Goal: Task Accomplishment & Management: Complete application form

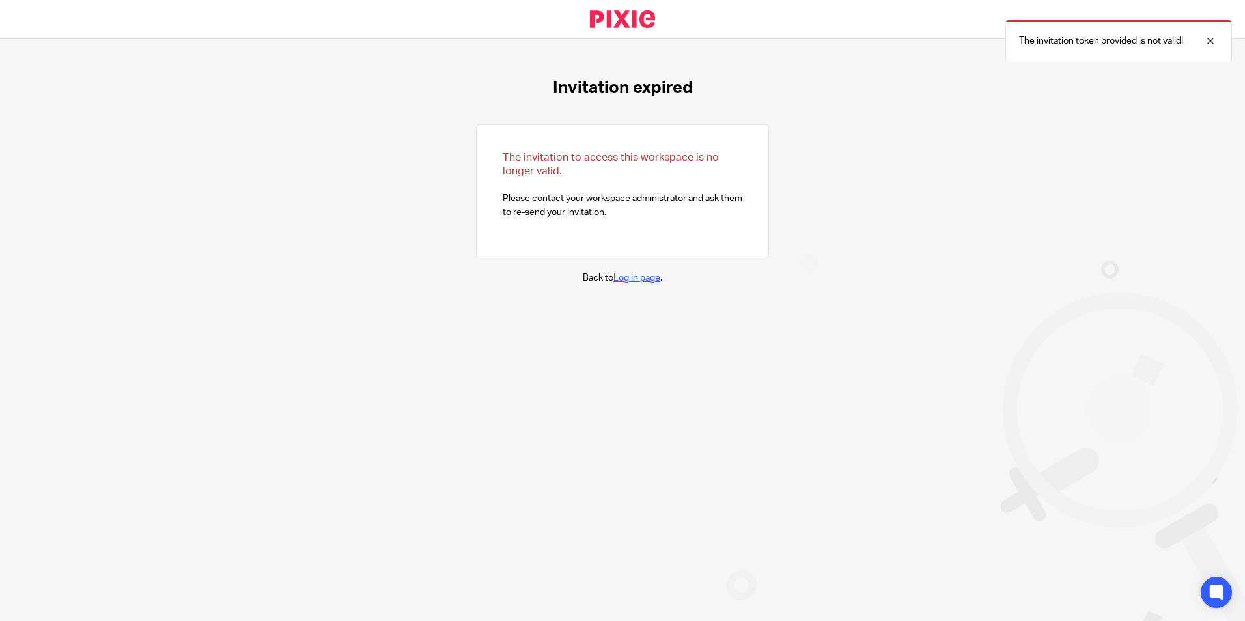
click at [621, 279] on link "Log in page" at bounding box center [636, 278] width 47 height 9
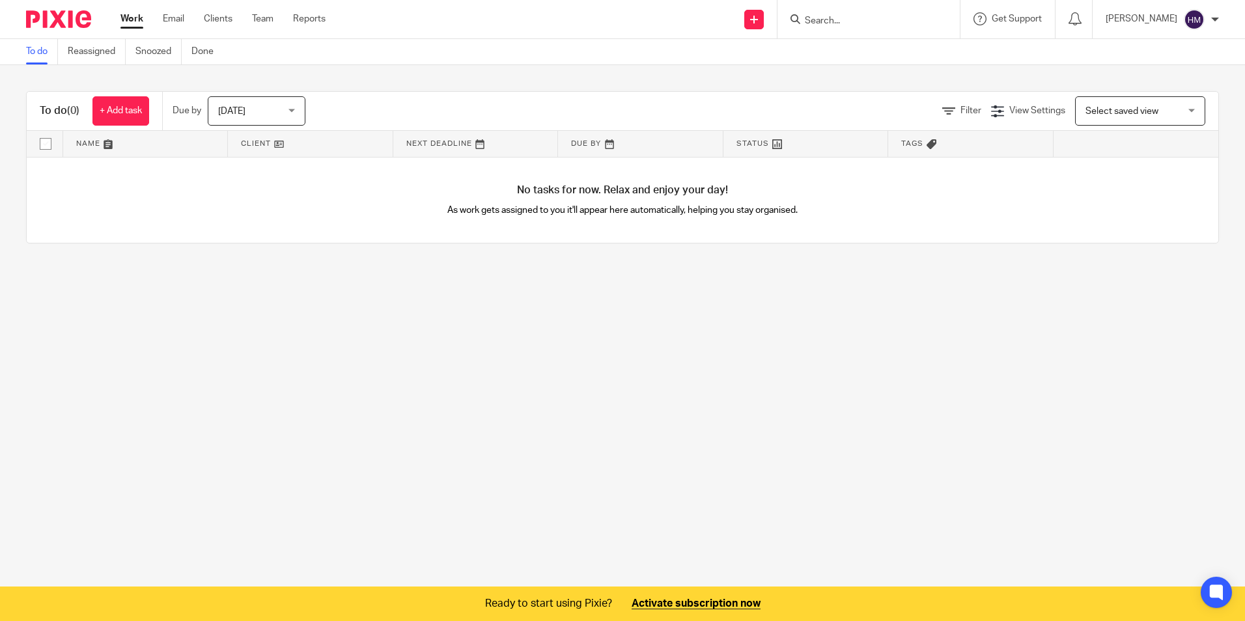
click at [1216, 18] on div at bounding box center [1215, 20] width 8 height 8
click at [1176, 46] on li "My profile" at bounding box center [1169, 52] width 86 height 19
click at [217, 21] on link "Clients" at bounding box center [218, 18] width 29 height 13
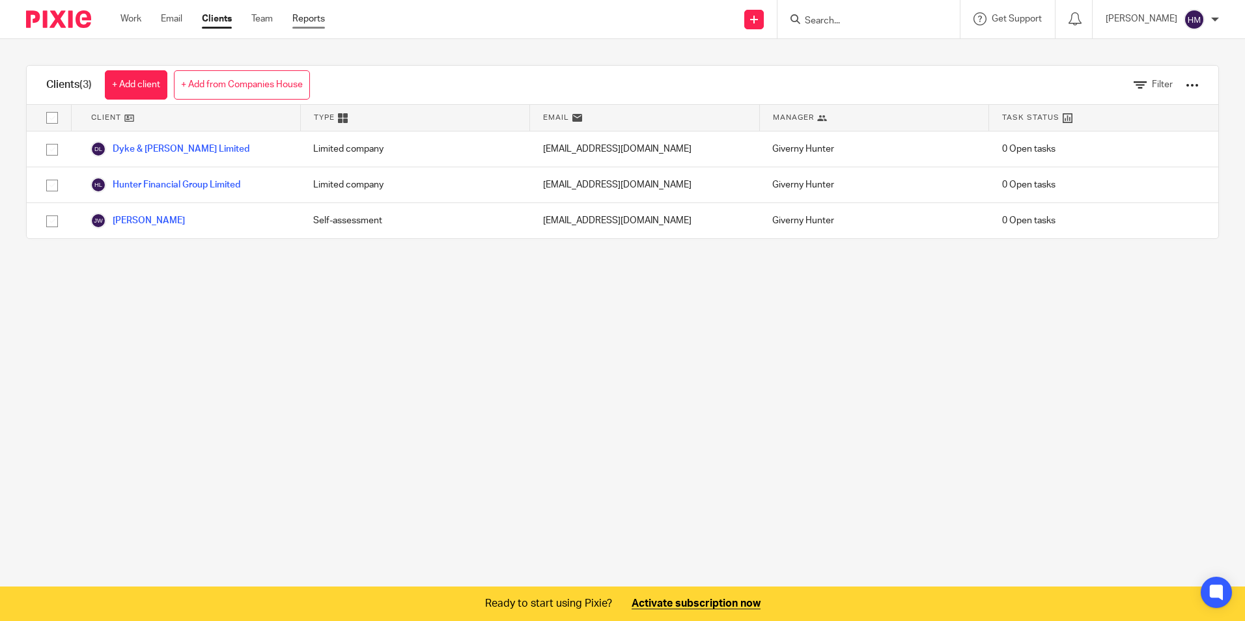
click at [301, 18] on link "Reports" at bounding box center [308, 18] width 33 height 13
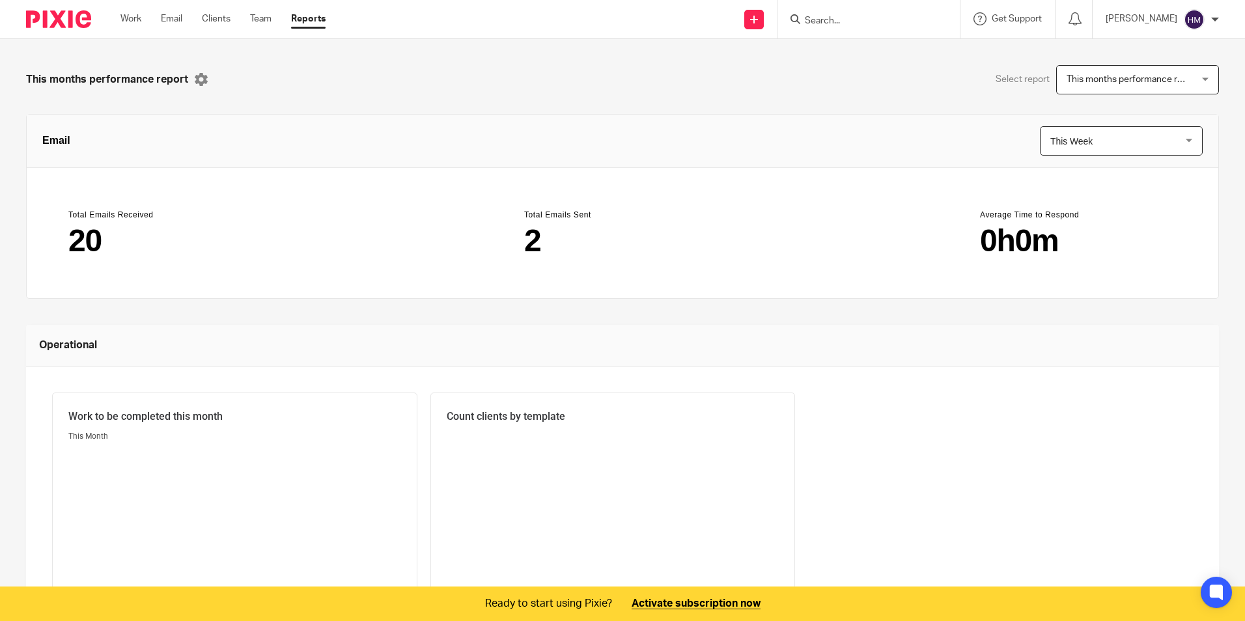
click at [81, 246] on main "20" at bounding box center [166, 240] width 197 height 31
click at [546, 214] on header "Total Emails Sent" at bounding box center [622, 215] width 197 height 10
click at [1106, 135] on span "This Week" at bounding box center [1110, 141] width 121 height 28
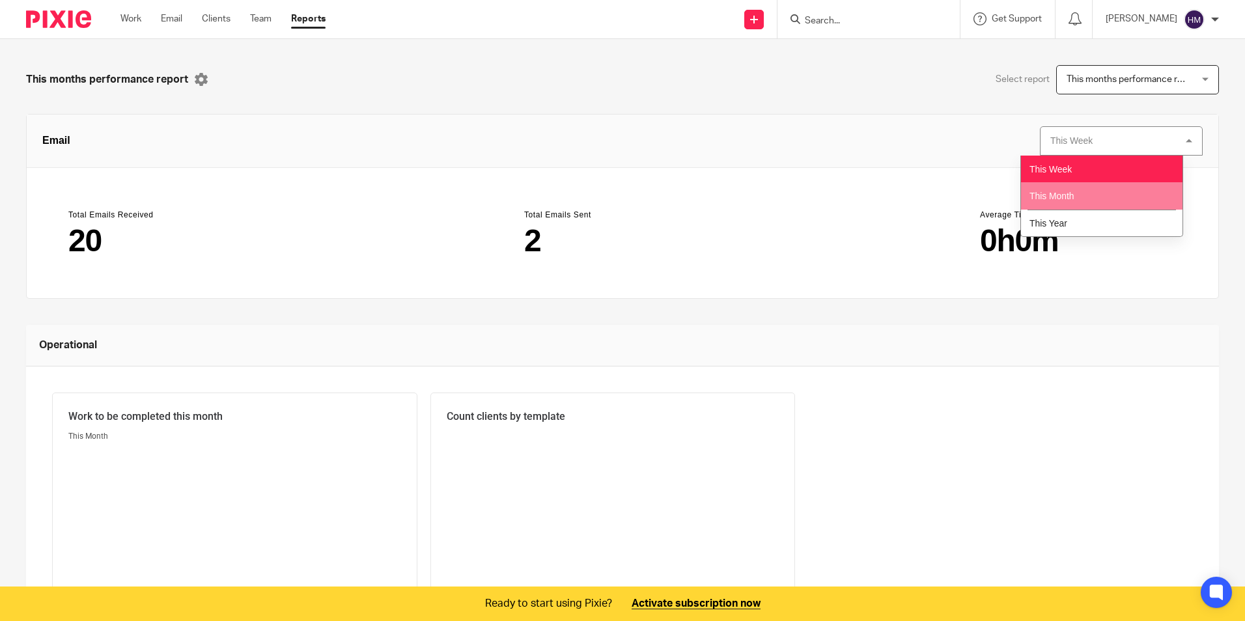
click at [1088, 194] on li "This Month" at bounding box center [1102, 195] width 162 height 27
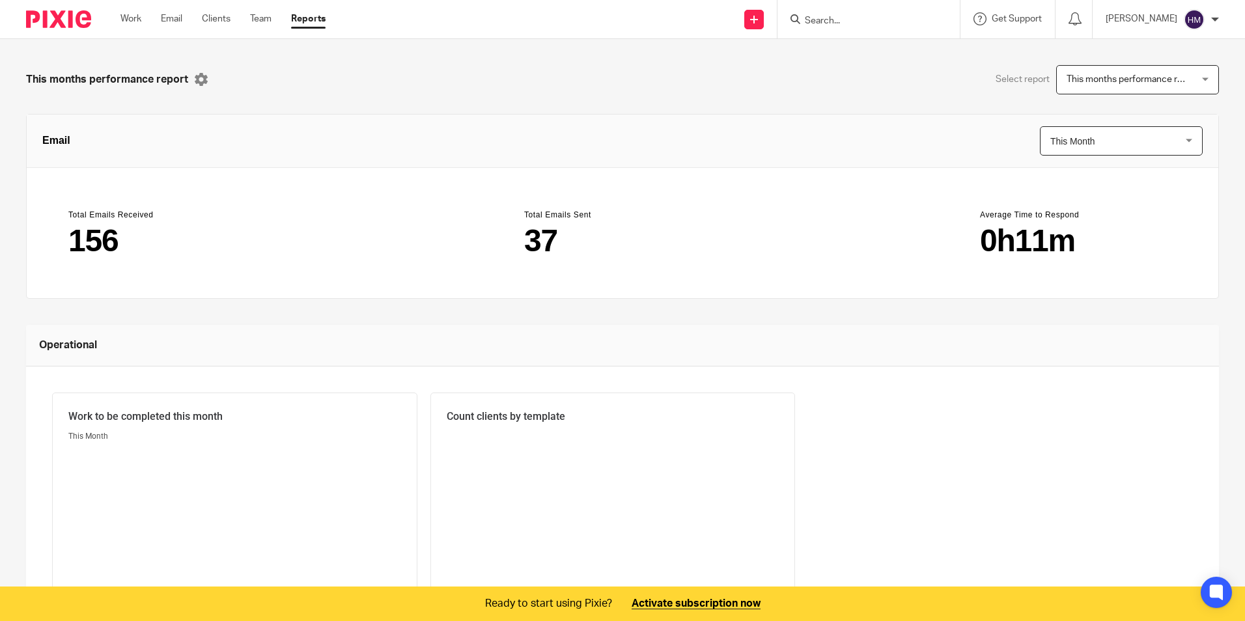
click at [548, 234] on main "37" at bounding box center [622, 240] width 197 height 31
click at [109, 238] on main "156" at bounding box center [166, 240] width 197 height 31
click at [261, 14] on link "Team" at bounding box center [260, 18] width 21 height 13
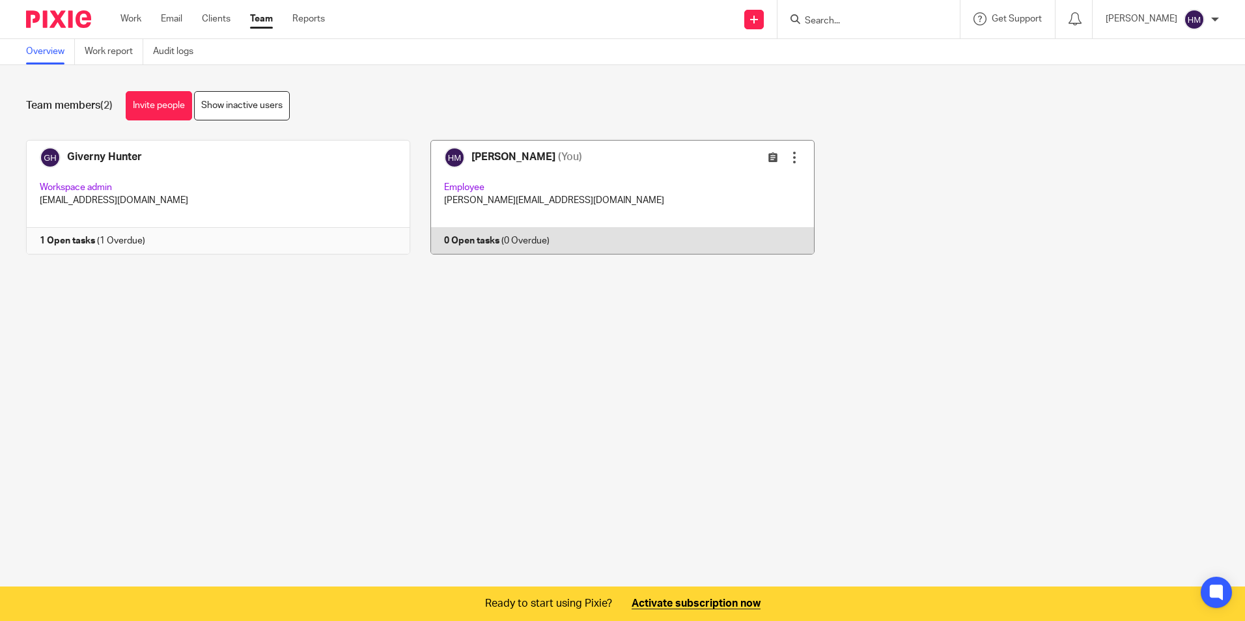
click at [788, 156] on div at bounding box center [794, 157] width 13 height 13
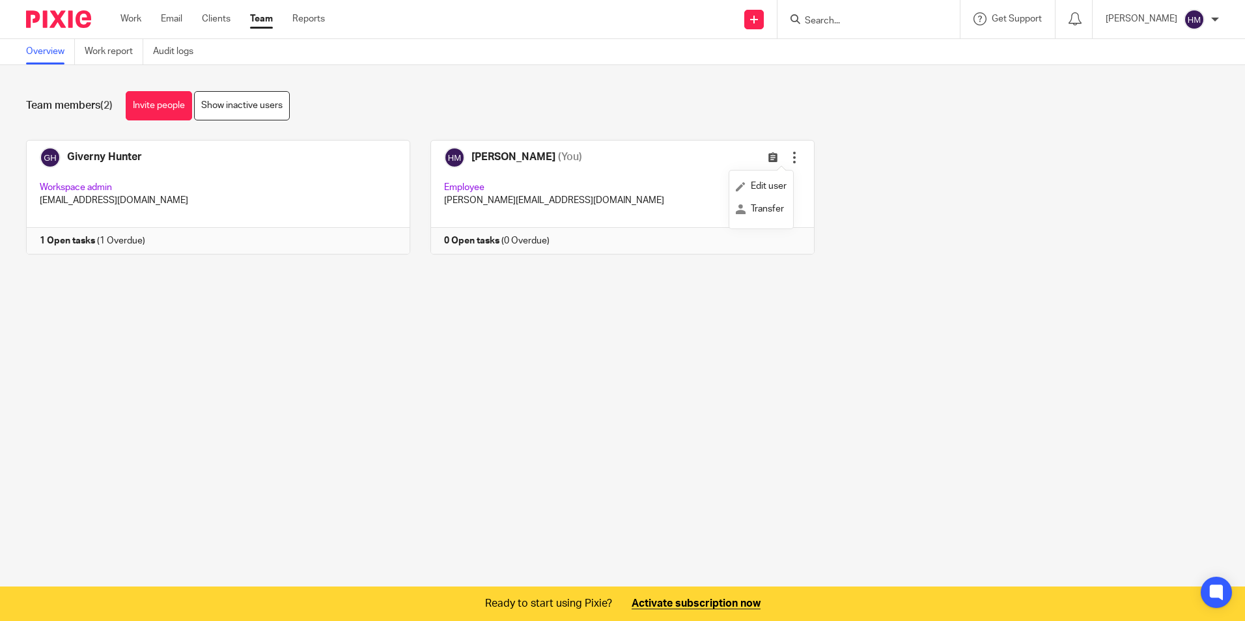
click at [562, 122] on div "Team members (2) Invite people Show inactive users Invite team members Add invi…" at bounding box center [622, 182] width 1245 height 235
click at [214, 21] on link "Clients" at bounding box center [216, 18] width 29 height 13
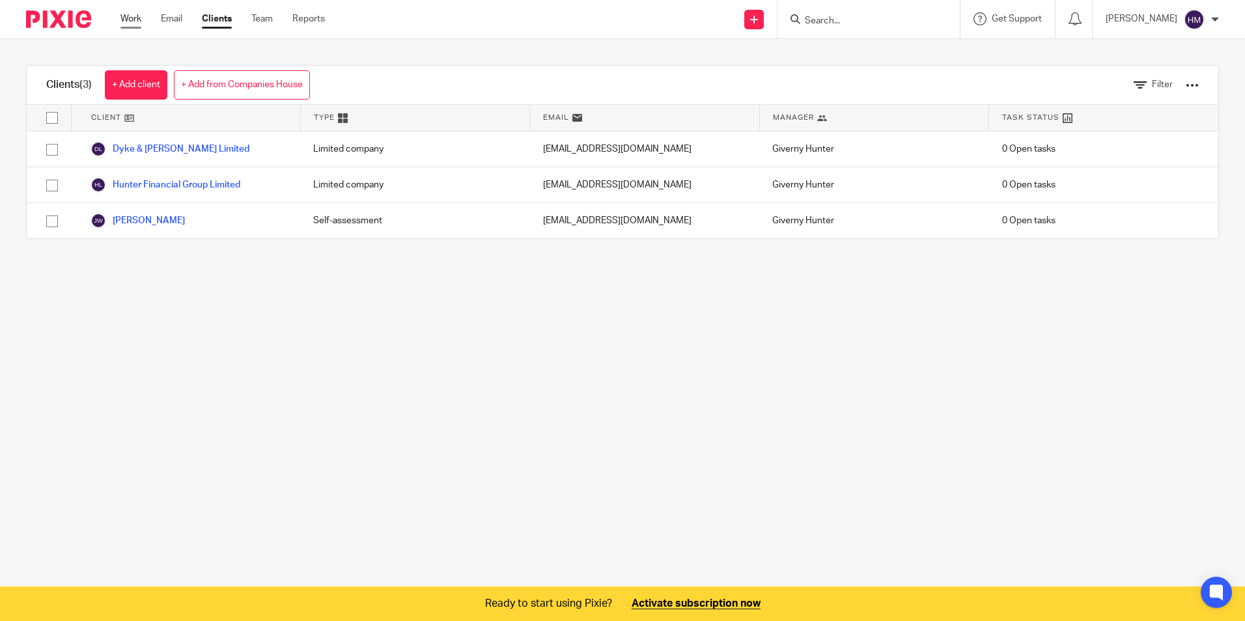
click at [126, 17] on link "Work" at bounding box center [130, 18] width 21 height 13
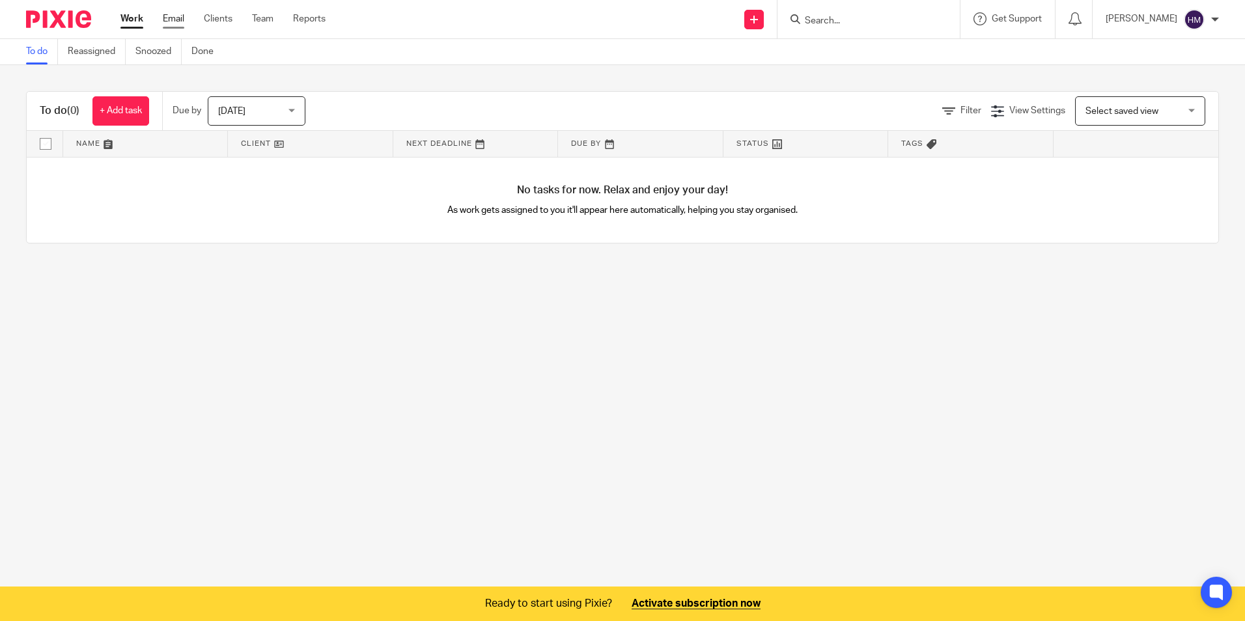
click at [170, 16] on link "Email" at bounding box center [173, 18] width 21 height 13
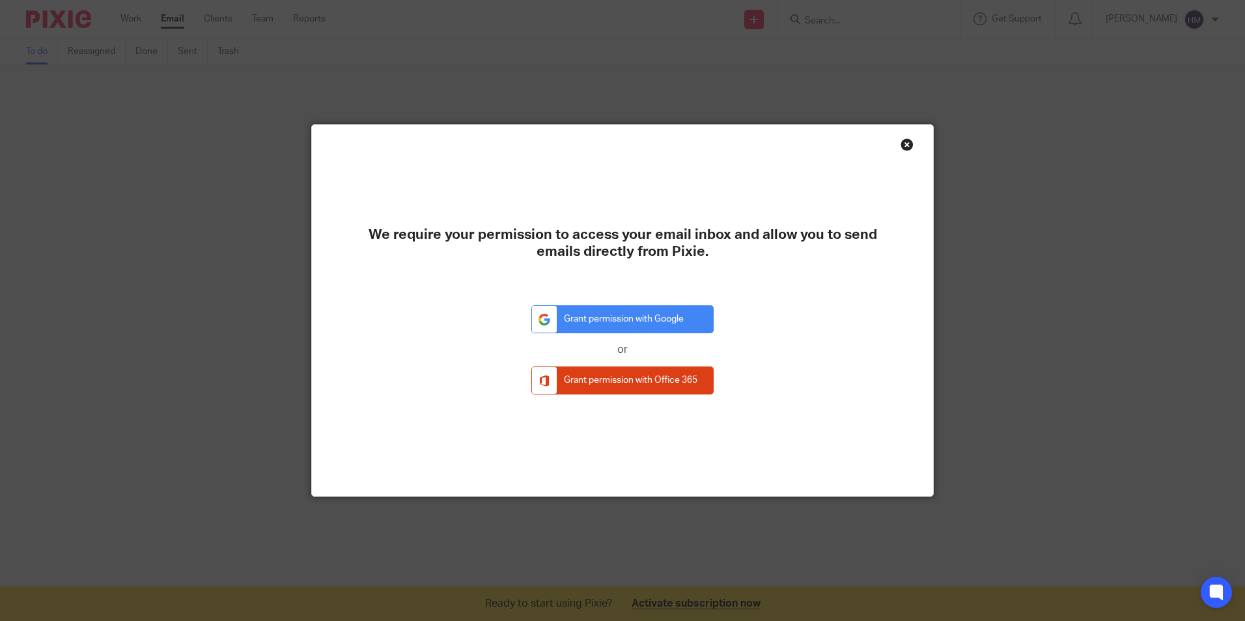
click at [902, 141] on div "Close this dialog window" at bounding box center [907, 144] width 13 height 13
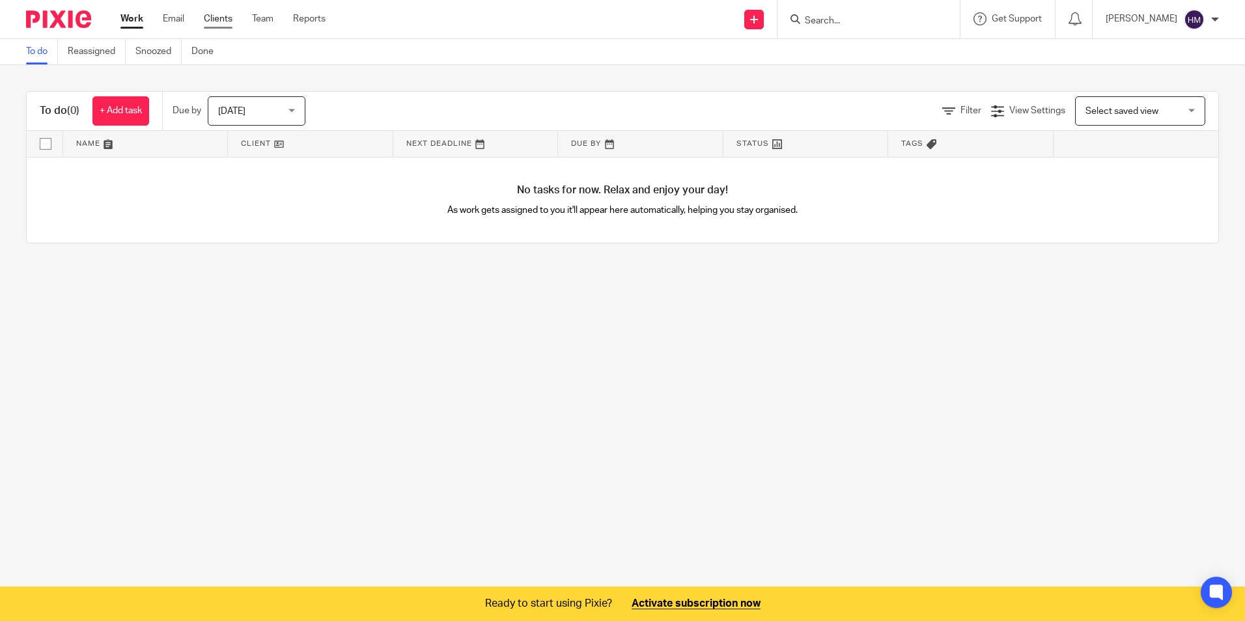
click at [216, 21] on link "Clients" at bounding box center [218, 18] width 29 height 13
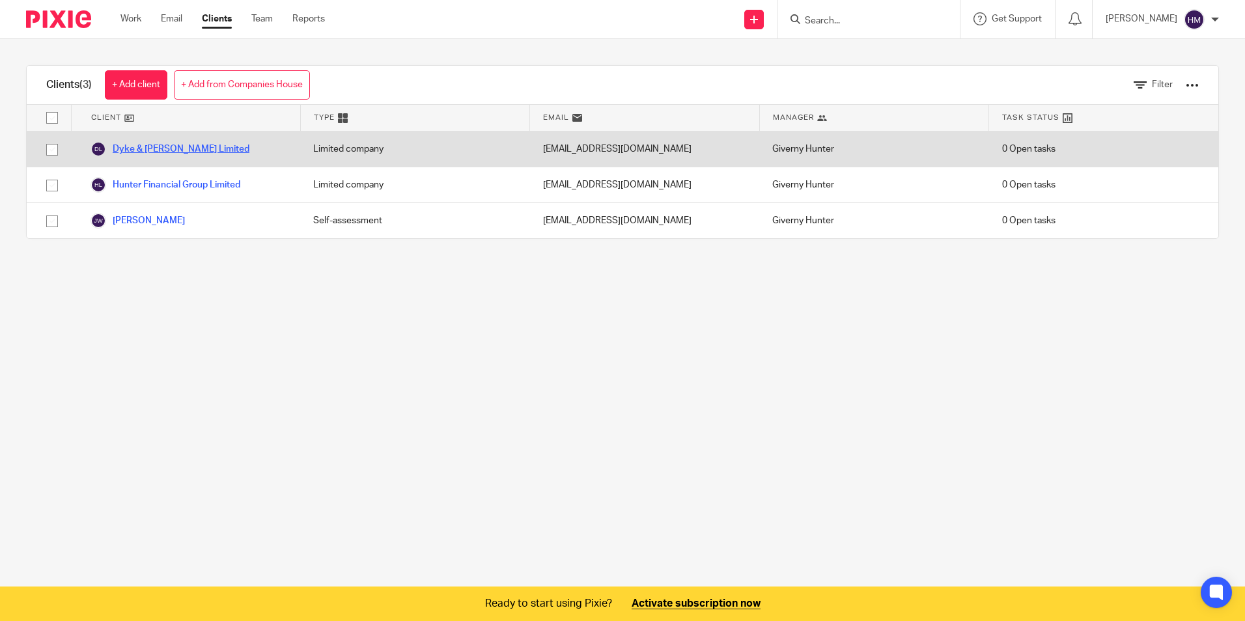
click at [153, 150] on link "Dyke & [PERSON_NAME] Limited" at bounding box center [170, 149] width 159 height 16
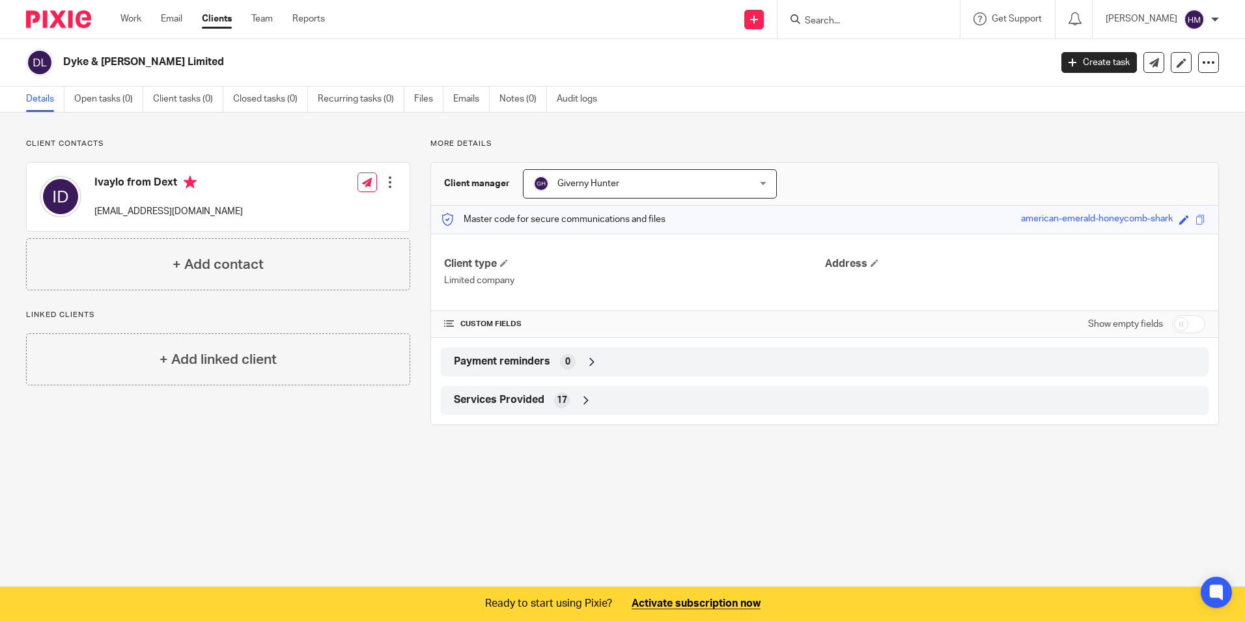
click at [580, 399] on icon at bounding box center [586, 400] width 13 height 13
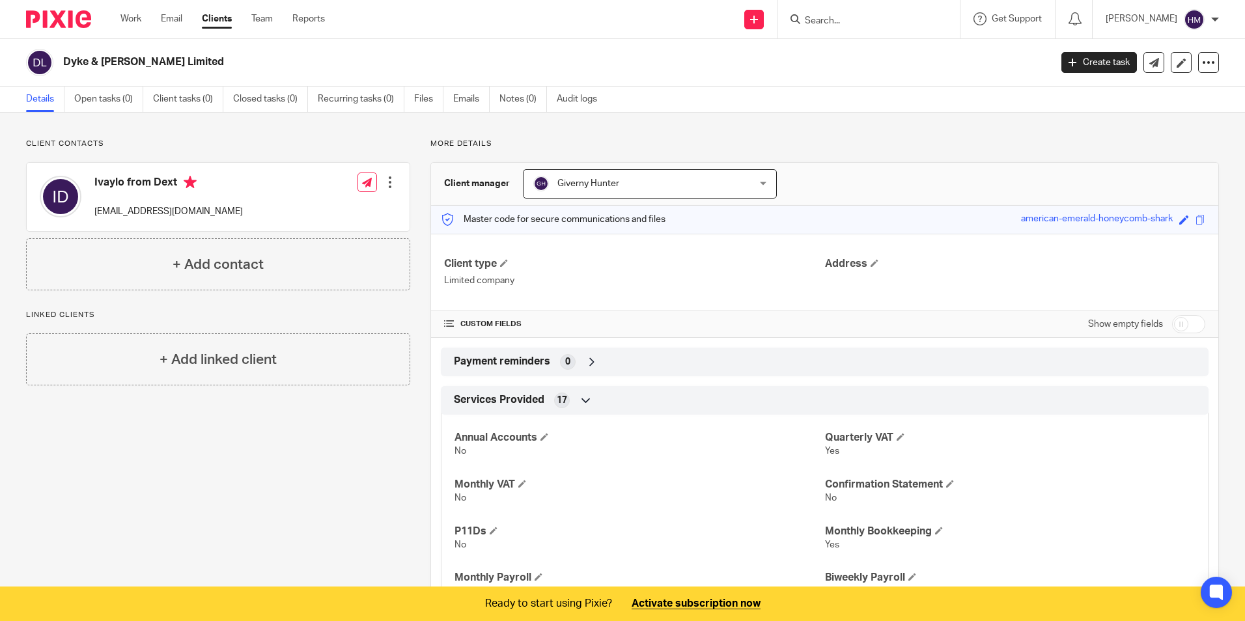
click at [350, 512] on div "Client contacts Ivaylo from Dext [EMAIL_ADDRESS][DOMAIN_NAME] Edit contact Crea…" at bounding box center [208, 499] width 404 height 721
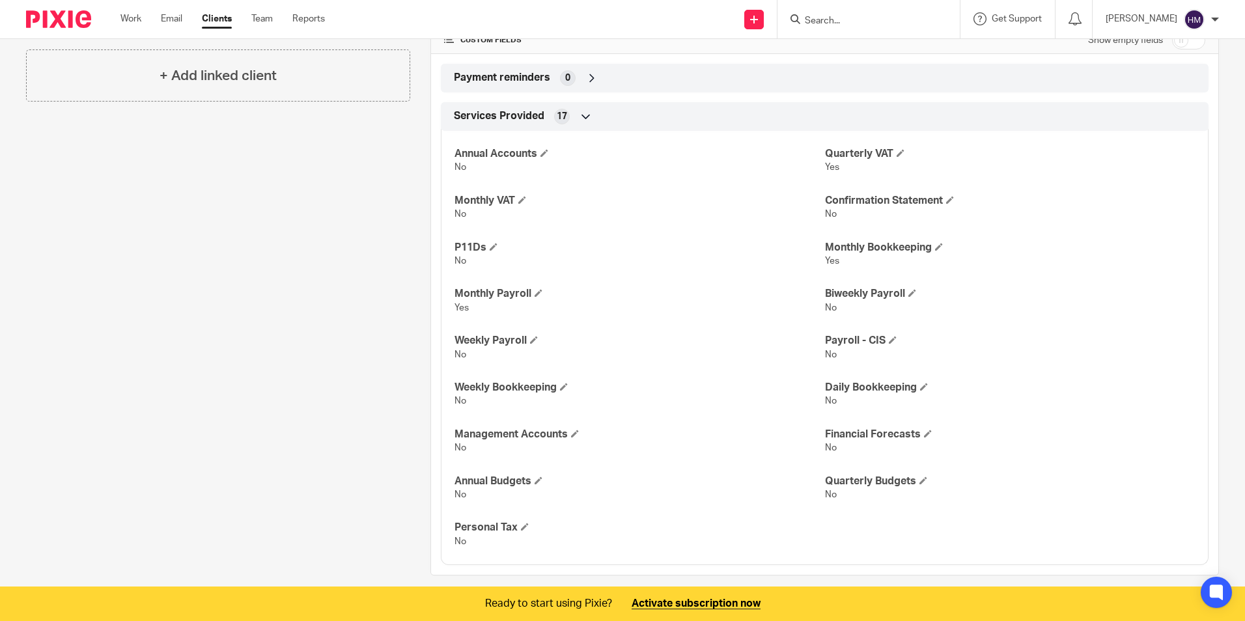
scroll to position [297, 0]
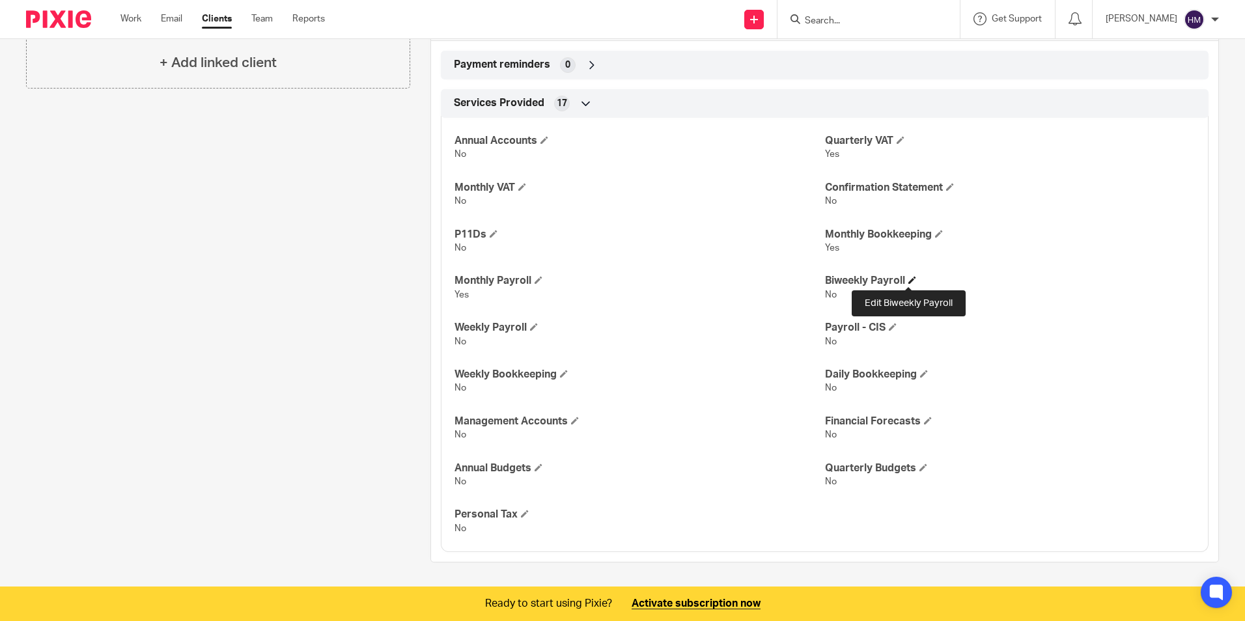
click at [909, 277] on span at bounding box center [913, 280] width 8 height 8
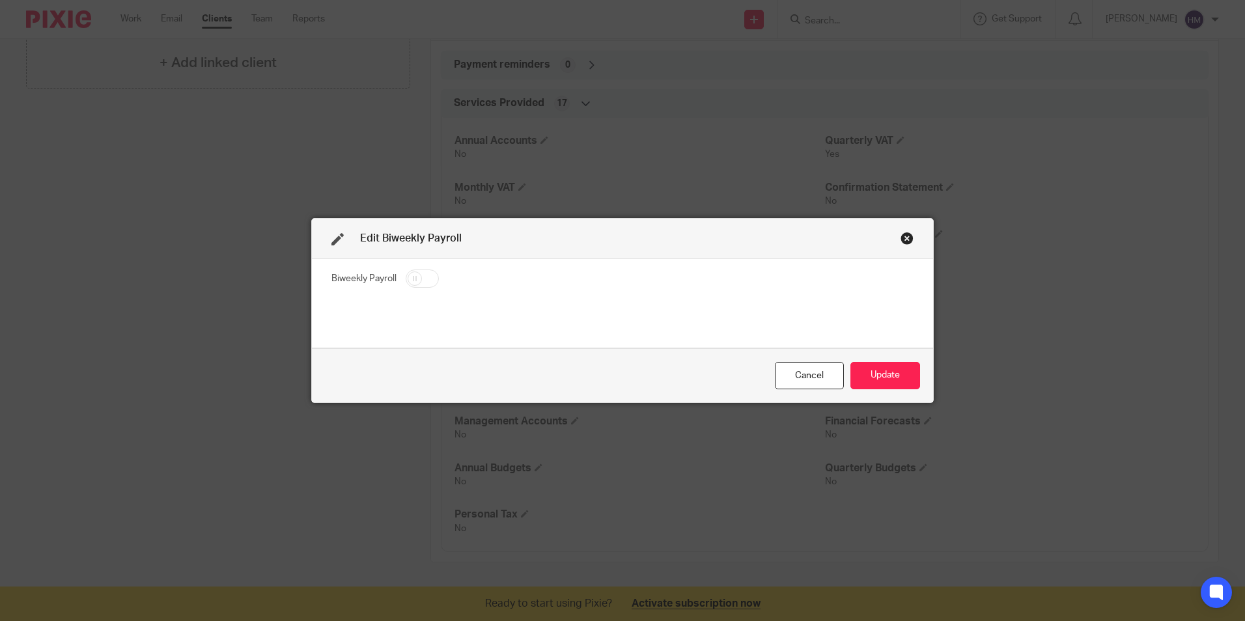
click at [421, 278] on input "checkbox" at bounding box center [422, 279] width 33 height 18
checkbox input "true"
click at [907, 375] on button "Update" at bounding box center [886, 376] width 70 height 28
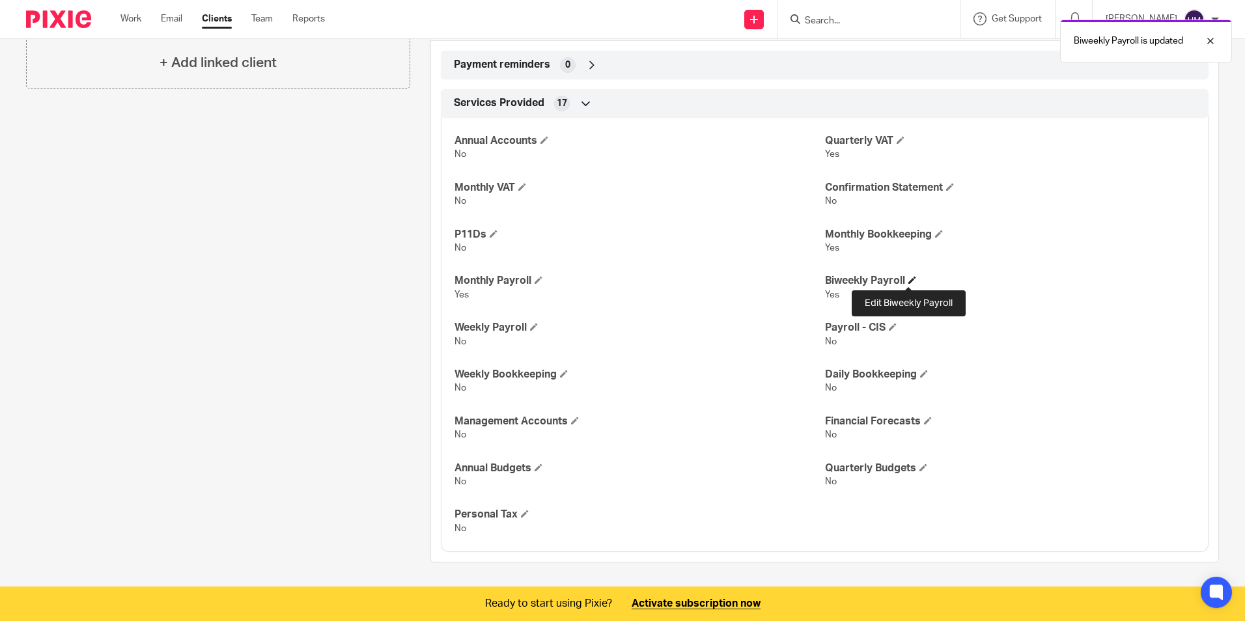
click at [909, 279] on span at bounding box center [913, 280] width 8 height 8
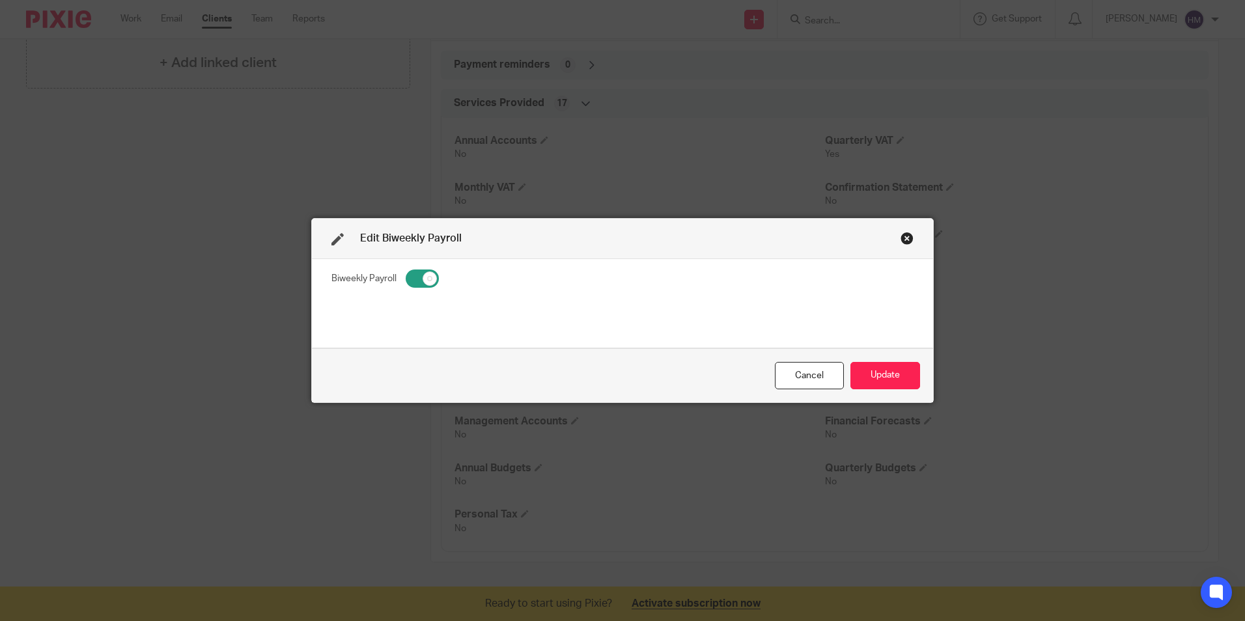
click at [410, 277] on input "checkbox" at bounding box center [422, 279] width 33 height 18
checkbox input "false"
click at [874, 369] on button "Update" at bounding box center [886, 376] width 70 height 28
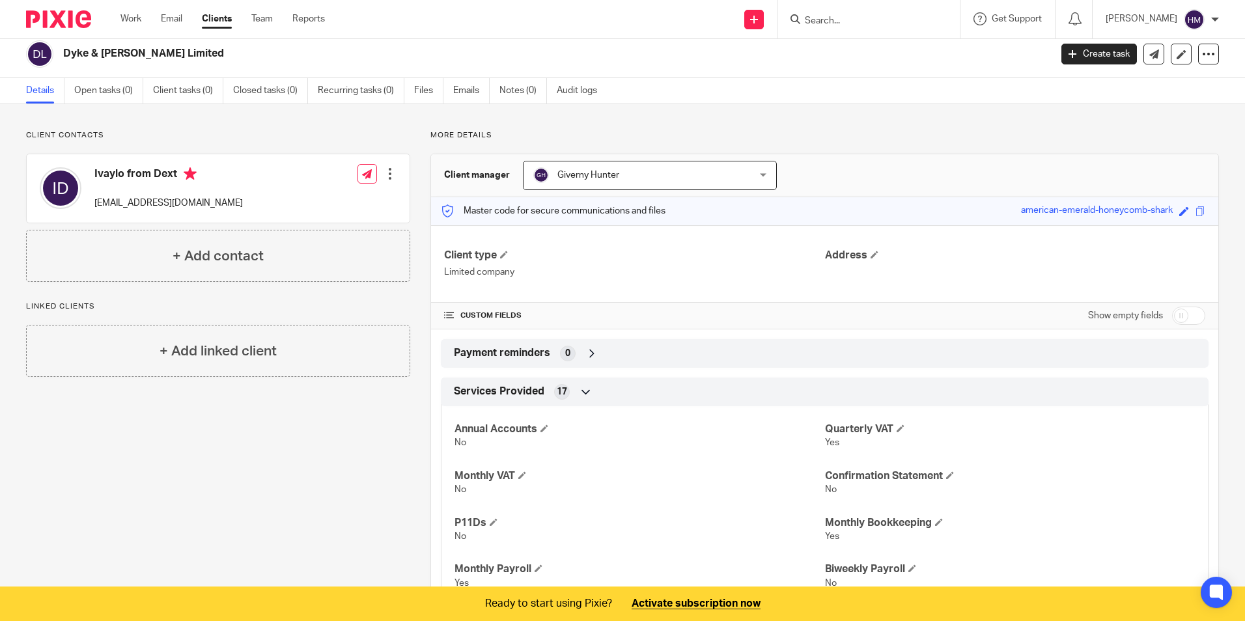
scroll to position [0, 0]
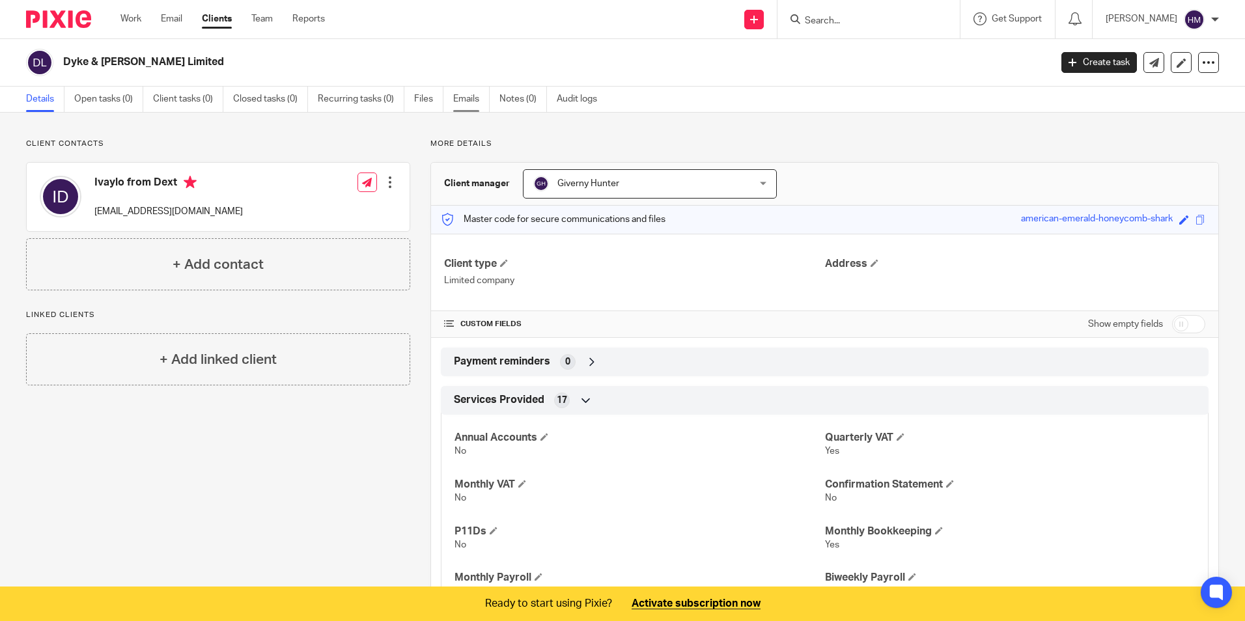
click at [479, 95] on link "Emails" at bounding box center [471, 99] width 36 height 25
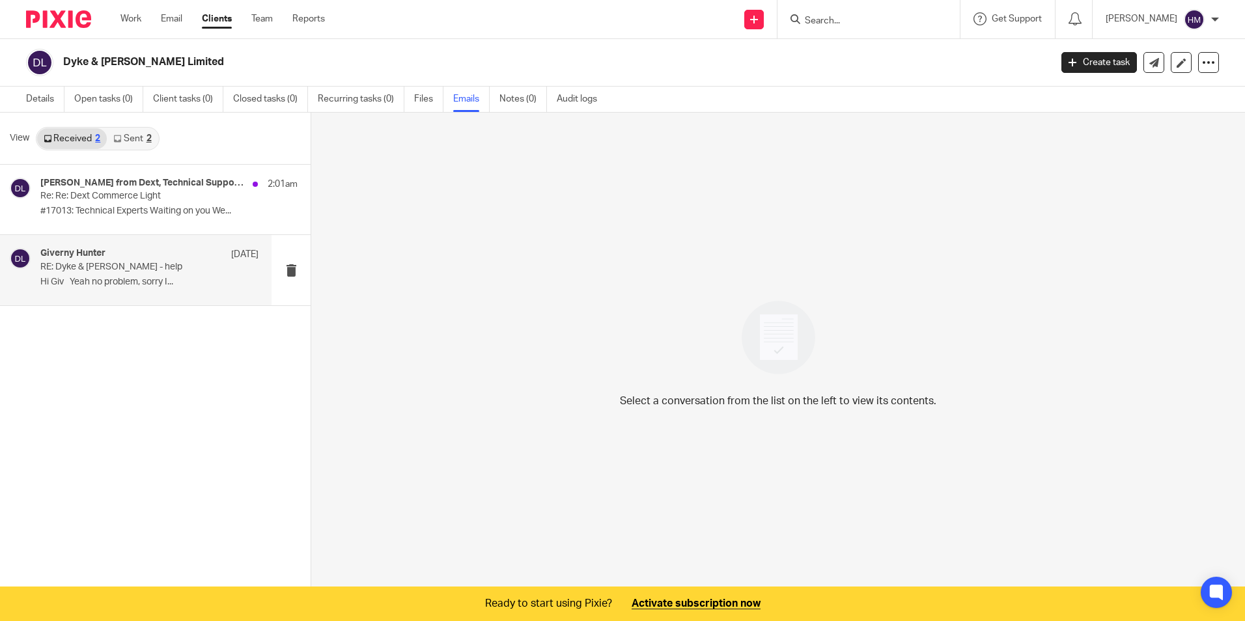
click at [115, 270] on p "RE: Dyke & [PERSON_NAME] - help" at bounding box center [127, 267] width 175 height 11
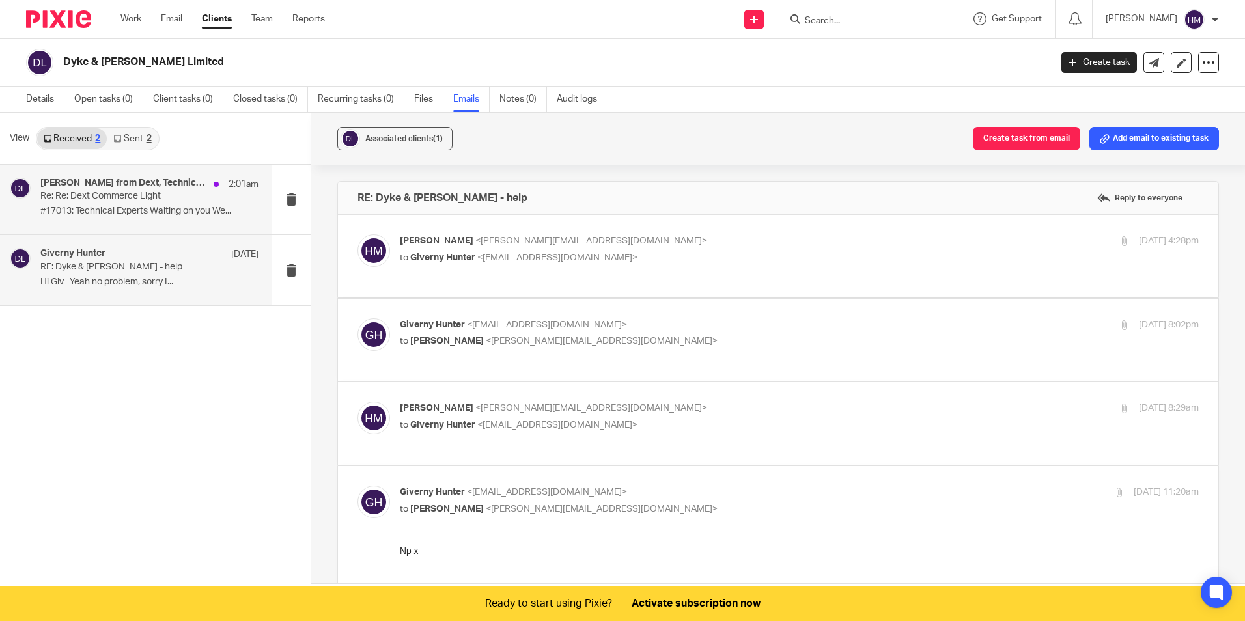
click at [115, 195] on p "Re: Re: Dext Commerce Light" at bounding box center [127, 196] width 175 height 11
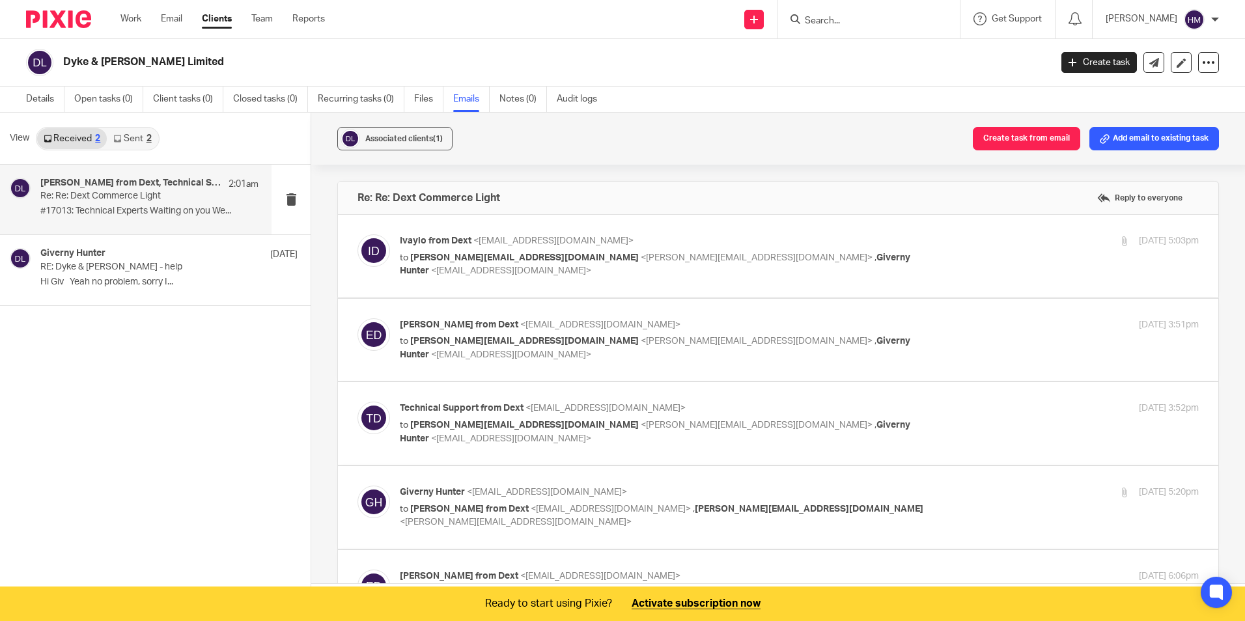
click at [124, 139] on link "Sent 2" at bounding box center [132, 138] width 51 height 21
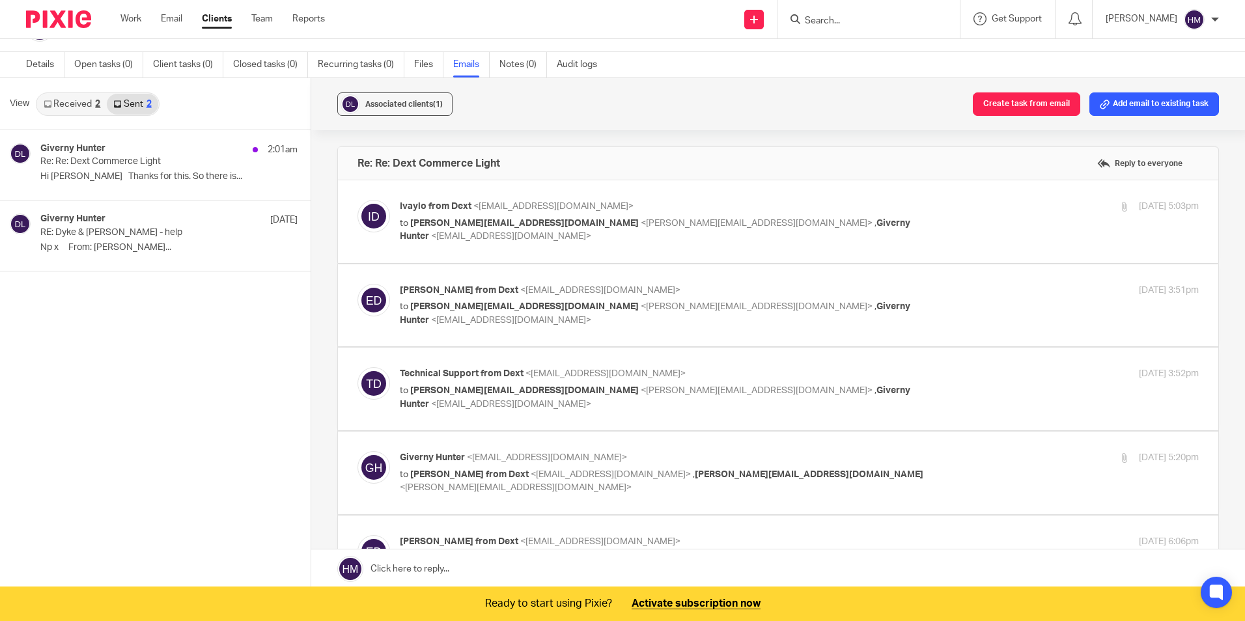
click at [70, 104] on link "Received 2" at bounding box center [72, 104] width 70 height 21
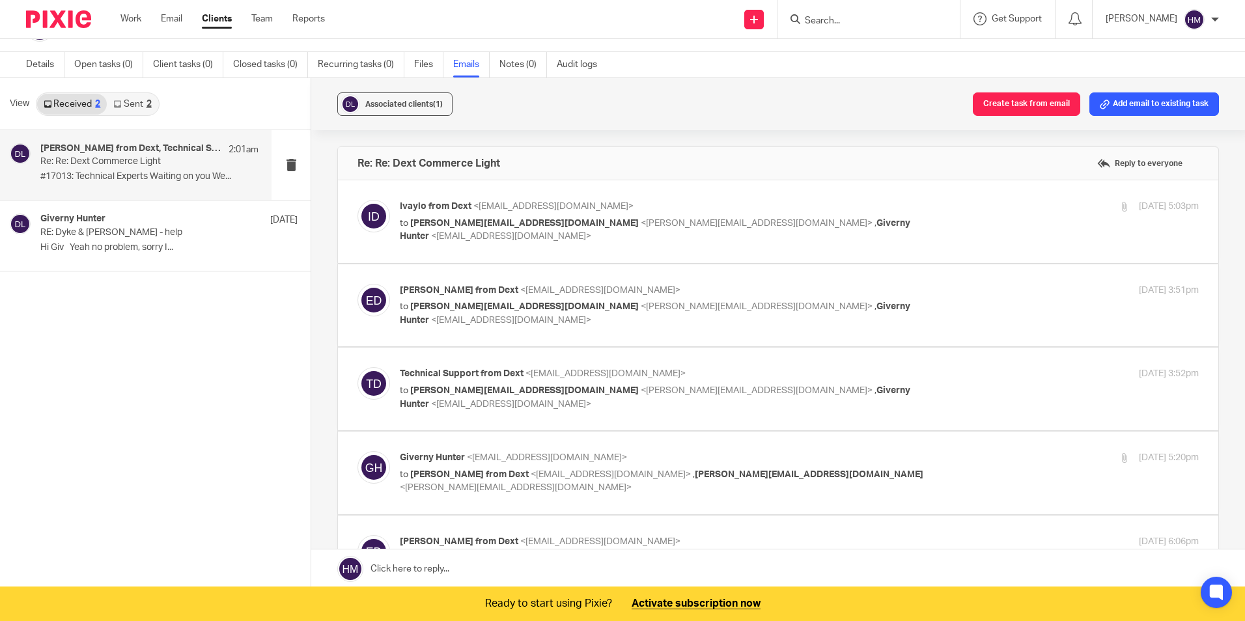
scroll to position [0, 0]
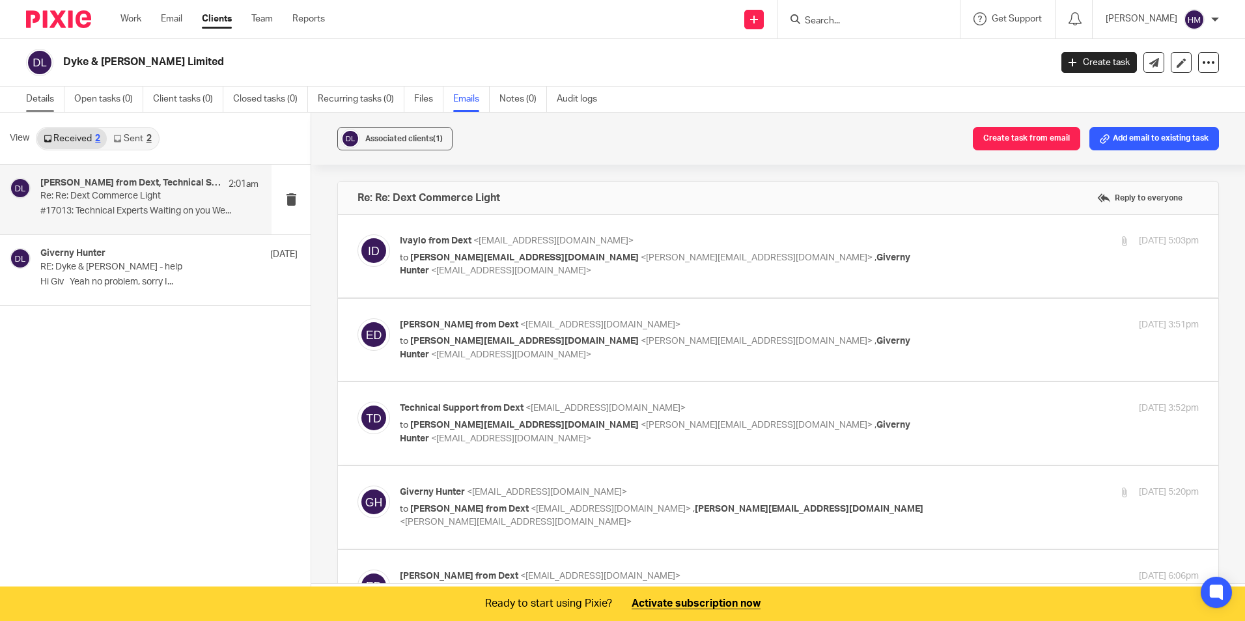
click at [44, 100] on link "Details" at bounding box center [45, 99] width 38 height 25
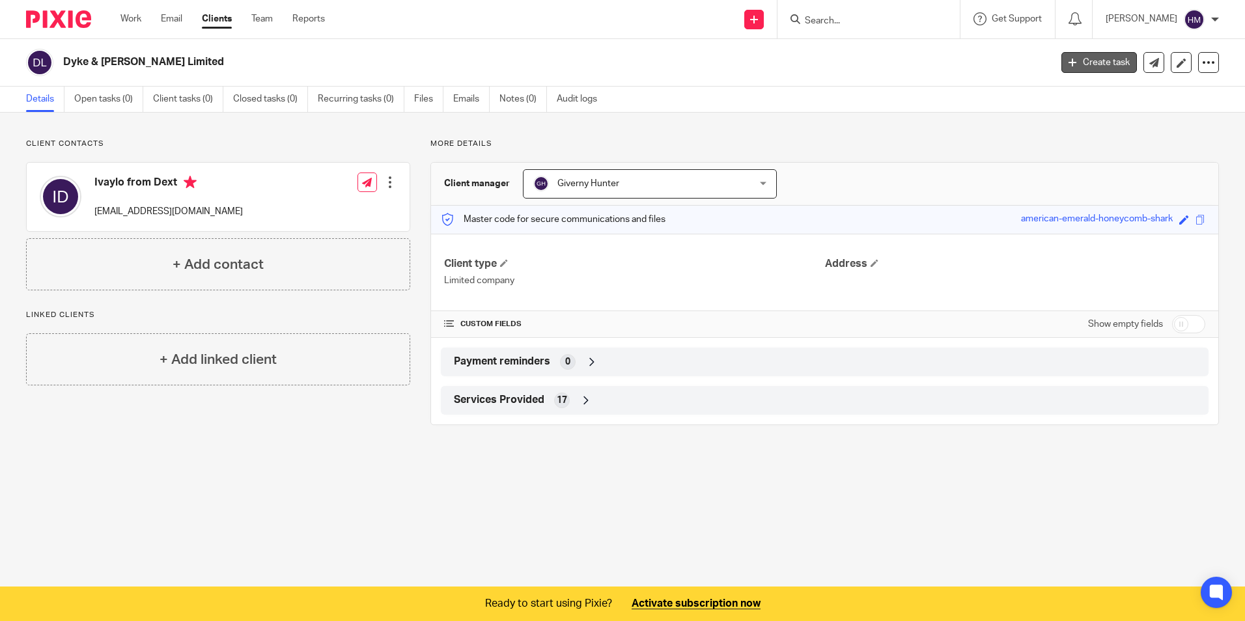
click at [1075, 63] on link "Create task" at bounding box center [1100, 62] width 76 height 21
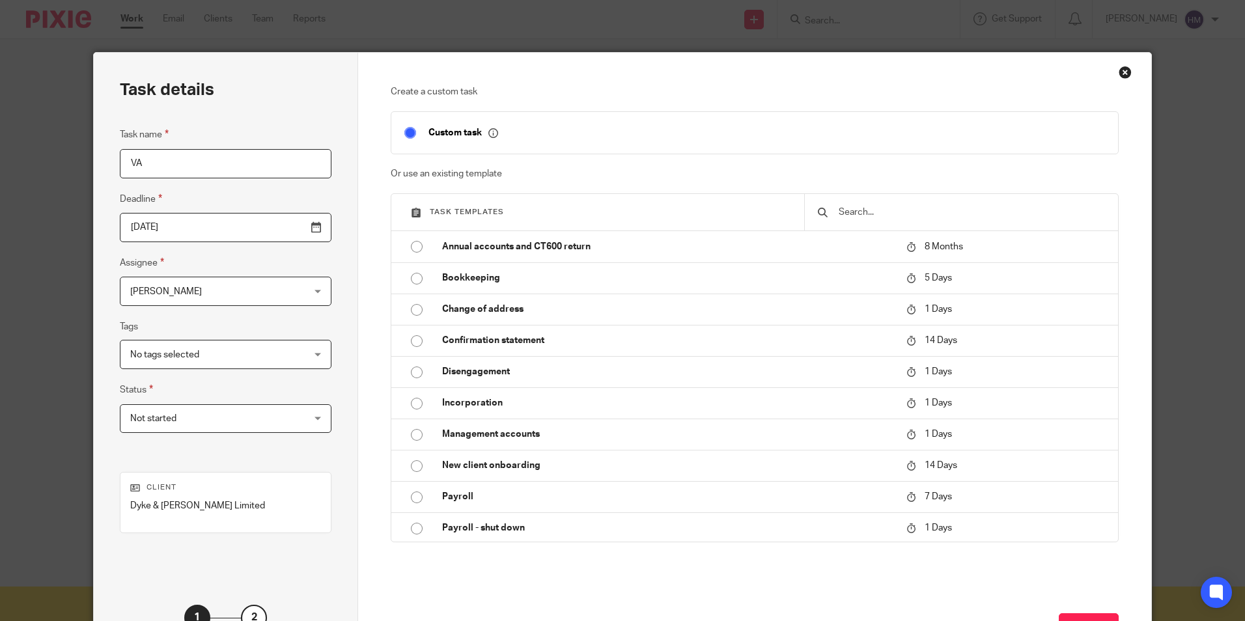
type input "V"
type input "TLX - VAT"
click at [286, 223] on input "2025-09-22" at bounding box center [226, 227] width 212 height 29
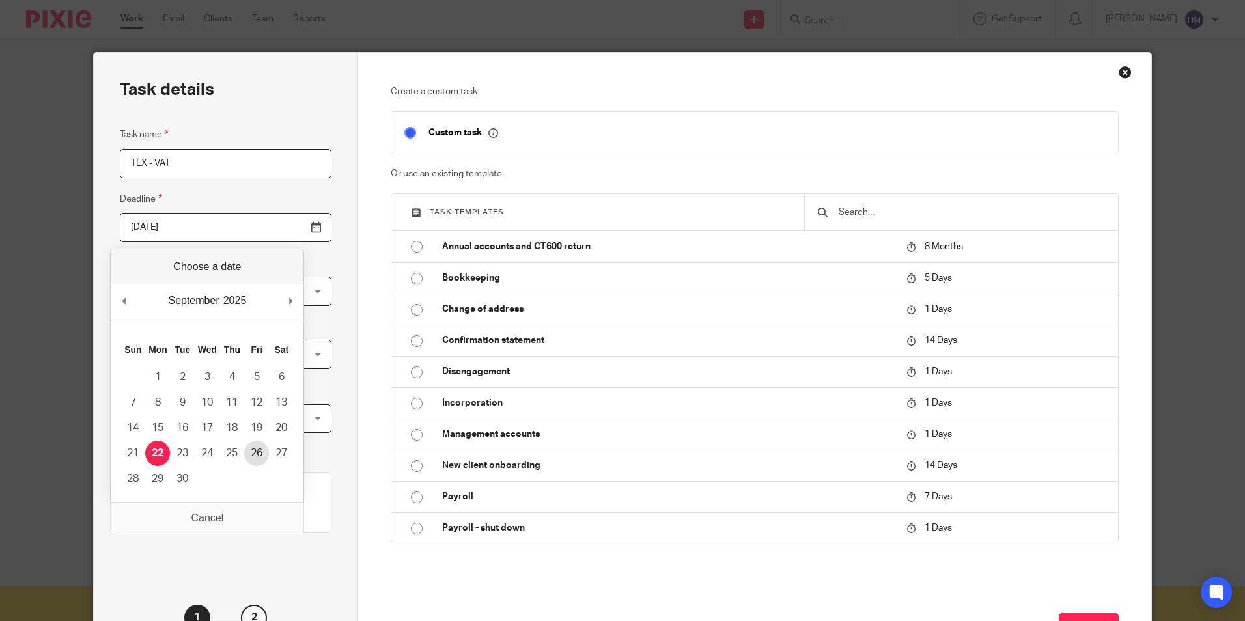
type input "2025-09-26"
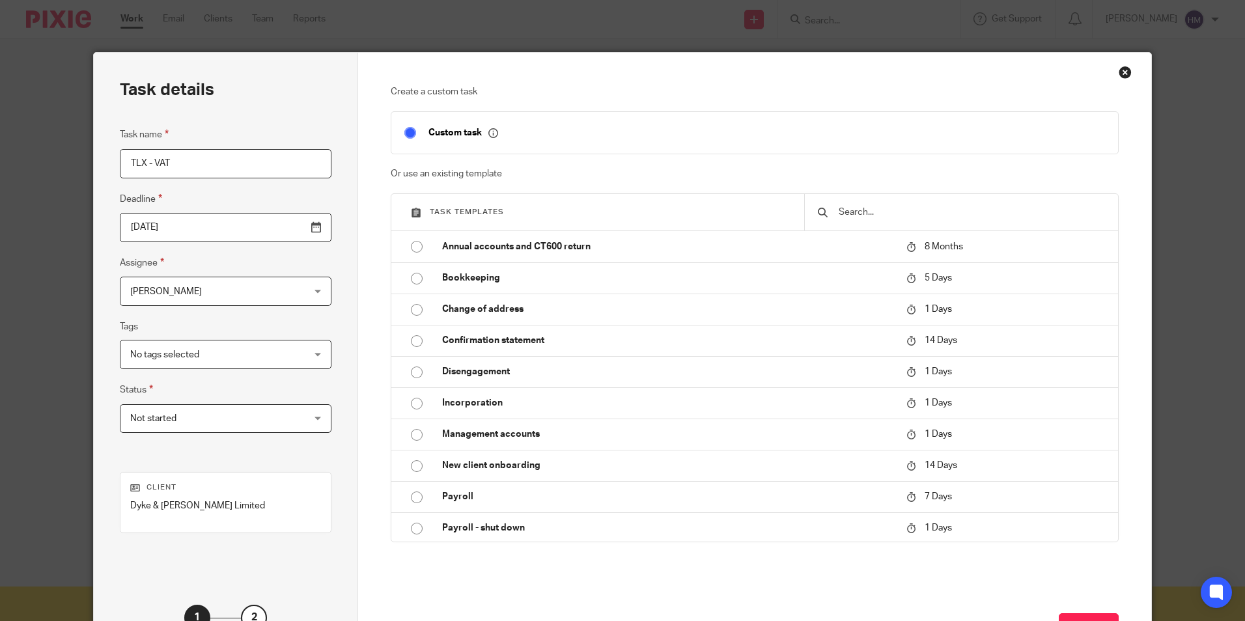
click at [235, 291] on span "[PERSON_NAME]" at bounding box center [210, 290] width 160 height 27
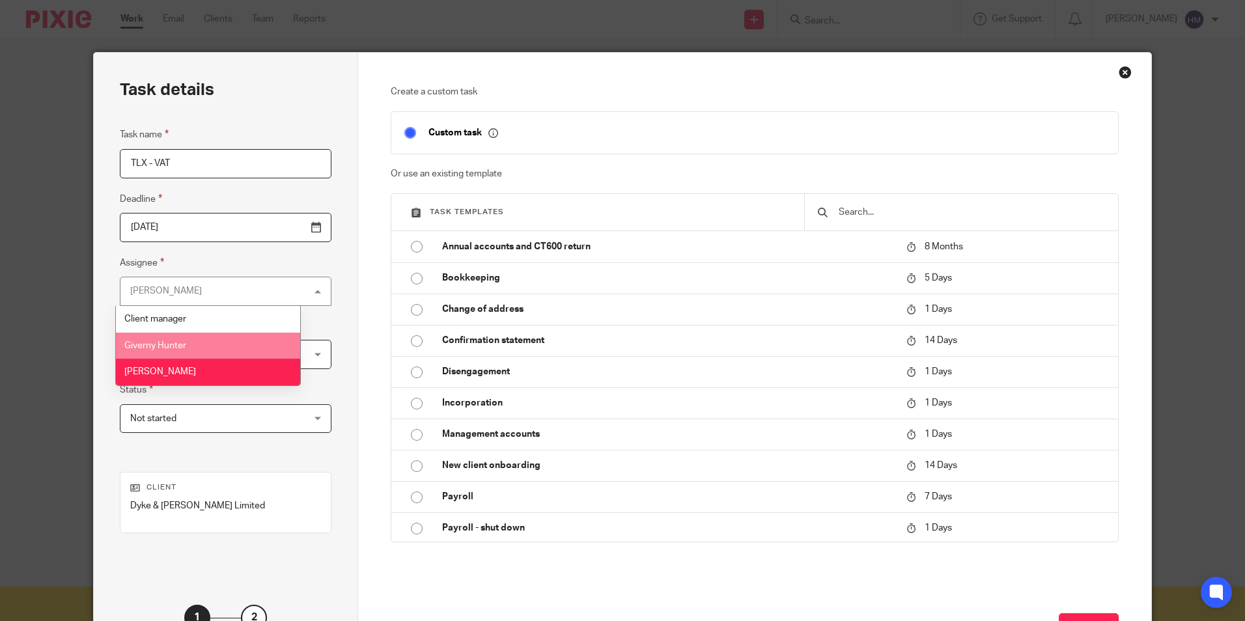
click at [175, 346] on span "Giverny Hunter" at bounding box center [155, 345] width 62 height 9
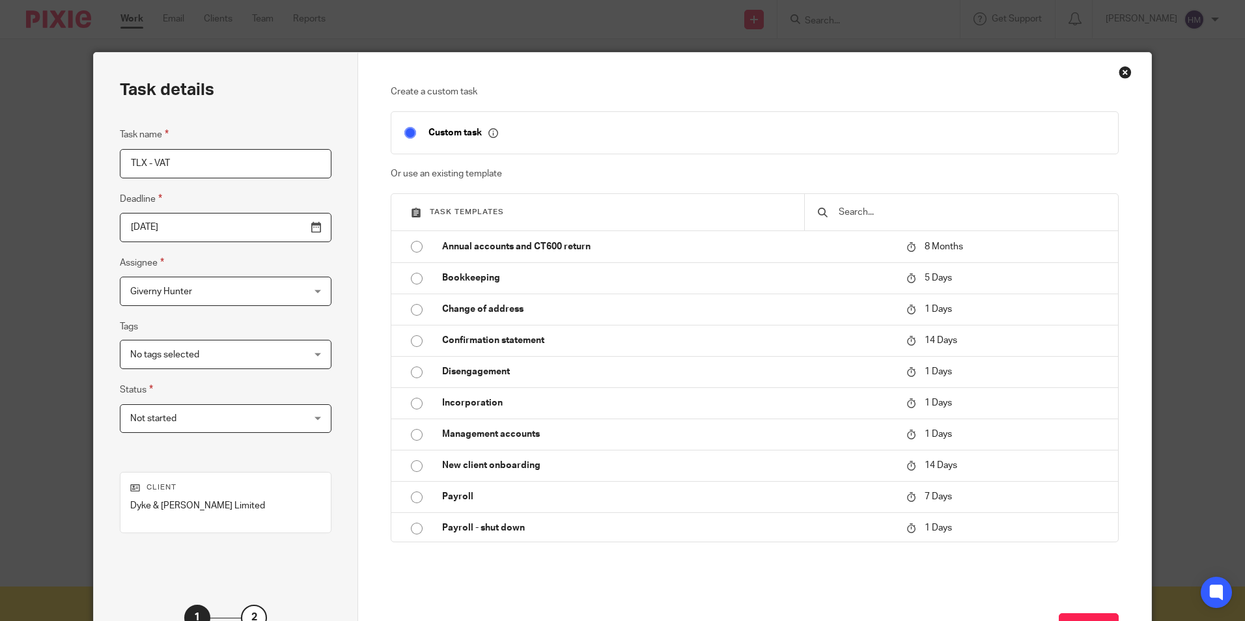
click at [244, 352] on span "No tags selected" at bounding box center [210, 354] width 160 height 27
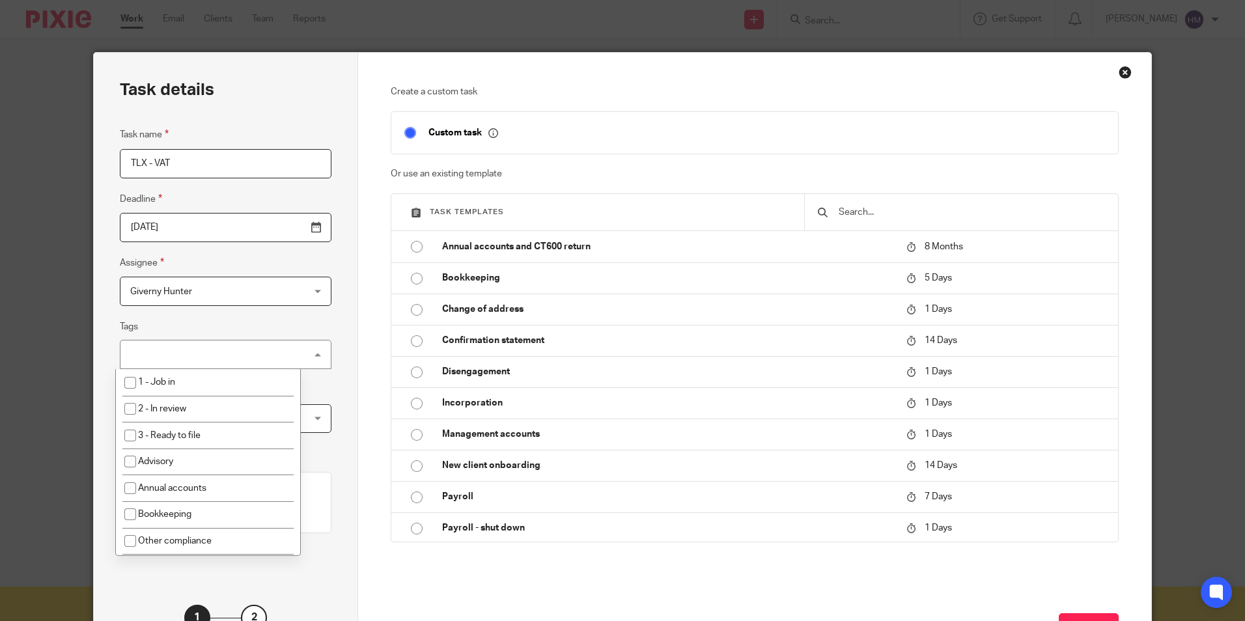
click at [239, 321] on fieldset "Tags No tags selected 1 - Job in 2 - In review 3 - Ready to file Advisory Annua…" at bounding box center [226, 344] width 212 height 50
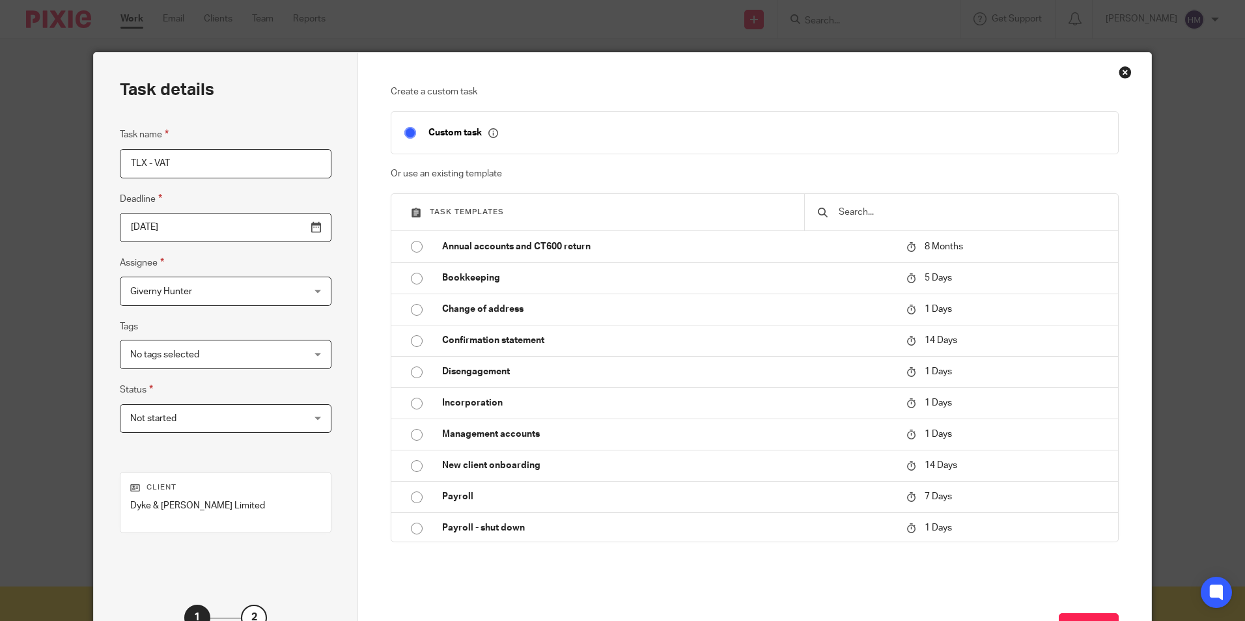
click at [220, 160] on input "TLX - VAT" at bounding box center [226, 163] width 212 height 29
type input "TLX - VAT Review"
click at [285, 354] on div "No tags selected" at bounding box center [226, 354] width 212 height 29
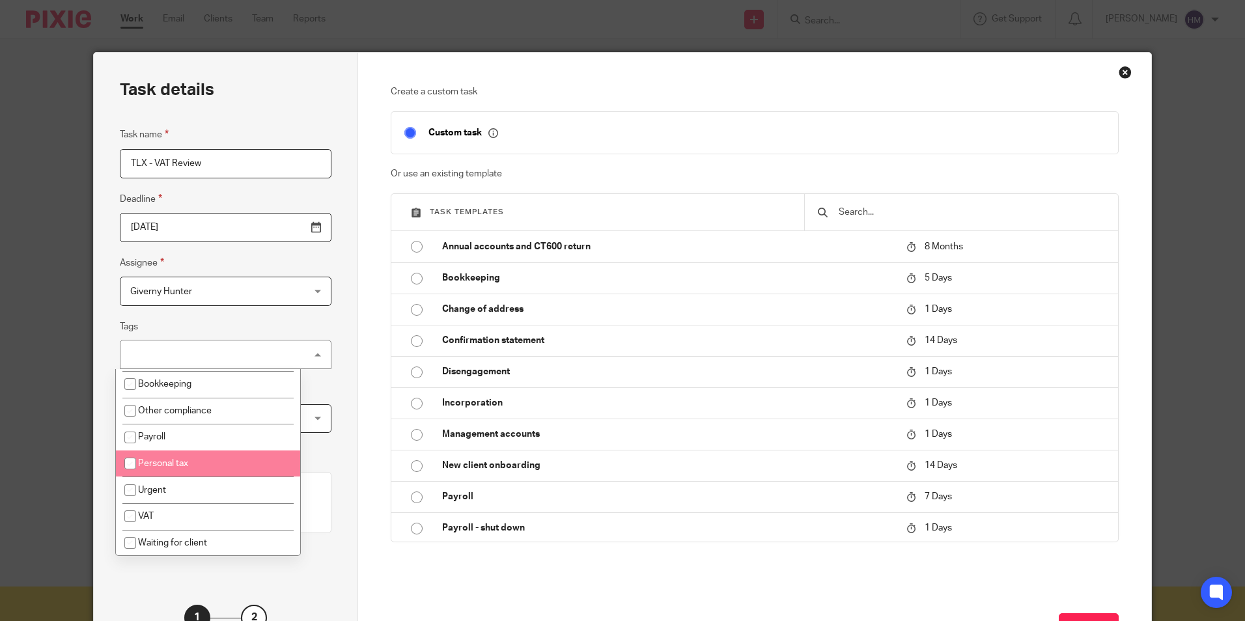
scroll to position [131, 0]
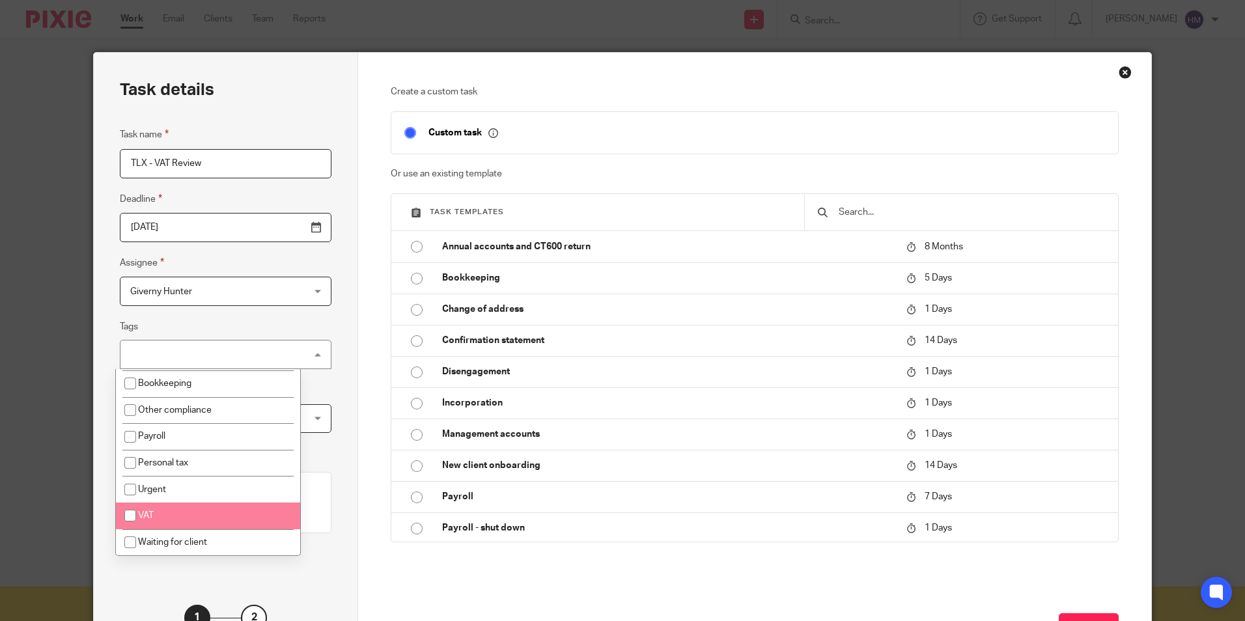
click at [128, 513] on input "checkbox" at bounding box center [130, 515] width 25 height 25
checkbox input "true"
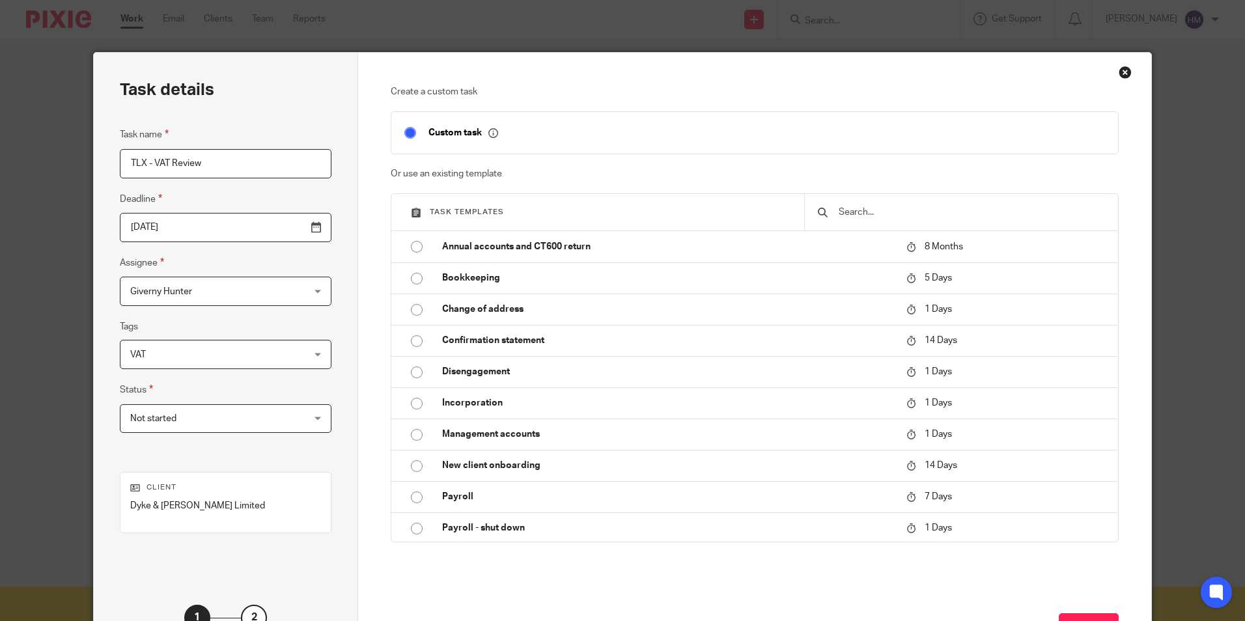
click at [104, 436] on div "Task details Task name TLX - VAT Review Deadline 2025-09-26 Assignee Giverny Hu…" at bounding box center [226, 363] width 264 height 621
click at [235, 416] on span "Not started" at bounding box center [210, 418] width 160 height 27
click at [97, 421] on div "Task details Task name TLX - VAT Review Deadline 2025-09-26 Assignee Giverny Hu…" at bounding box center [226, 363] width 264 height 621
click at [230, 499] on div "Client Dyke & Dean Limited" at bounding box center [225, 503] width 191 height 40
click at [231, 500] on p "Dyke & [PERSON_NAME] Limited" at bounding box center [225, 506] width 191 height 13
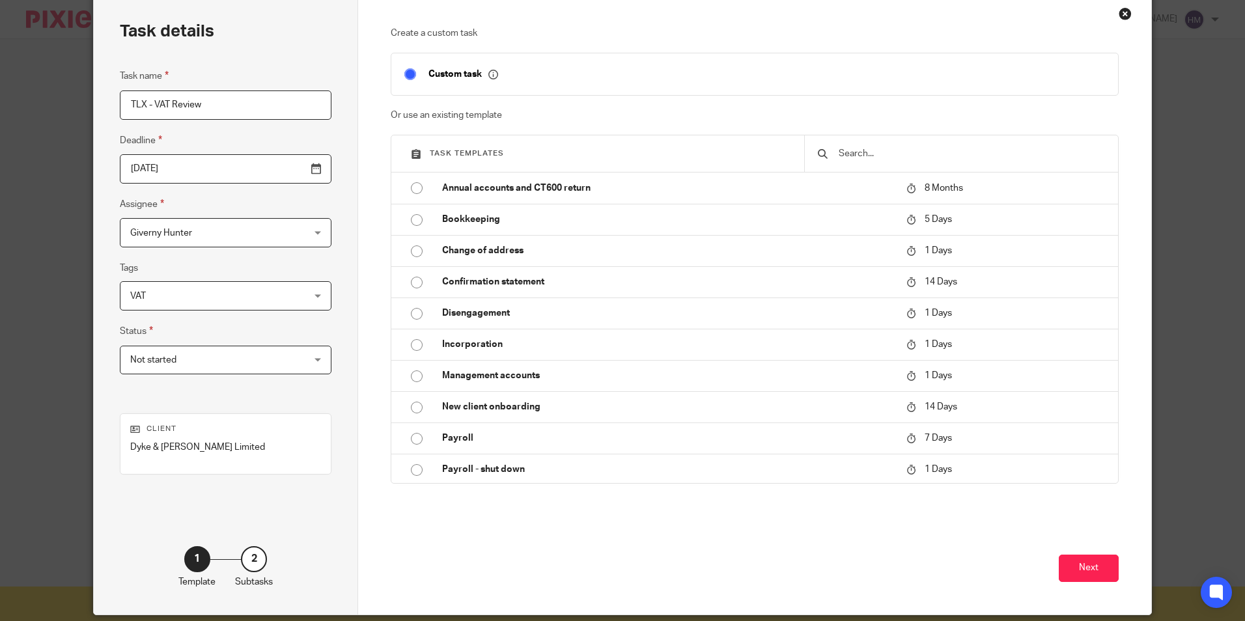
scroll to position [0, 0]
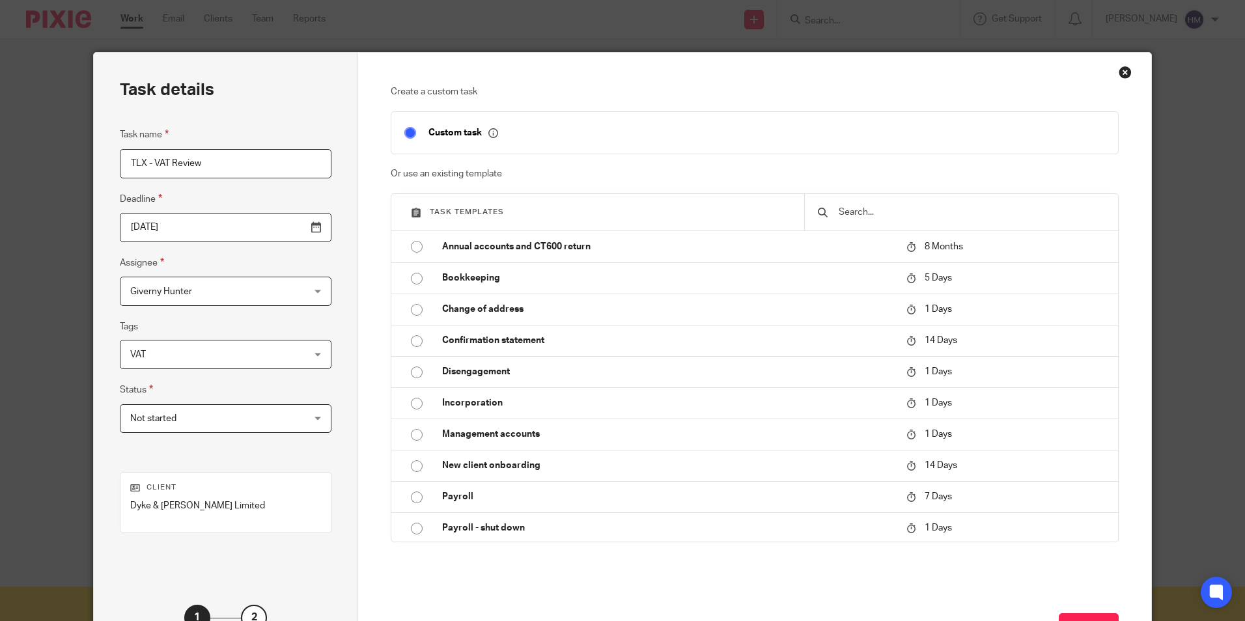
click at [1119, 69] on div "Close this dialog window" at bounding box center [1125, 72] width 13 height 13
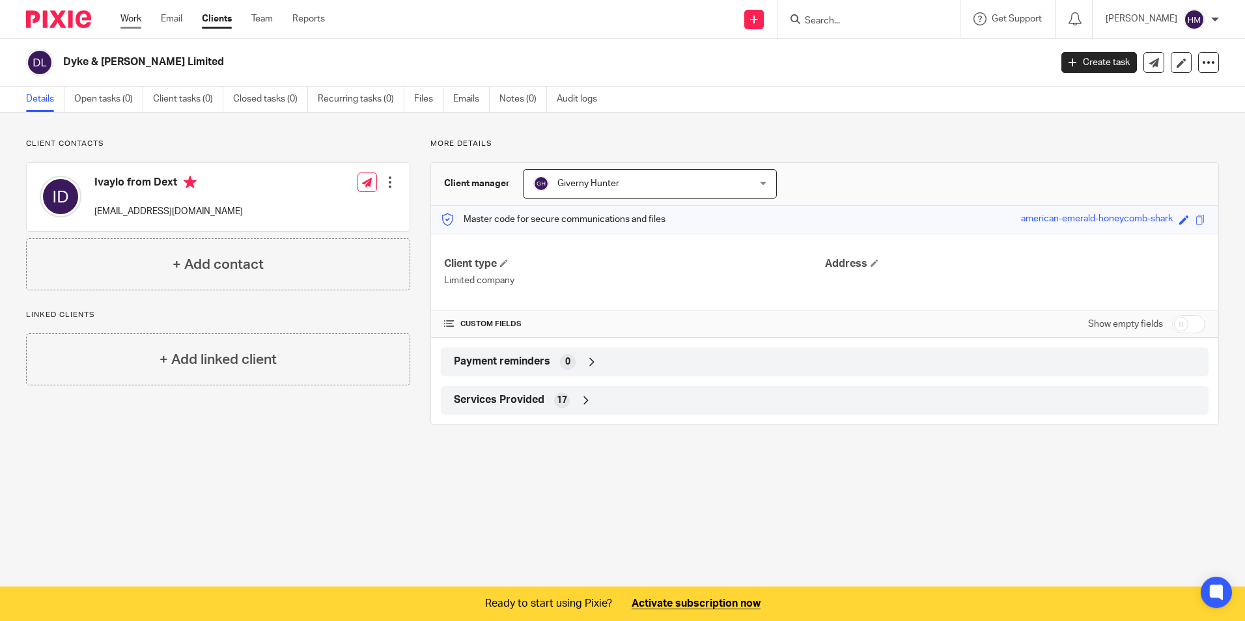
click at [135, 16] on link "Work" at bounding box center [130, 18] width 21 height 13
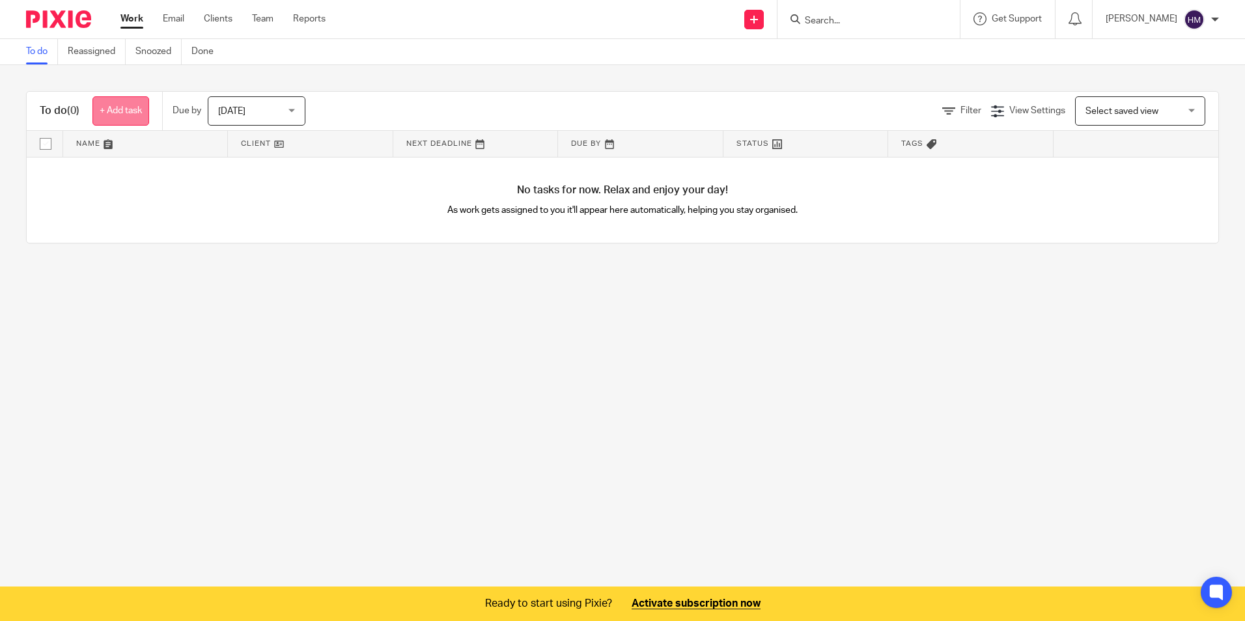
click at [126, 105] on link "+ Add task" at bounding box center [120, 110] width 57 height 29
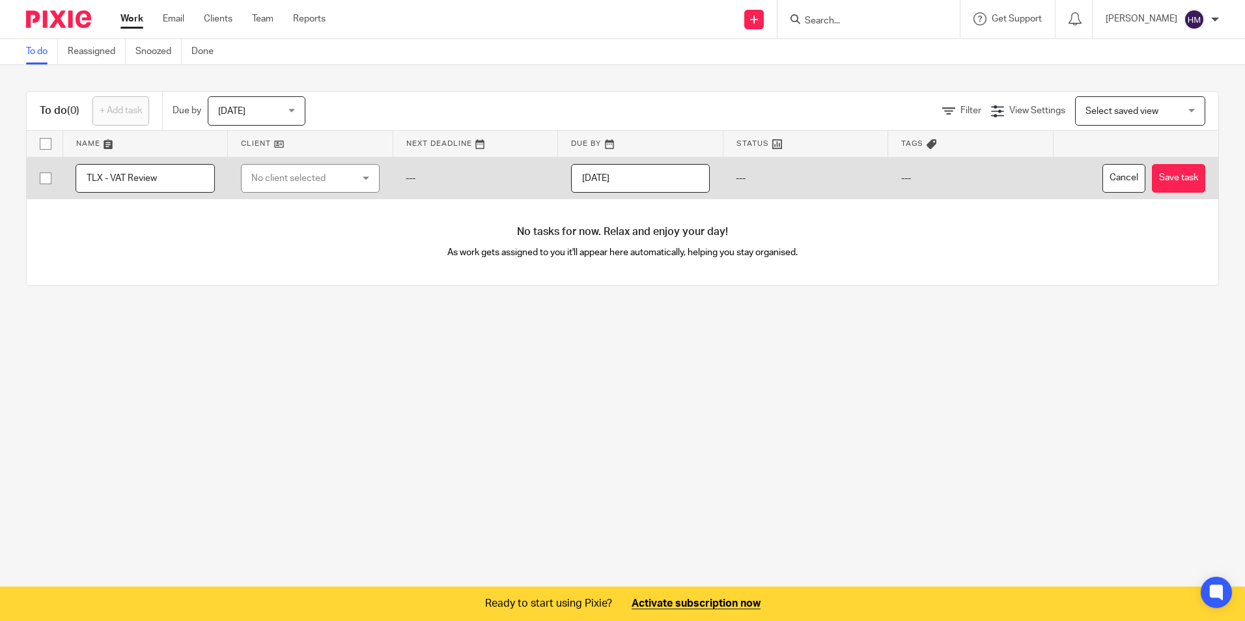
type input "TLX - VAT Review"
click at [328, 171] on div "No client selected" at bounding box center [302, 178] width 102 height 27
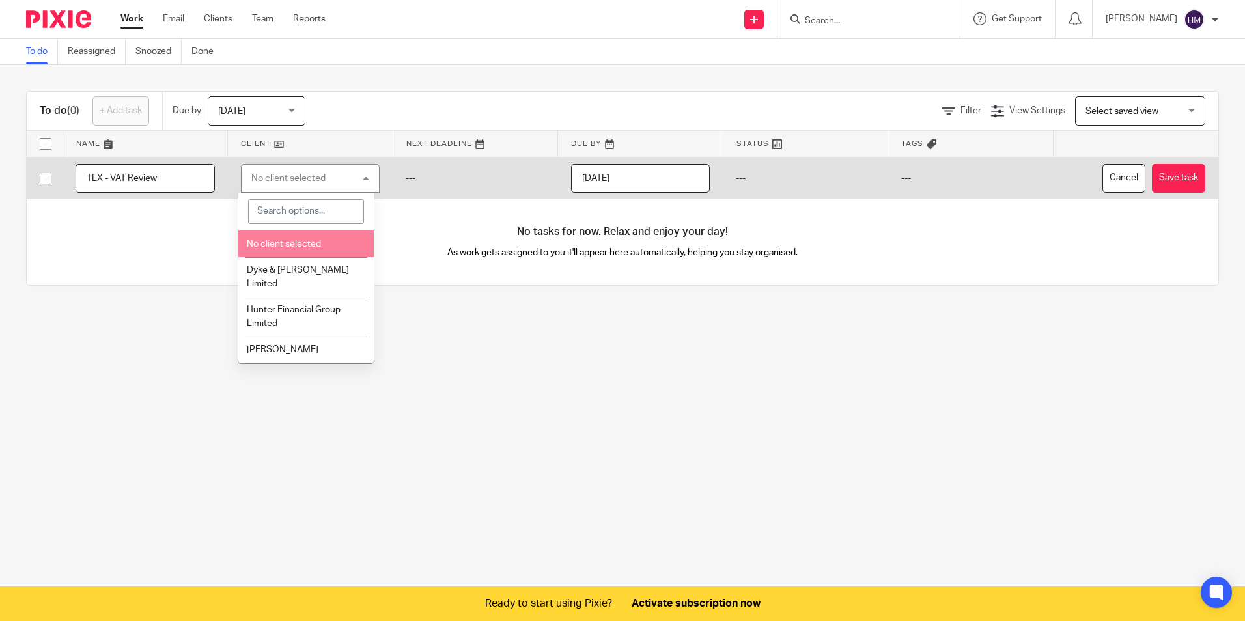
click at [313, 246] on span "No client selected" at bounding box center [284, 244] width 74 height 9
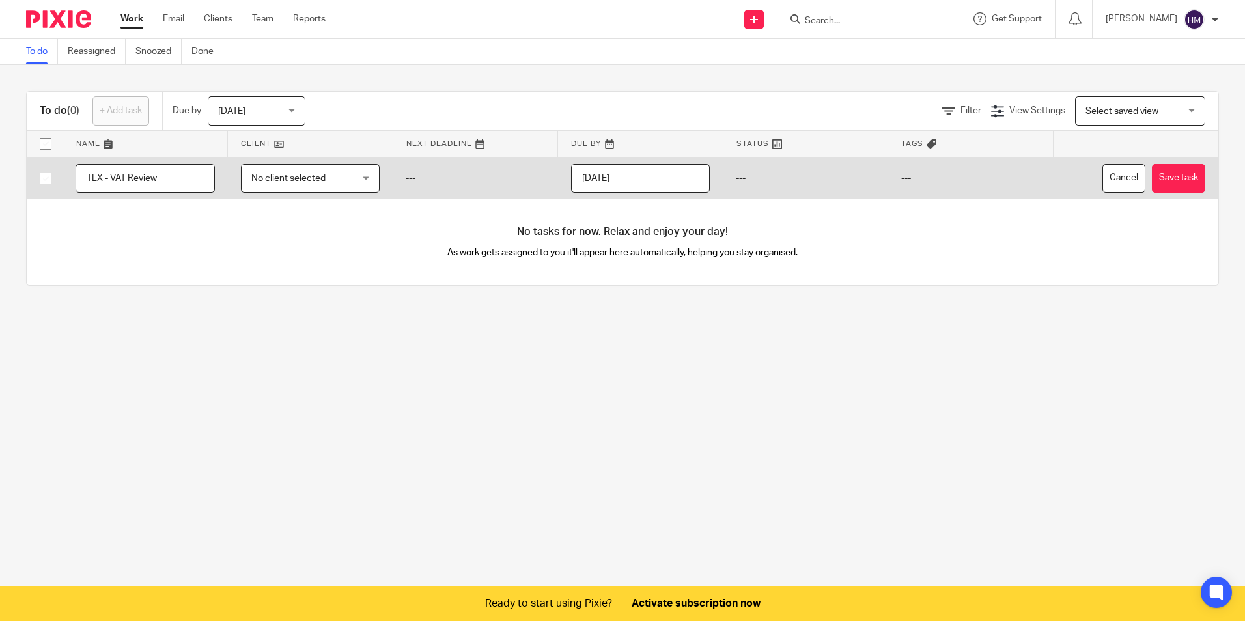
click at [650, 176] on input "2025-09-22" at bounding box center [640, 178] width 139 height 29
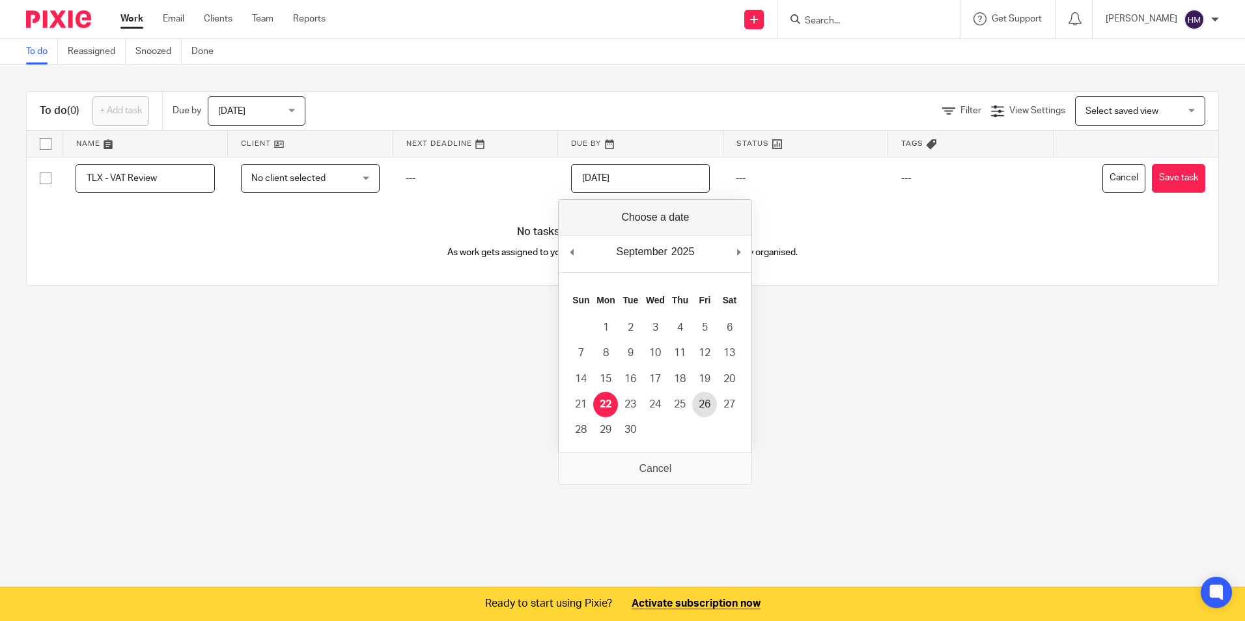
type input "2025-09-26"
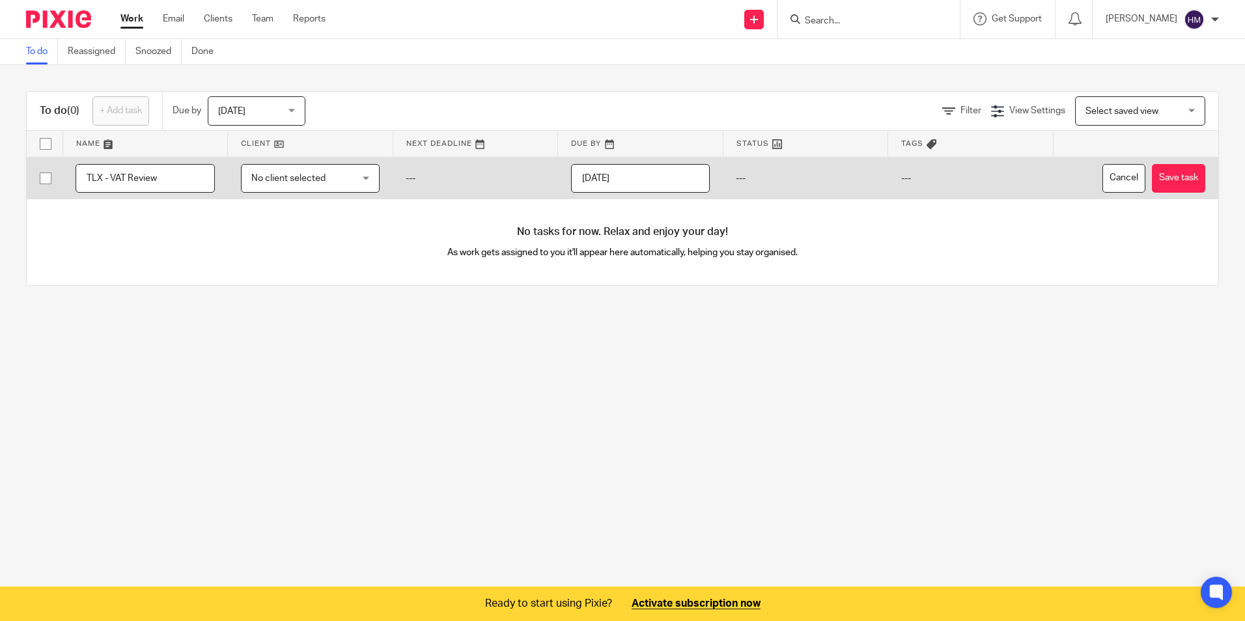
click at [935, 176] on td "---" at bounding box center [970, 178] width 165 height 42
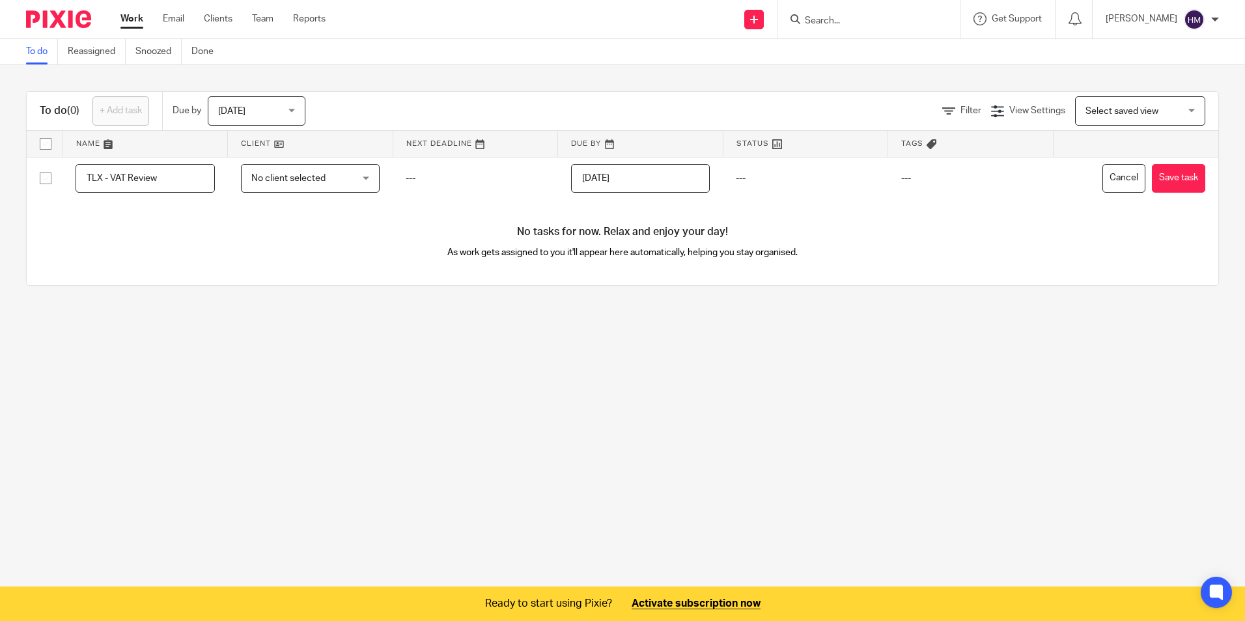
click at [927, 143] on icon at bounding box center [932, 144] width 10 height 10
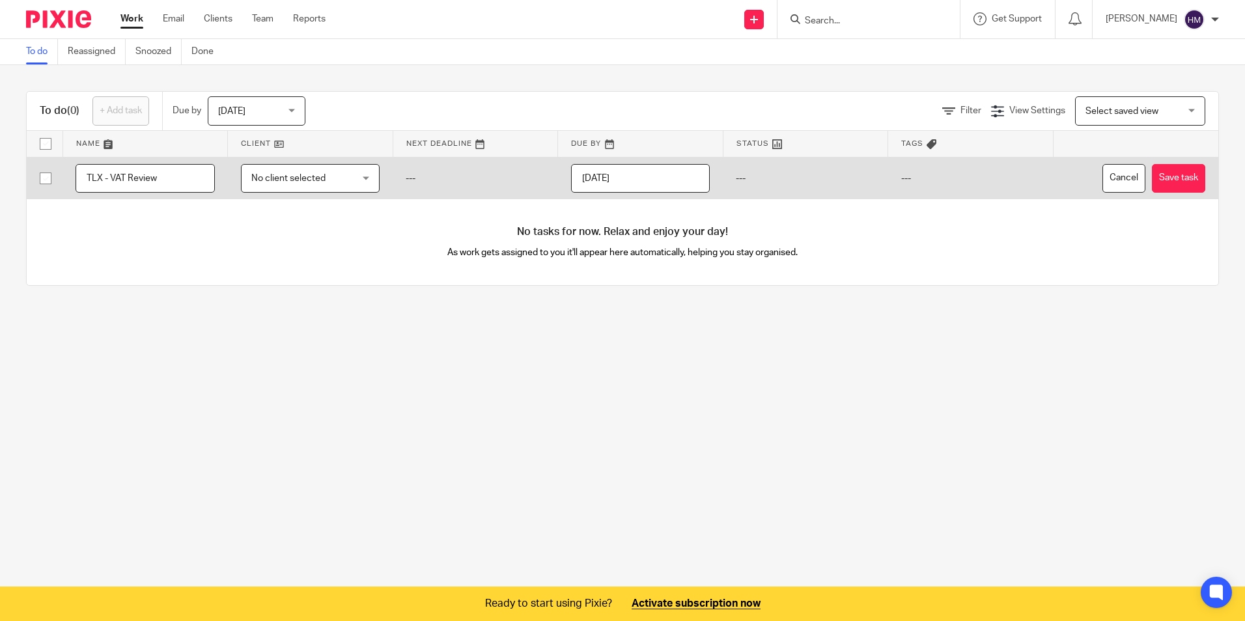
click at [905, 177] on td "---" at bounding box center [970, 178] width 165 height 42
click at [724, 180] on td "---" at bounding box center [805, 178] width 165 height 42
click at [306, 177] on span "No client selected" at bounding box center [288, 178] width 74 height 9
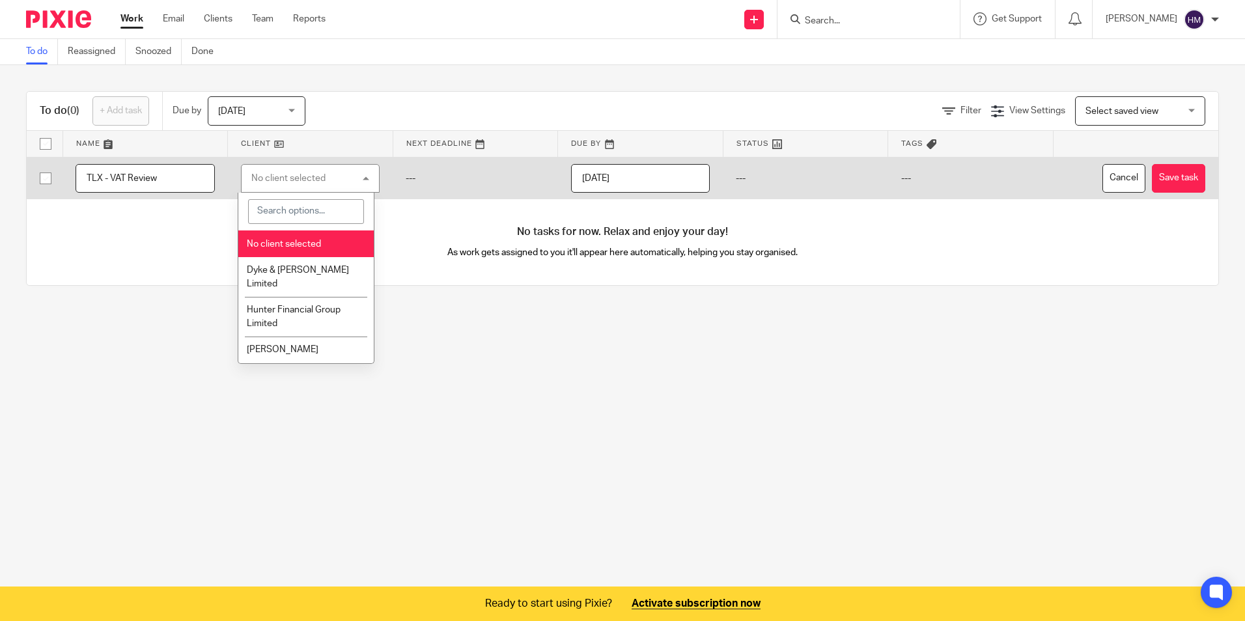
click at [328, 240] on li "No client selected" at bounding box center [305, 244] width 135 height 27
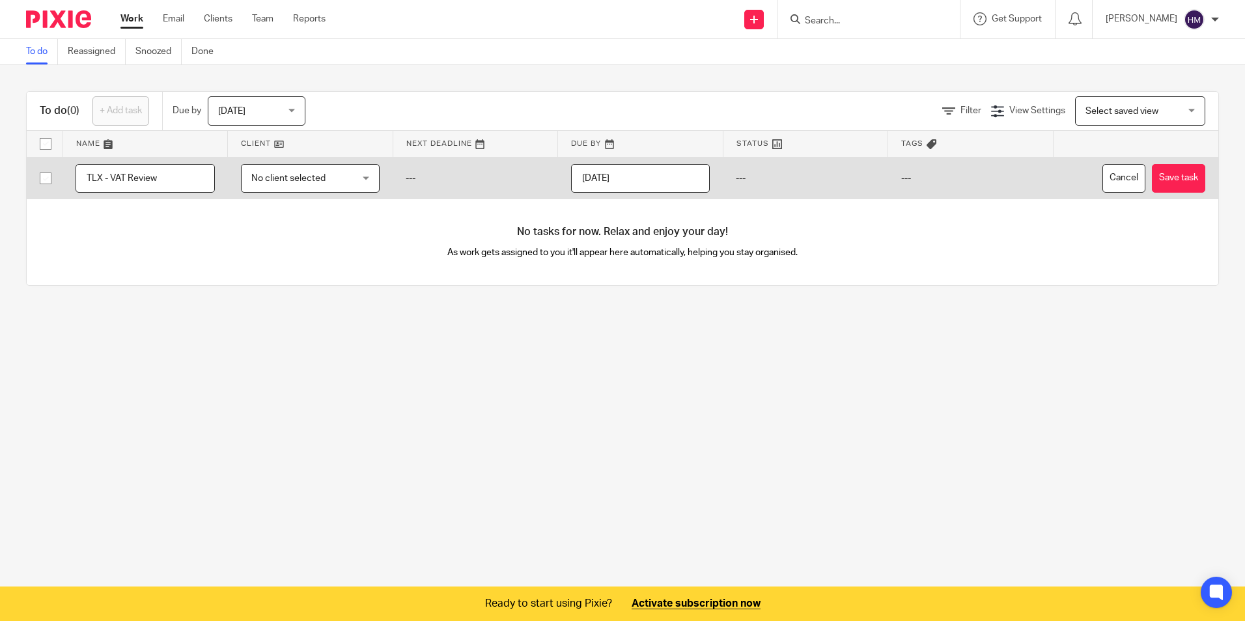
click at [471, 166] on td "---" at bounding box center [475, 178] width 165 height 42
click at [891, 175] on td "---" at bounding box center [970, 178] width 165 height 42
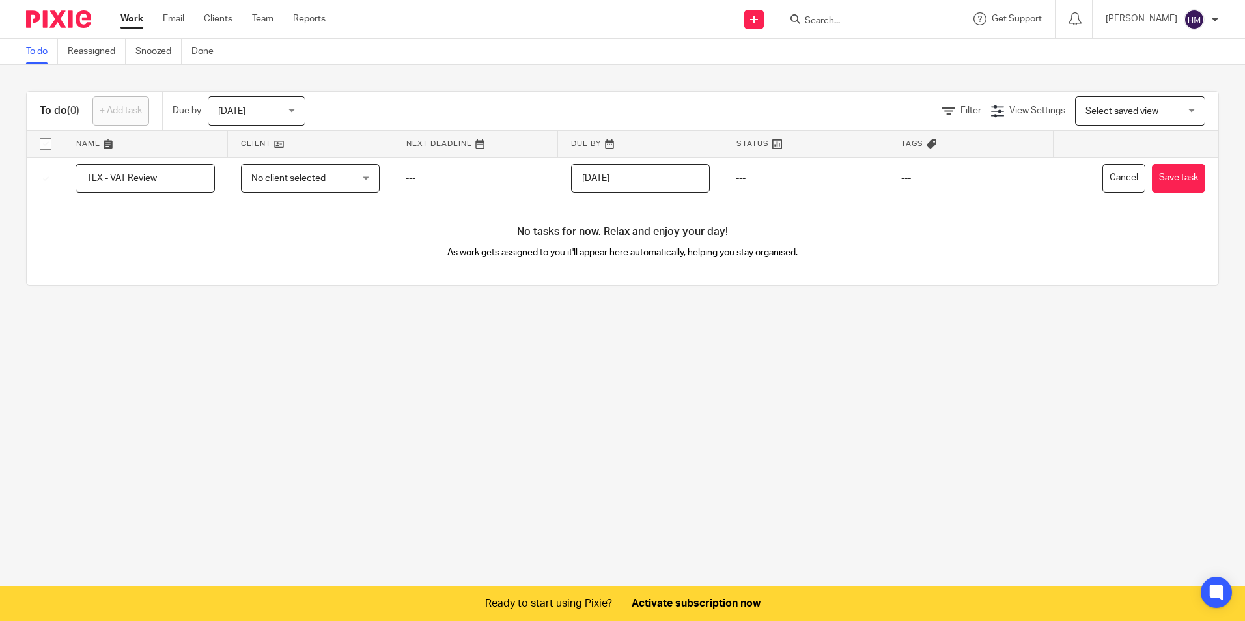
click at [927, 139] on icon at bounding box center [932, 144] width 10 height 10
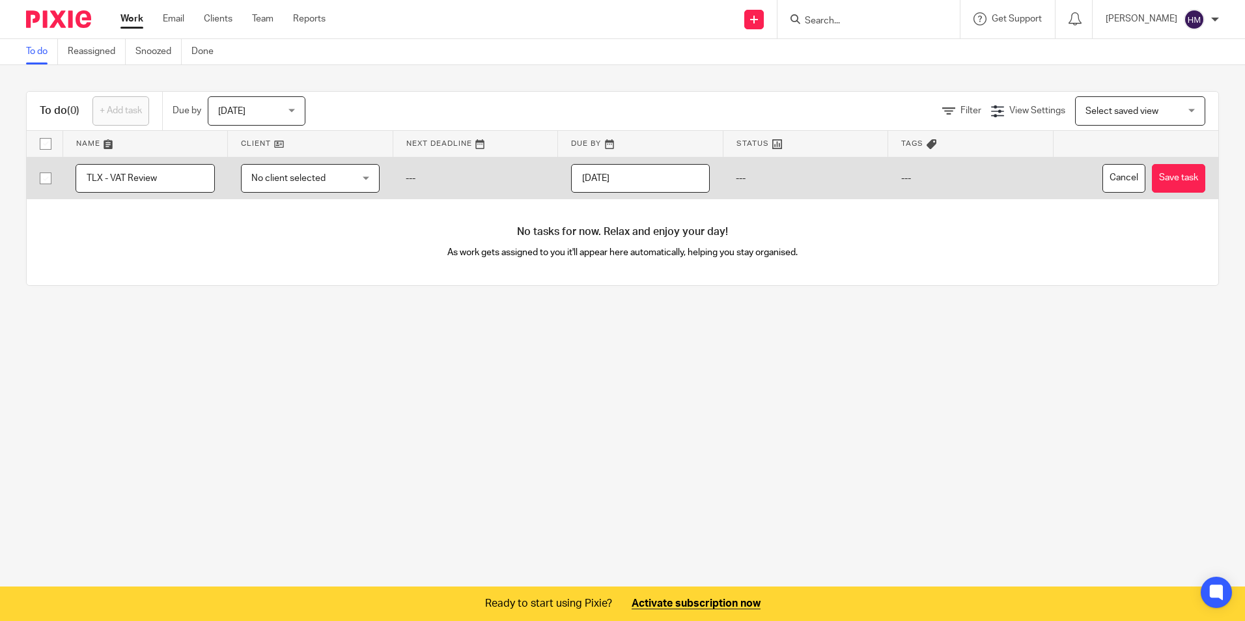
click at [899, 178] on td "---" at bounding box center [970, 178] width 165 height 42
click at [1103, 180] on button "Cancel" at bounding box center [1124, 178] width 43 height 29
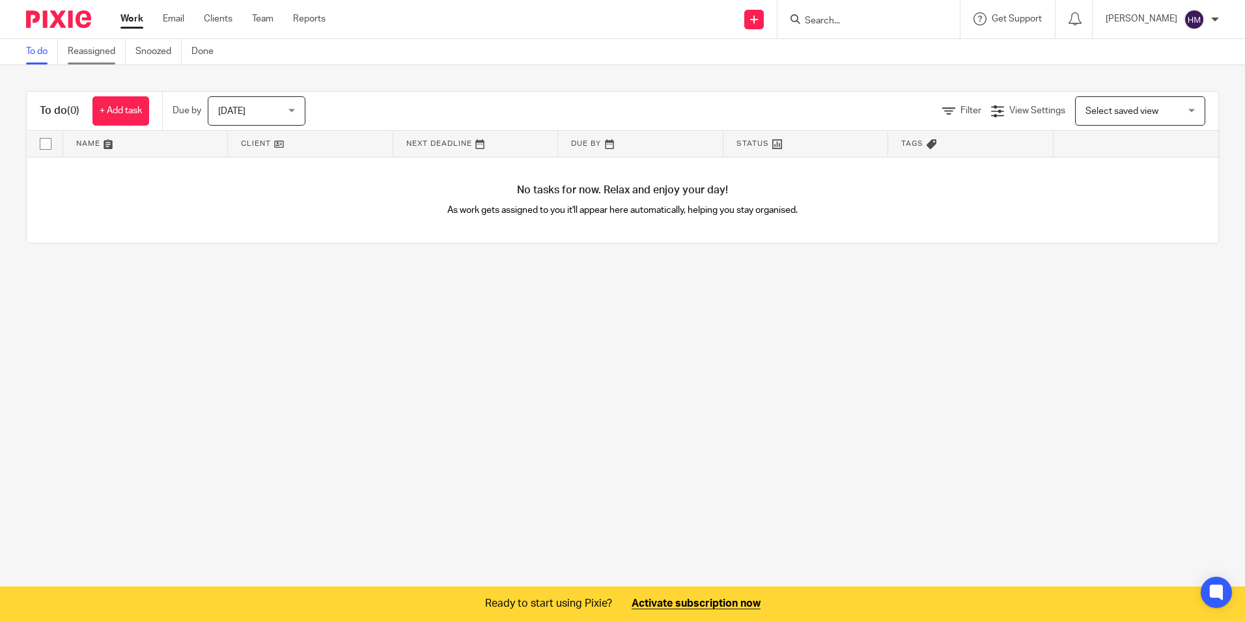
click at [92, 50] on link "Reassigned" at bounding box center [97, 51] width 58 height 25
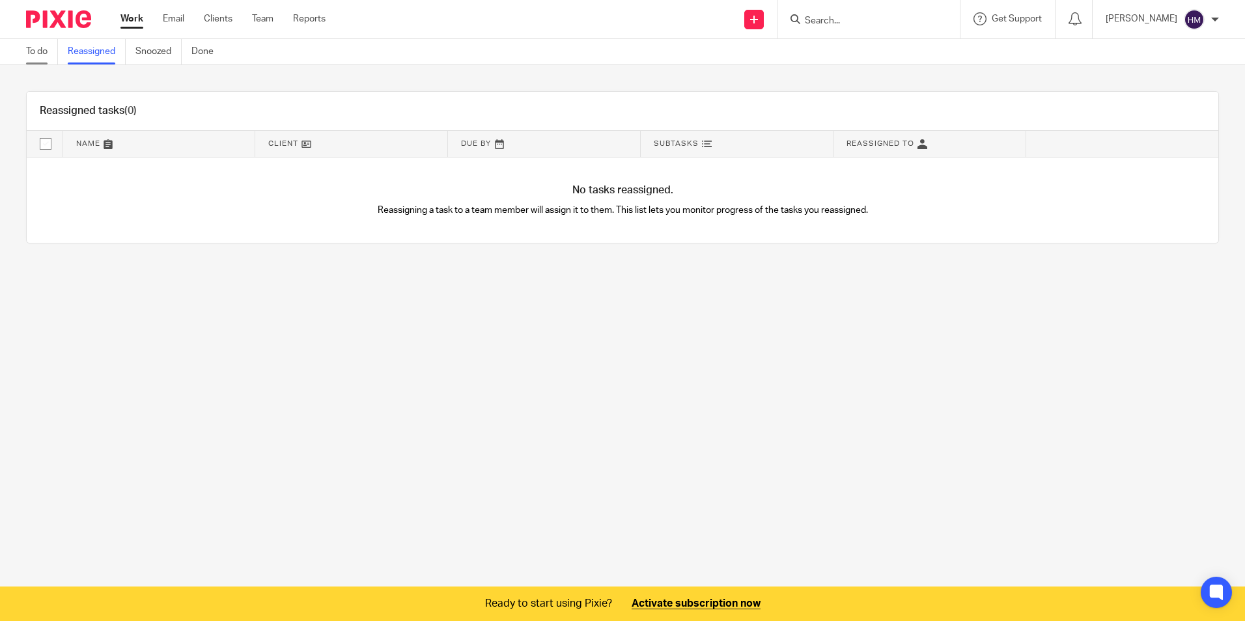
click at [34, 48] on link "To do" at bounding box center [42, 51] width 32 height 25
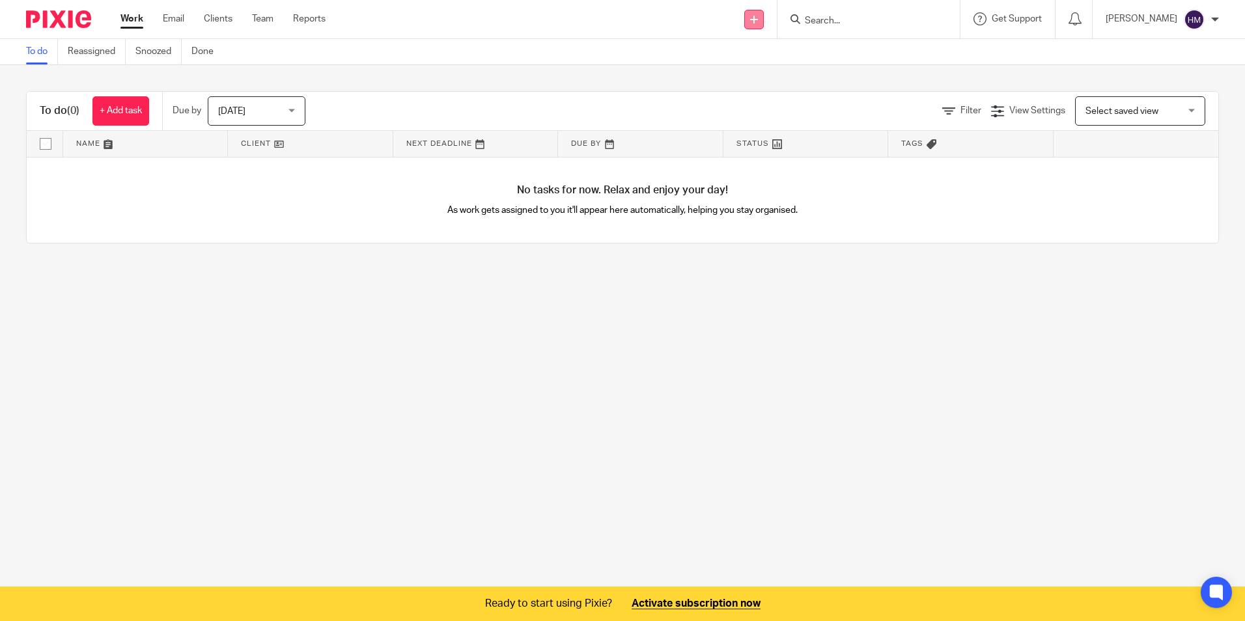
click at [758, 20] on icon at bounding box center [754, 20] width 8 height 8
click at [772, 76] on link "Create task" at bounding box center [759, 79] width 91 height 19
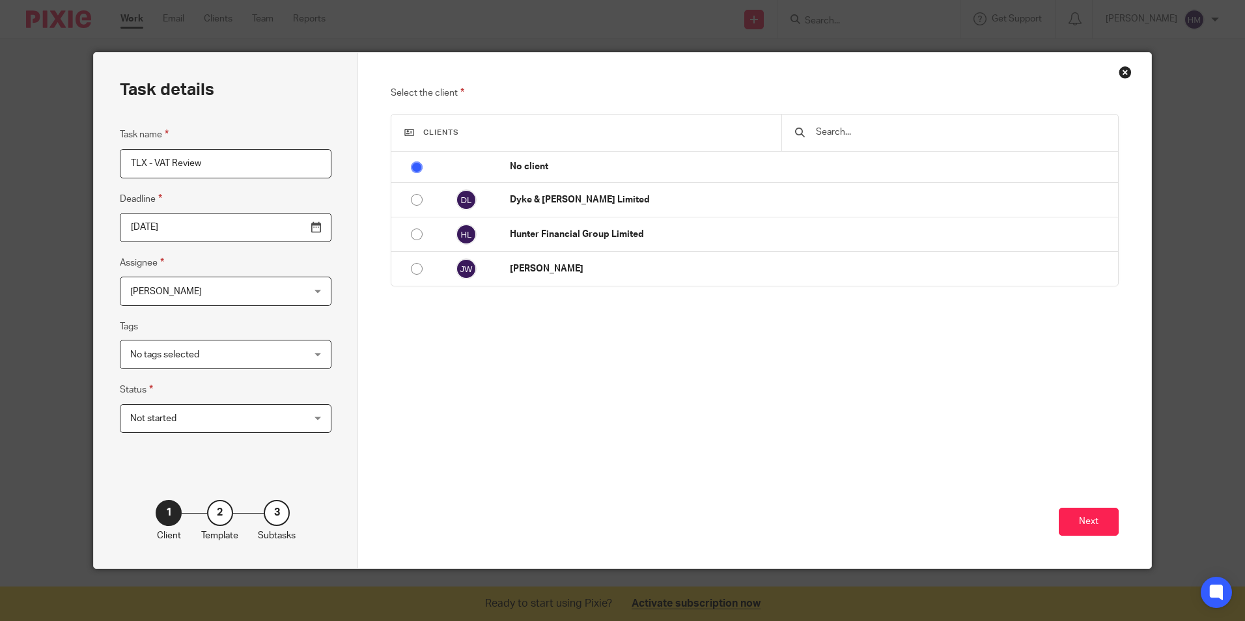
type input "TLX - VAT Review"
click at [287, 227] on input "[DATE]" at bounding box center [226, 227] width 212 height 29
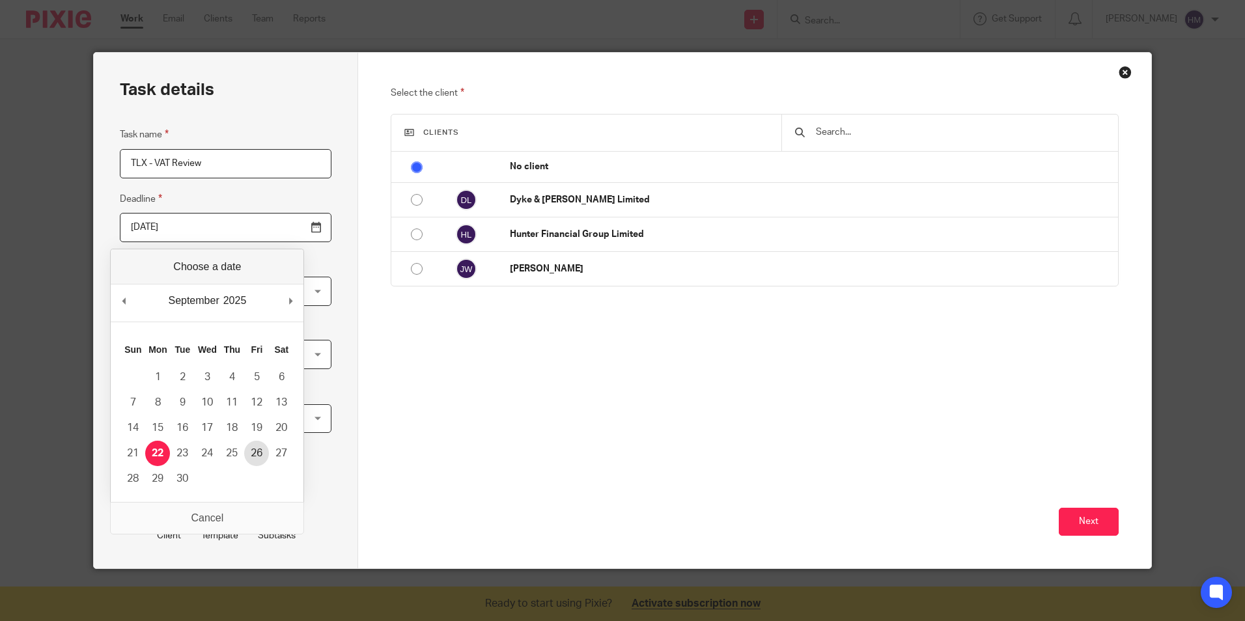
type input "[DATE]"
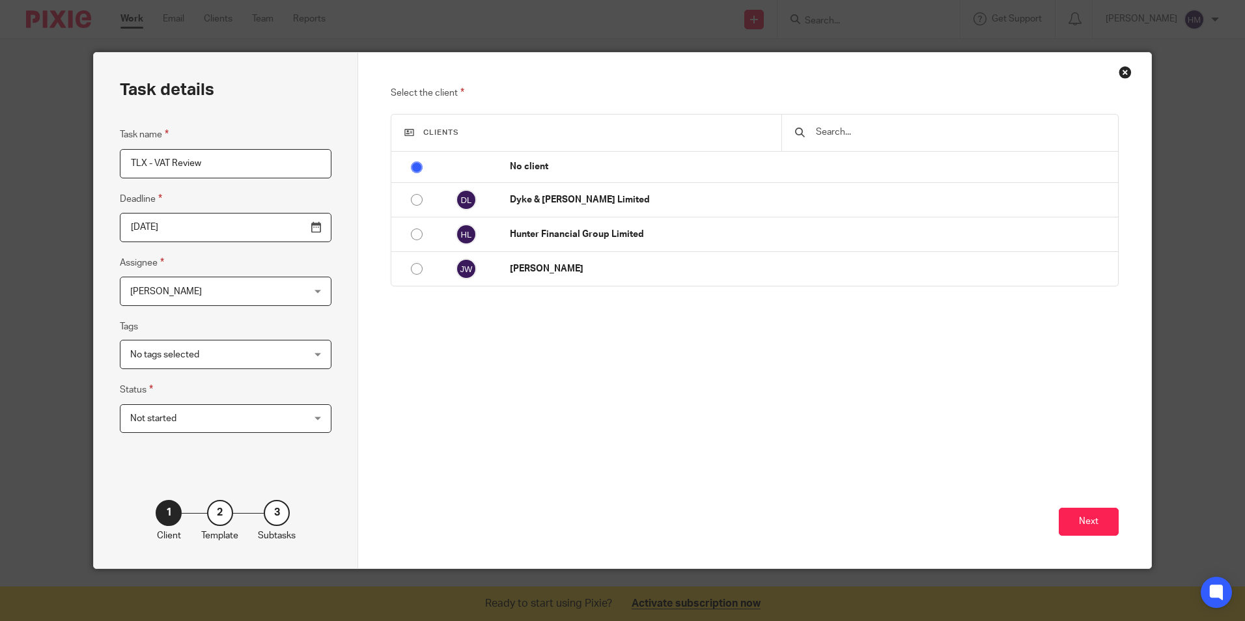
click at [226, 294] on span "[PERSON_NAME]" at bounding box center [210, 290] width 160 height 27
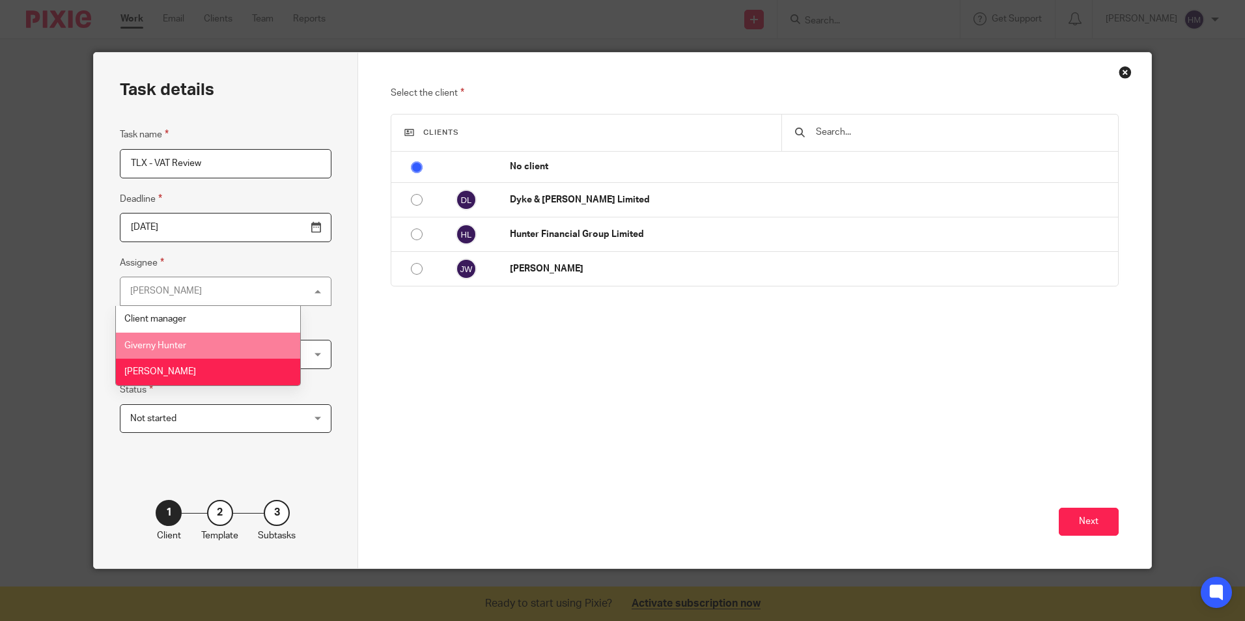
click at [188, 340] on li "Giverny Hunter" at bounding box center [208, 346] width 184 height 27
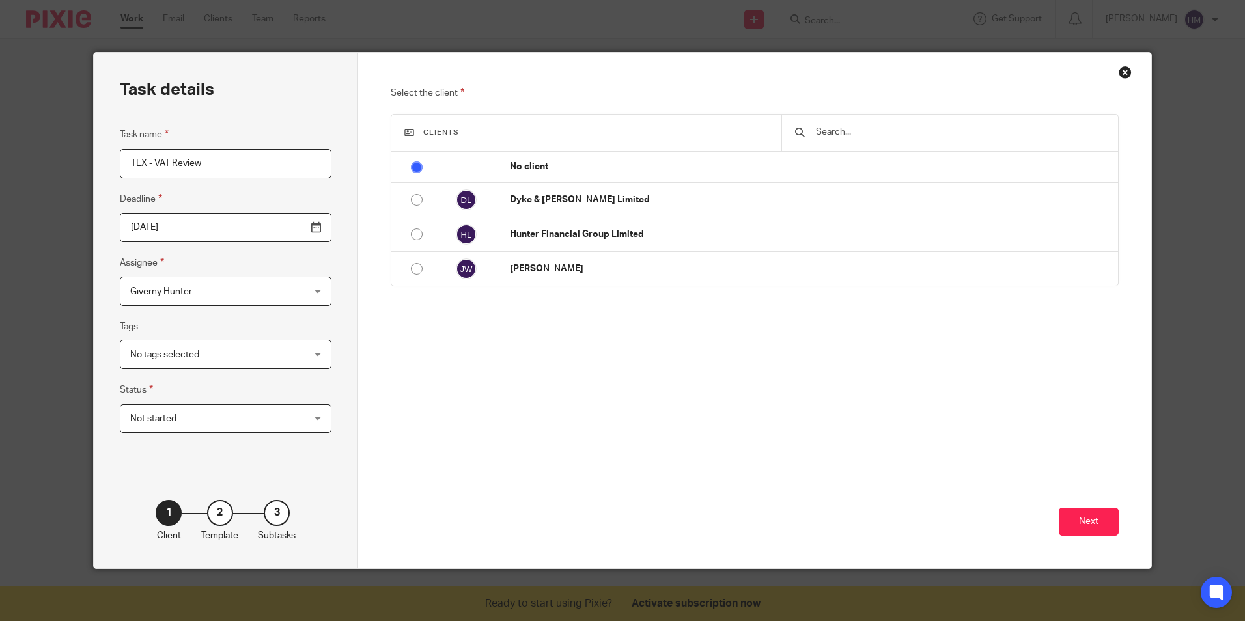
click at [218, 356] on span "No tags selected" at bounding box center [210, 354] width 160 height 27
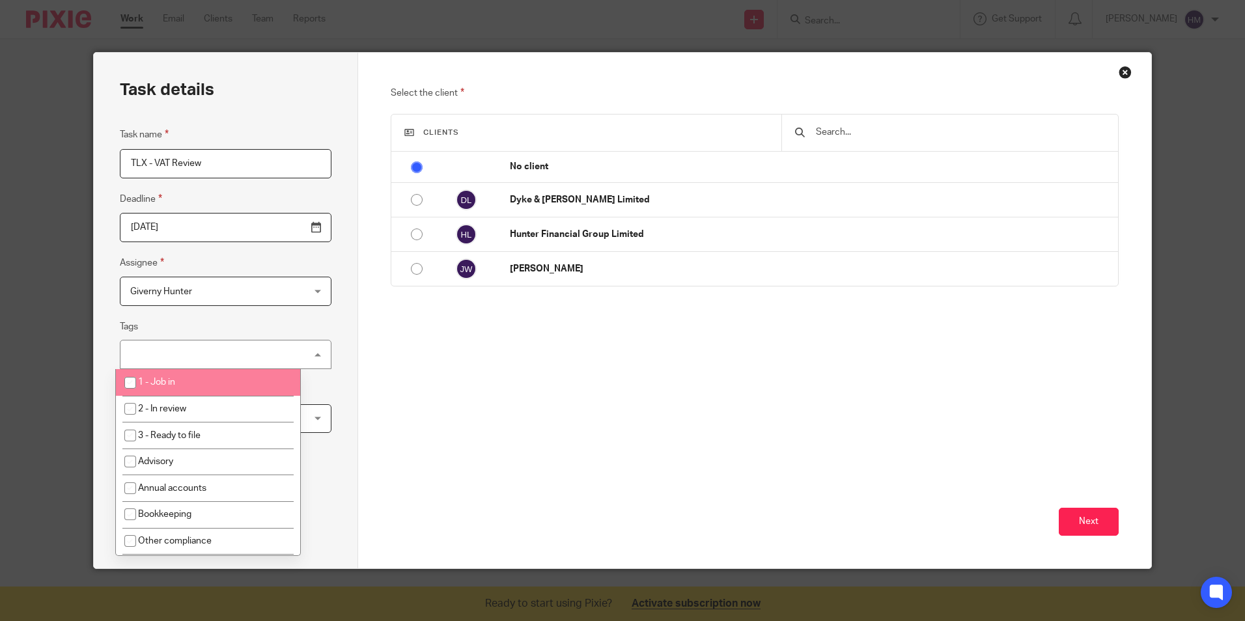
click at [98, 353] on div "Task details Task name TLX - VAT Review Deadline 2025-09-26 Assignee Giverny Hu…" at bounding box center [226, 311] width 264 height 516
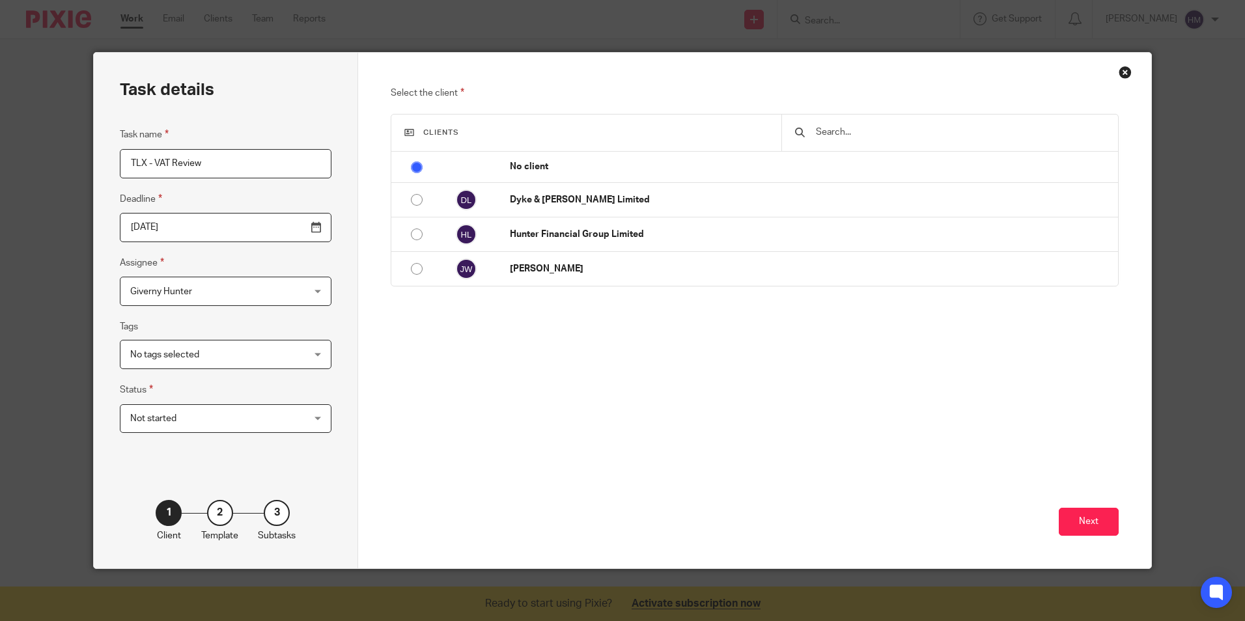
click at [175, 345] on span "No tags selected" at bounding box center [210, 354] width 160 height 27
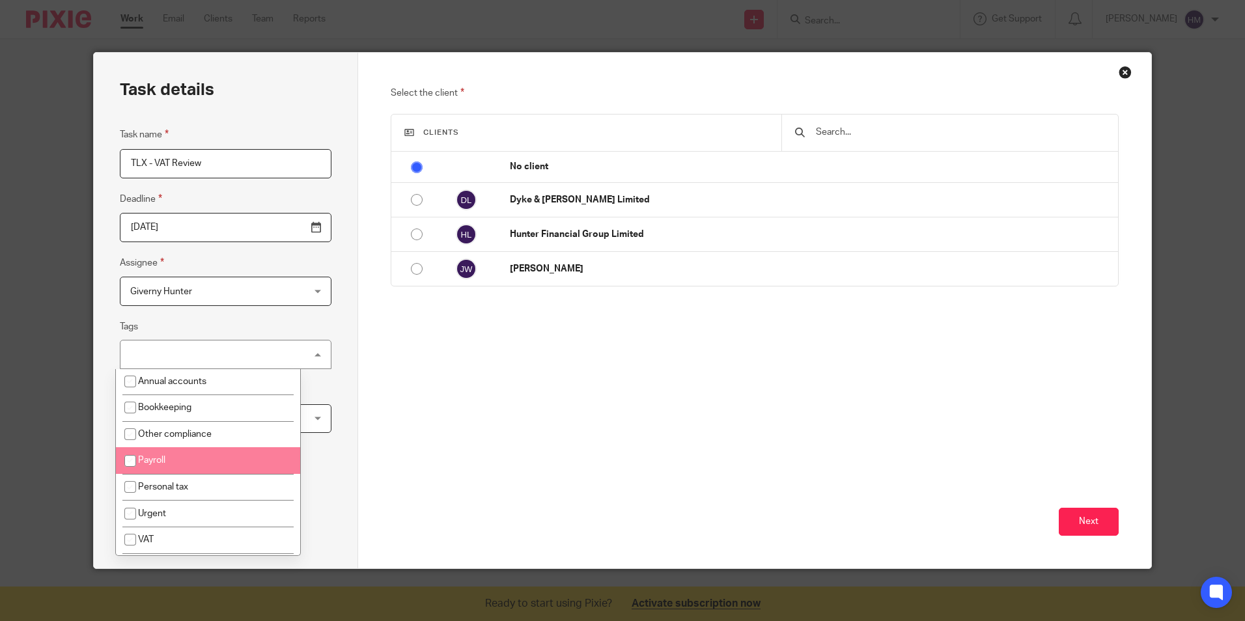
scroll to position [131, 0]
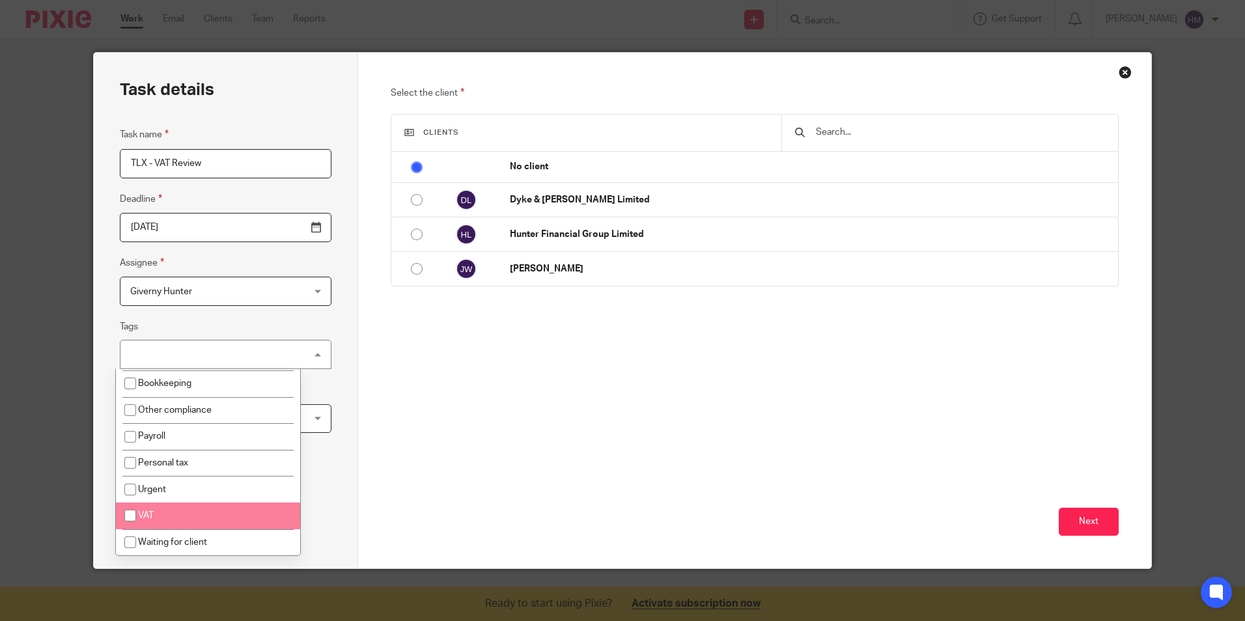
click at [132, 514] on input "checkbox" at bounding box center [130, 515] width 25 height 25
checkbox input "true"
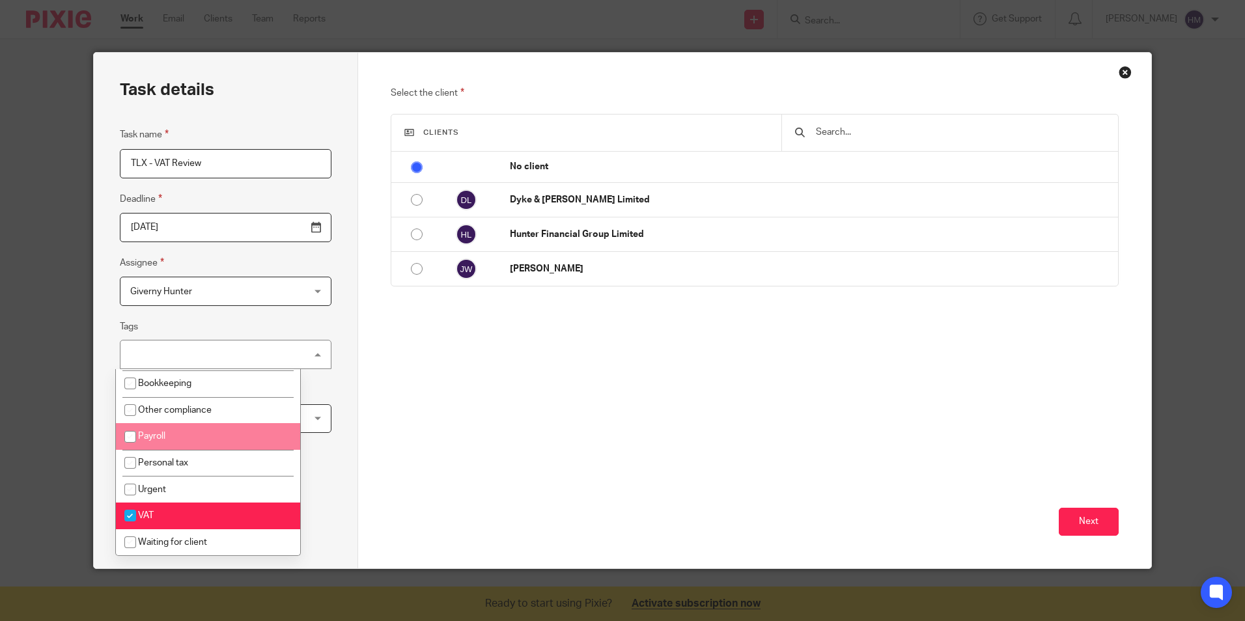
click at [97, 395] on div "Task details Task name TLX - VAT Review Deadline 2025-09-26 Assignee Giverny Hu…" at bounding box center [226, 311] width 264 height 516
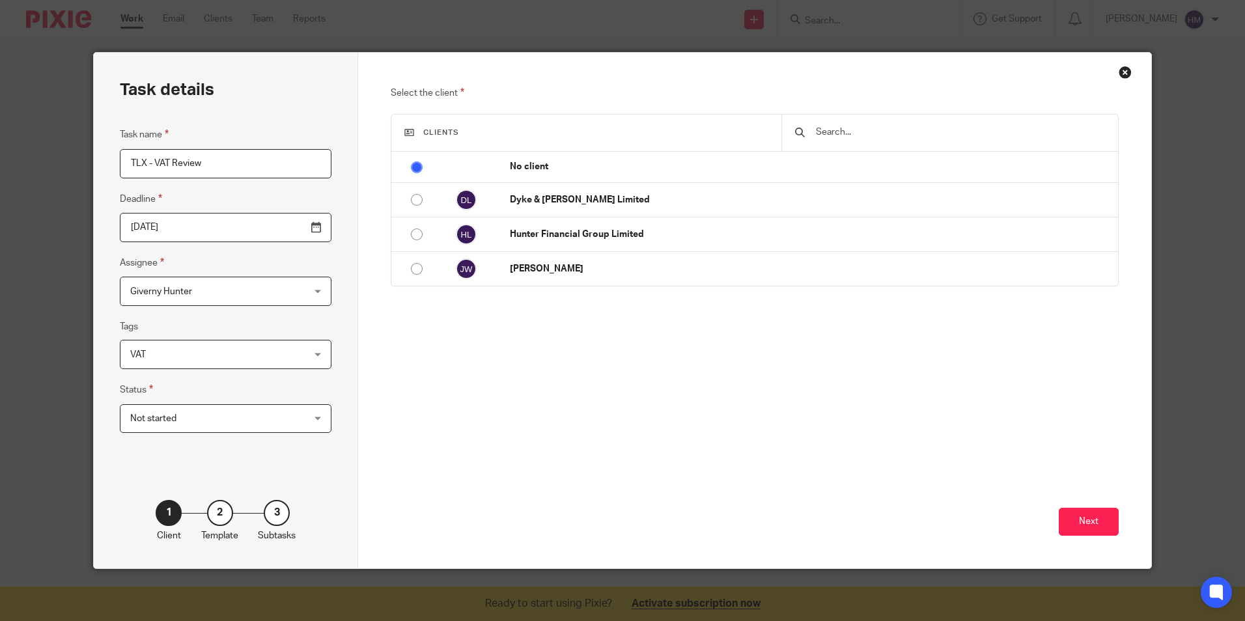
click at [193, 412] on span "Not started" at bounding box center [210, 418] width 160 height 27
click at [98, 410] on div "Task details Task name TLX - VAT Review Deadline 2025-09-26 Assignee Giverny Hu…" at bounding box center [226, 311] width 264 height 516
click at [1078, 520] on button "Next" at bounding box center [1089, 522] width 60 height 28
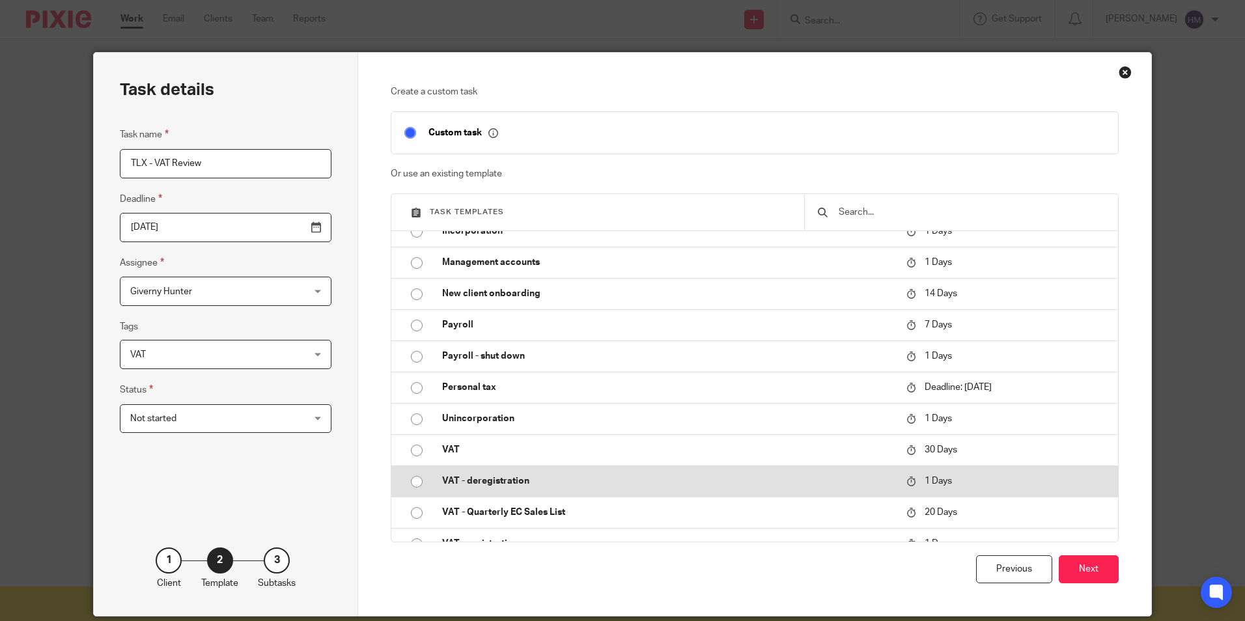
scroll to position [190, 0]
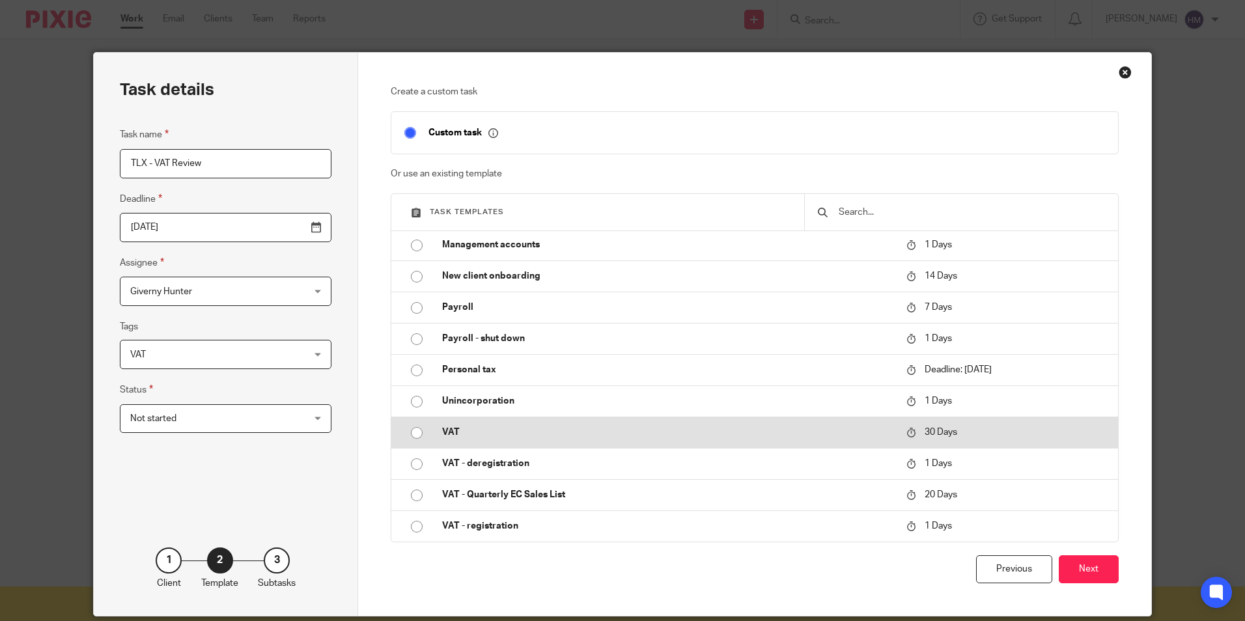
click at [412, 432] on input "radio" at bounding box center [416, 433] width 25 height 25
type input "2025-10-22"
checkbox input "false"
radio input "false"
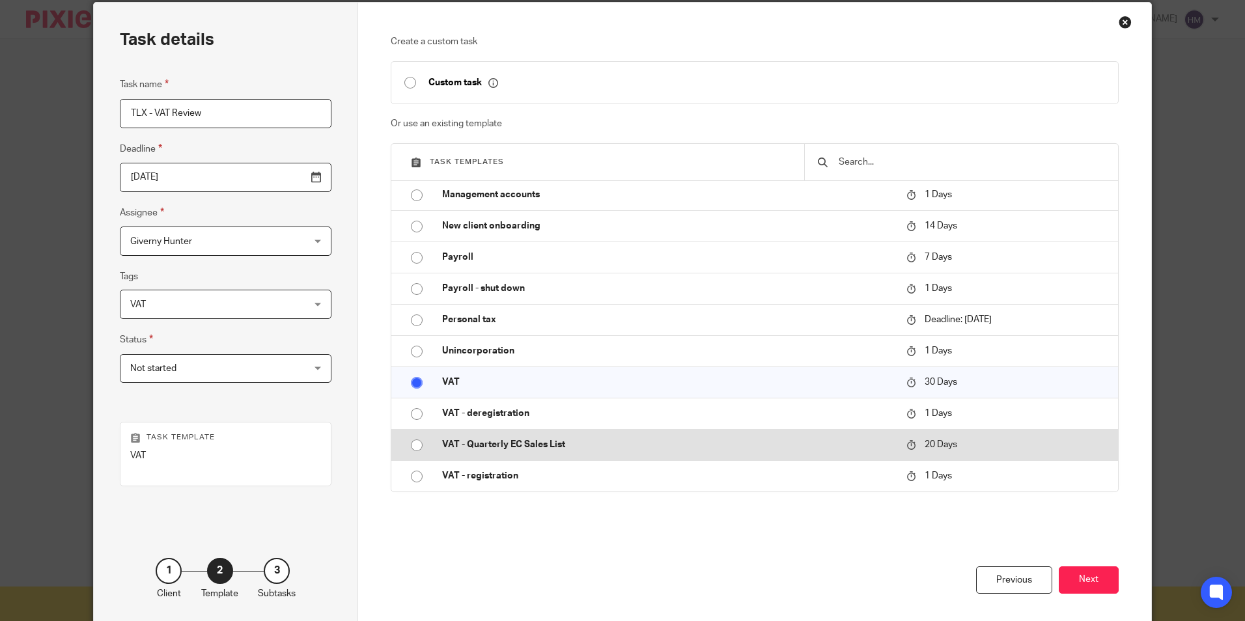
scroll to position [65, 0]
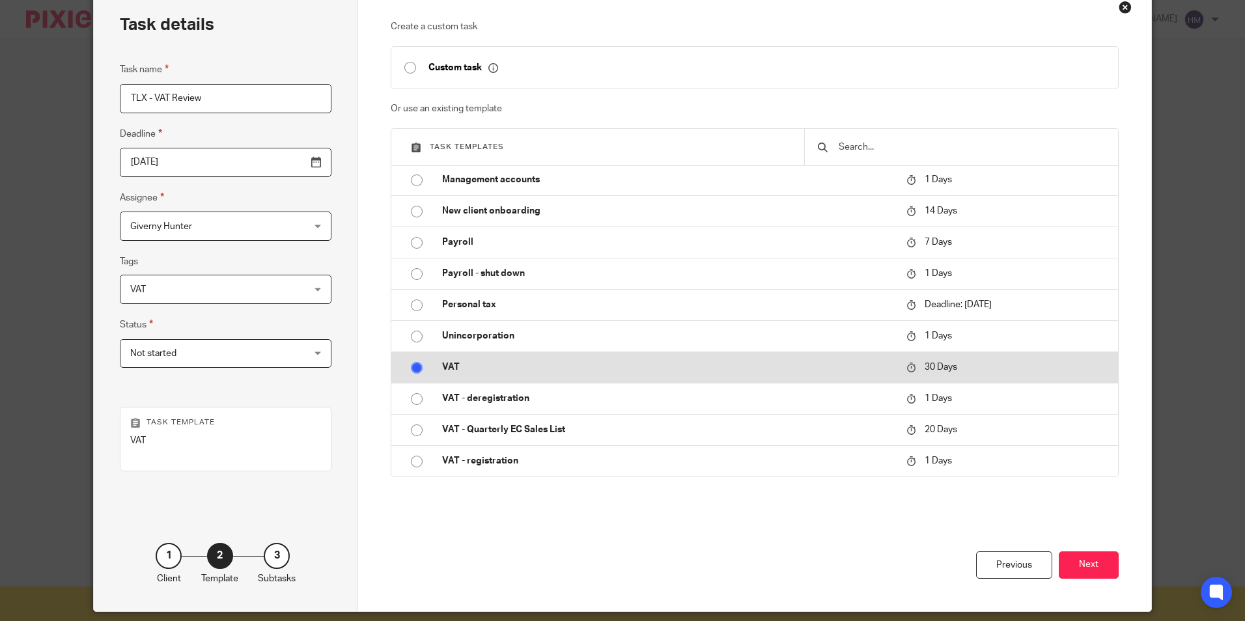
click at [410, 367] on input "radio" at bounding box center [416, 368] width 25 height 25
click at [408, 365] on input "radio" at bounding box center [416, 368] width 25 height 25
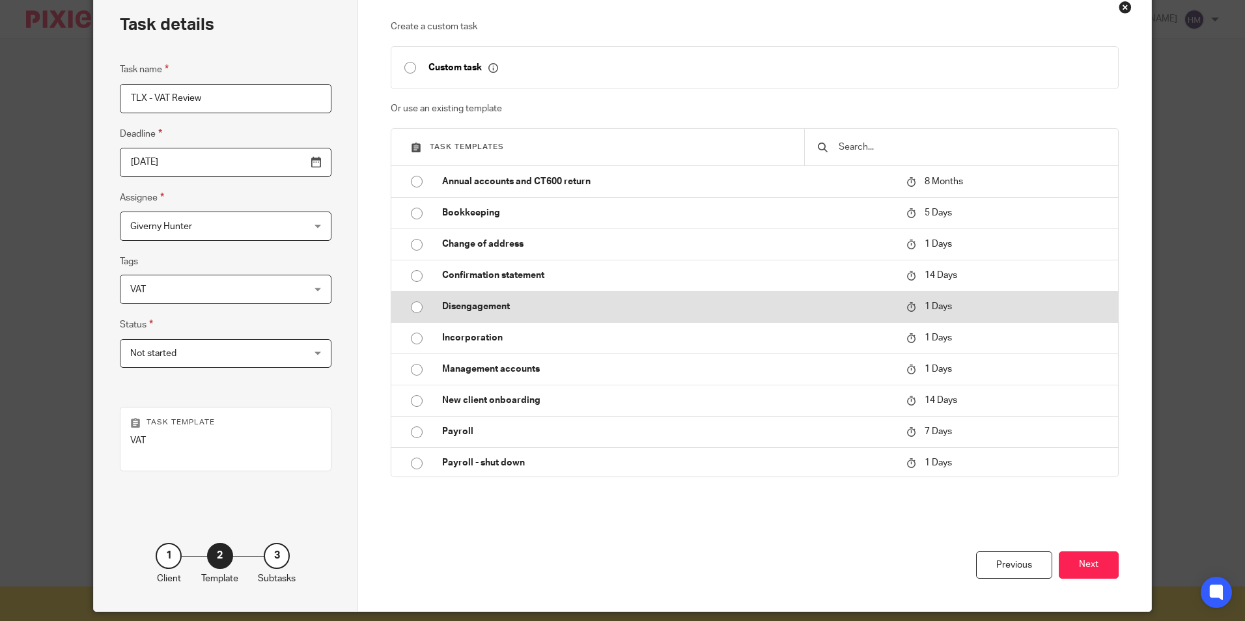
scroll to position [0, 0]
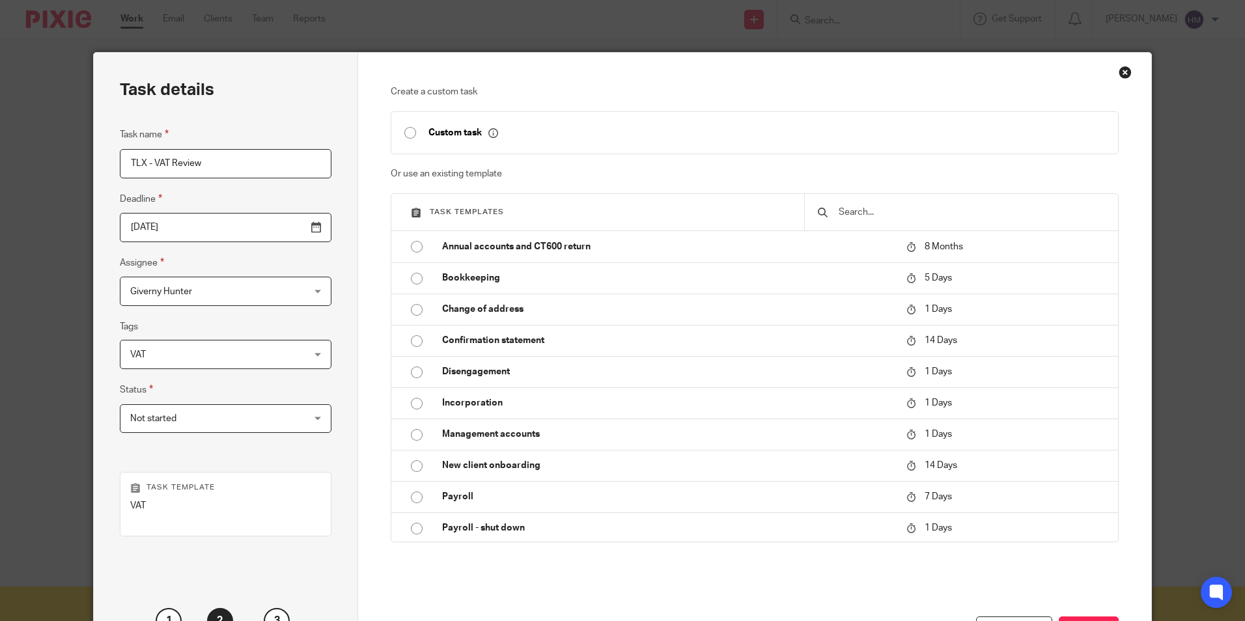
click at [406, 130] on input "checkbox" at bounding box center [410, 132] width 25 height 25
type input "2025-09-22"
checkbox input "true"
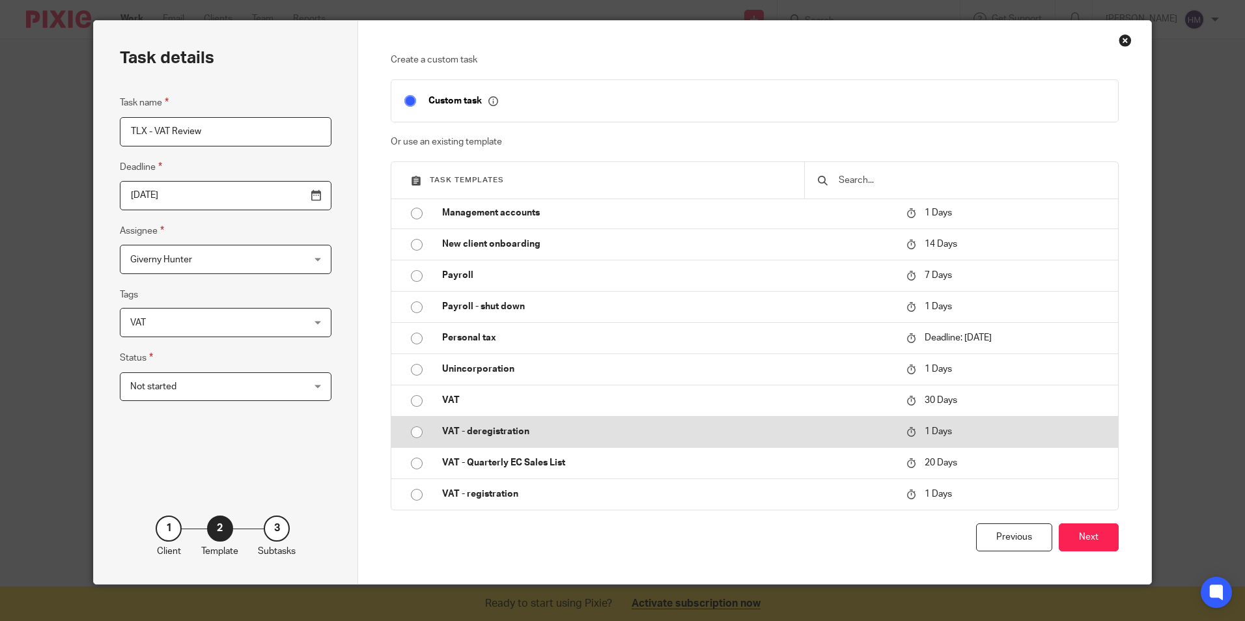
scroll to position [48, 0]
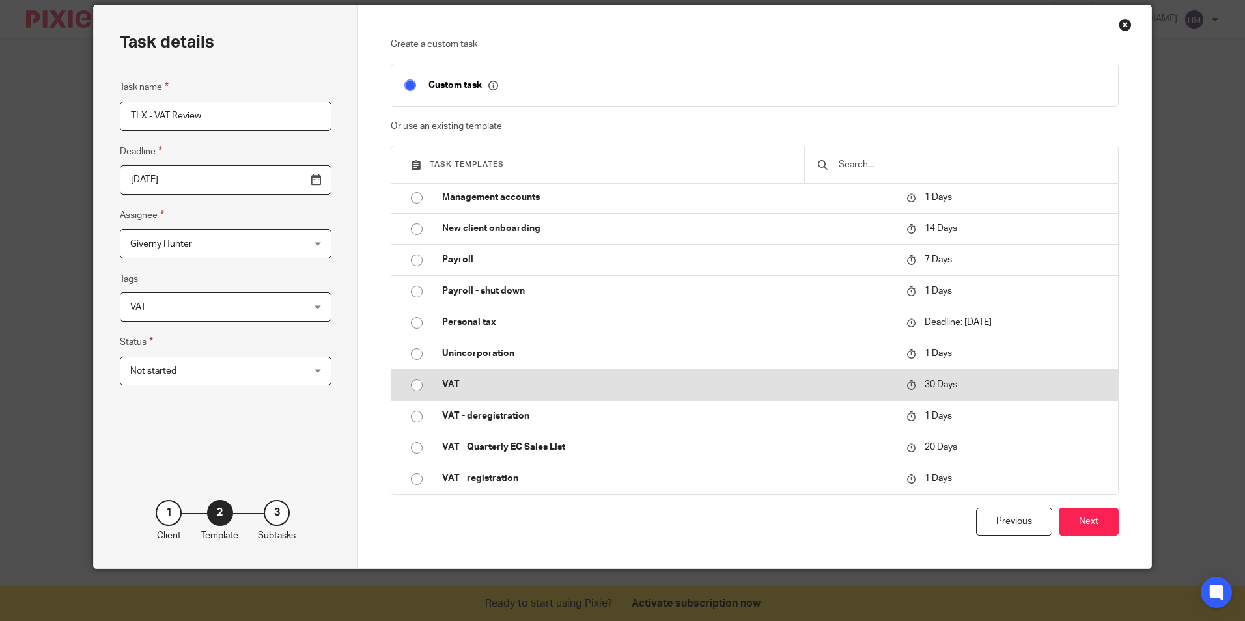
click at [414, 379] on input "radio" at bounding box center [416, 385] width 25 height 25
type input "2025-10-22"
checkbox input "false"
radio input "false"
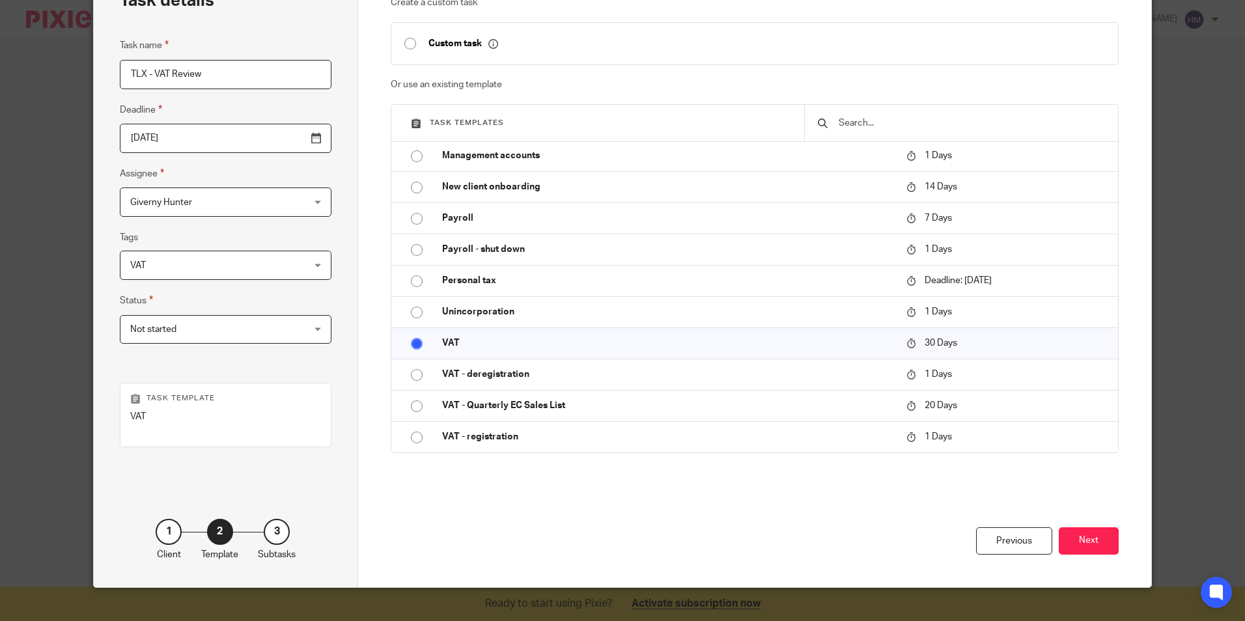
scroll to position [108, 0]
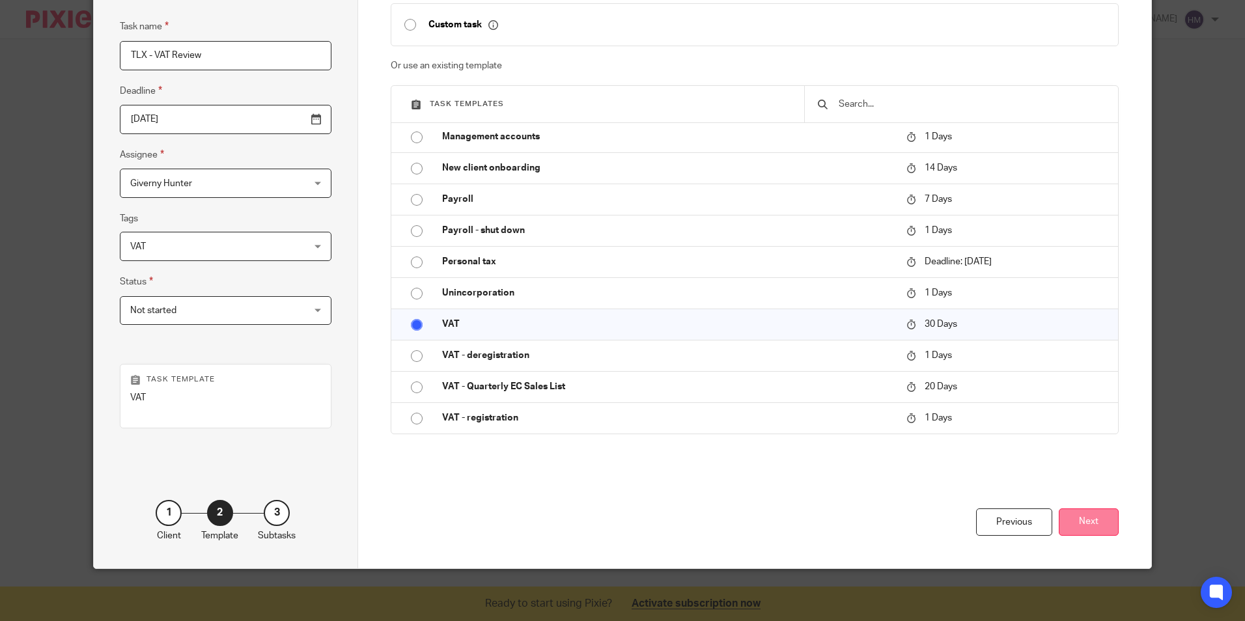
click at [1071, 513] on button "Next" at bounding box center [1089, 523] width 60 height 28
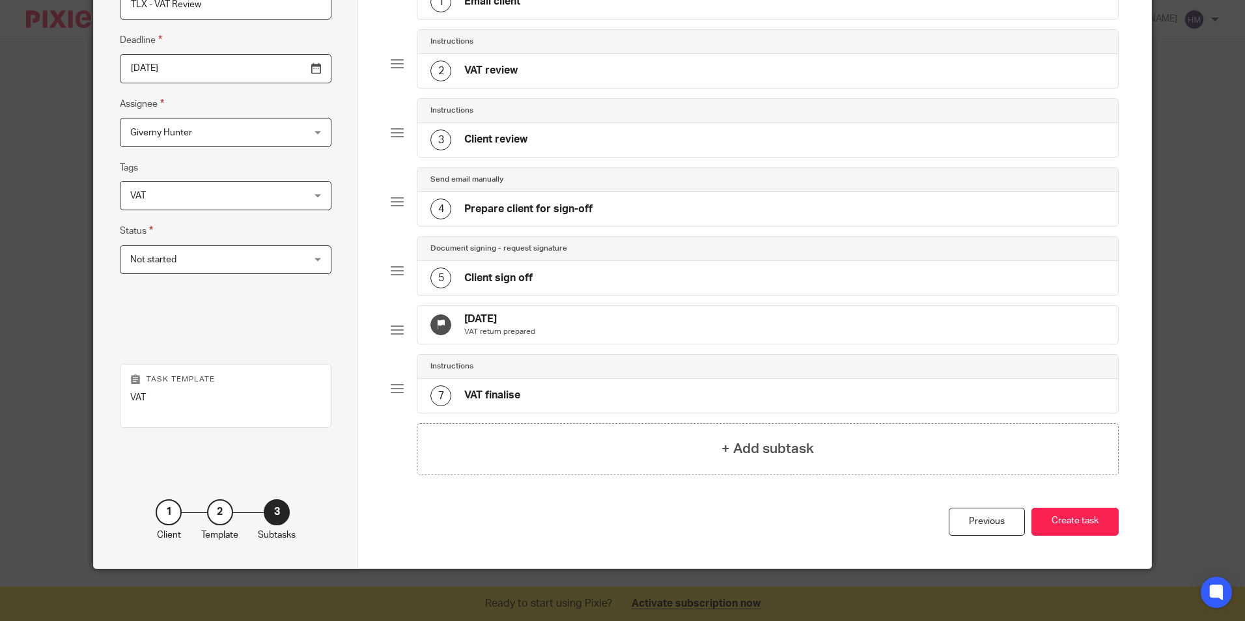
scroll to position [169, 0]
click at [491, 306] on div "6 Oct 2025 VAT return prepared" at bounding box center [767, 325] width 700 height 38
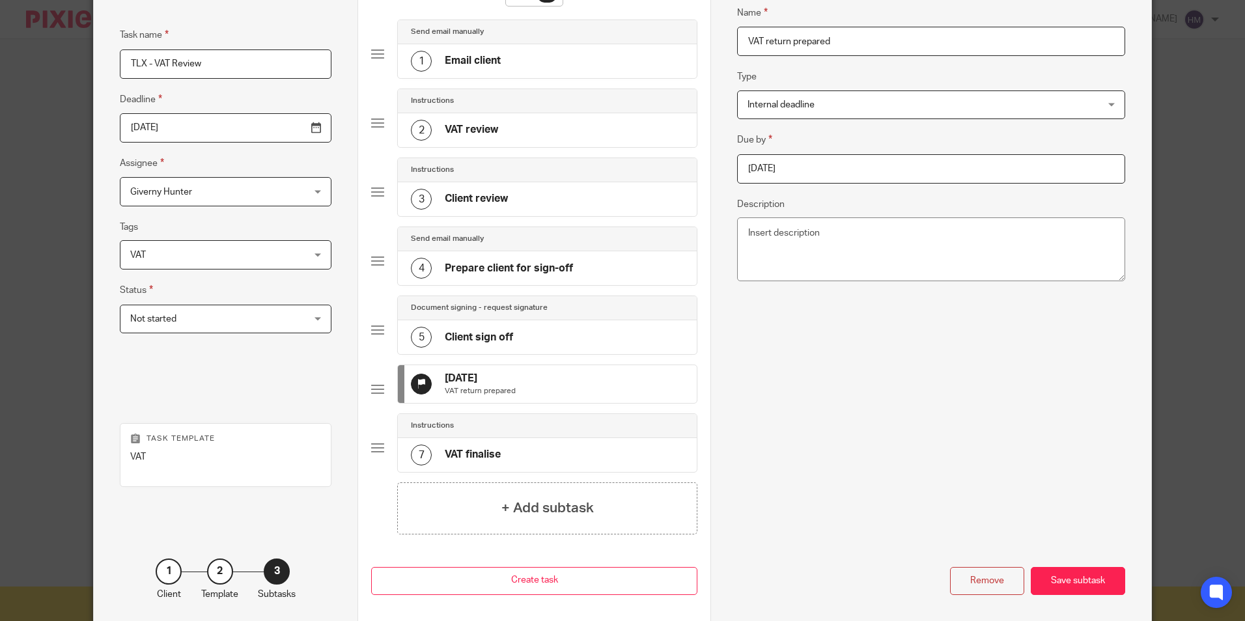
scroll to position [0, 0]
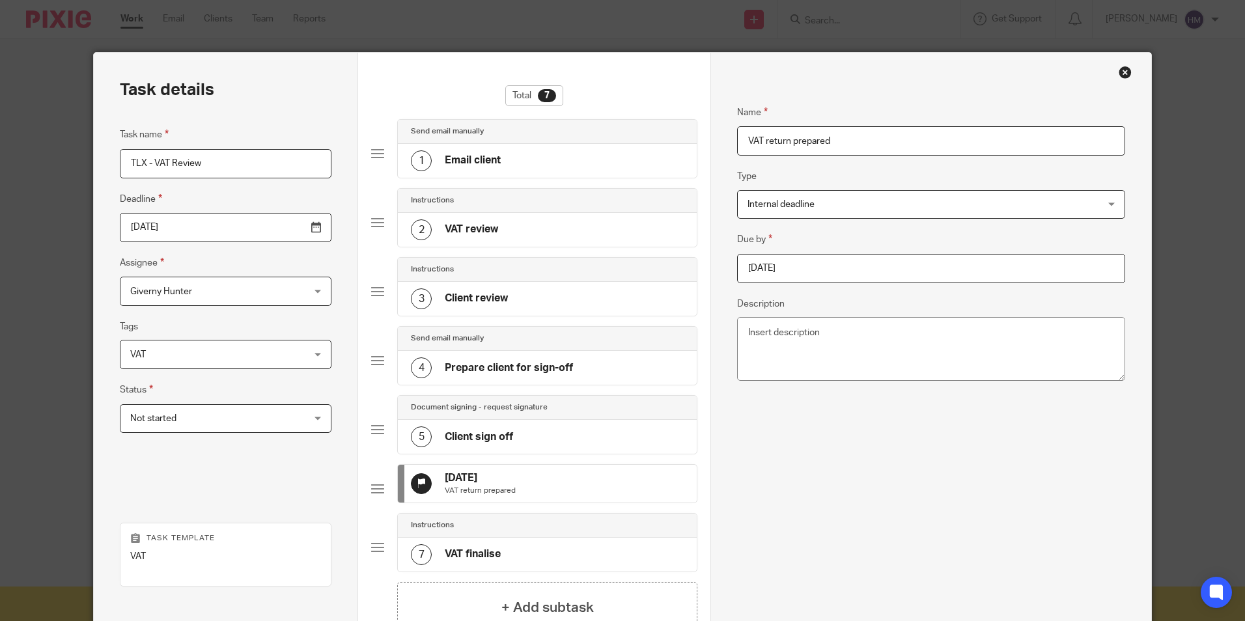
click at [842, 264] on input "2025-10-06" at bounding box center [930, 268] width 387 height 29
type input "2025-09-30"
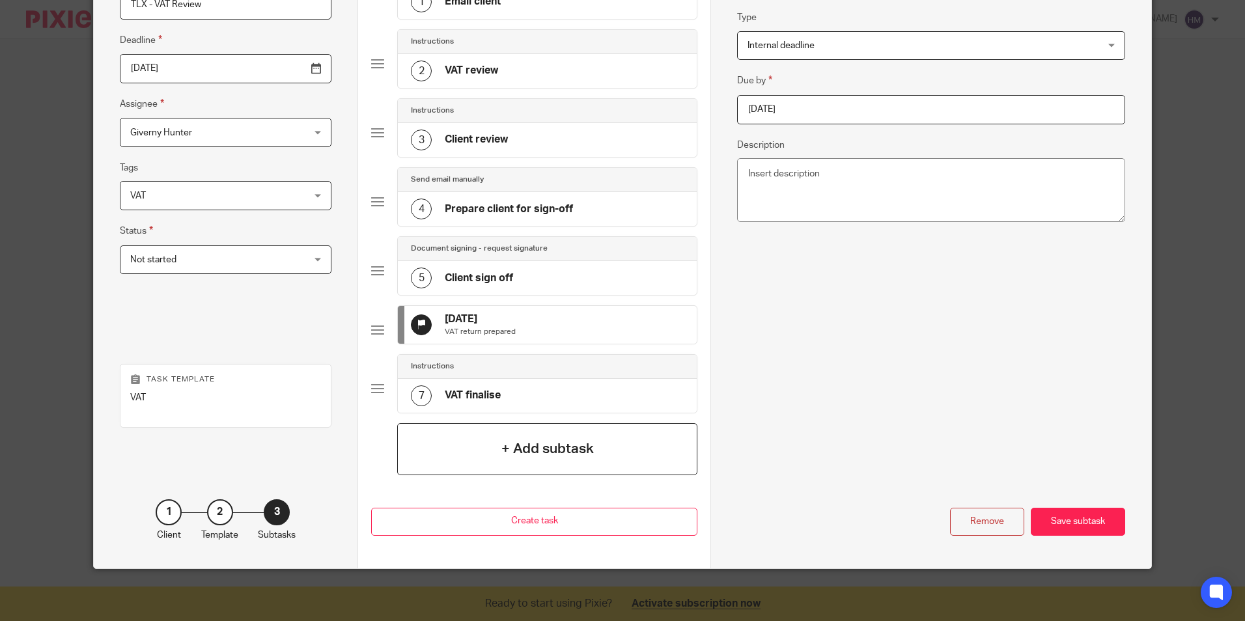
scroll to position [169, 0]
click at [1076, 514] on div "Save subtask" at bounding box center [1078, 522] width 94 height 28
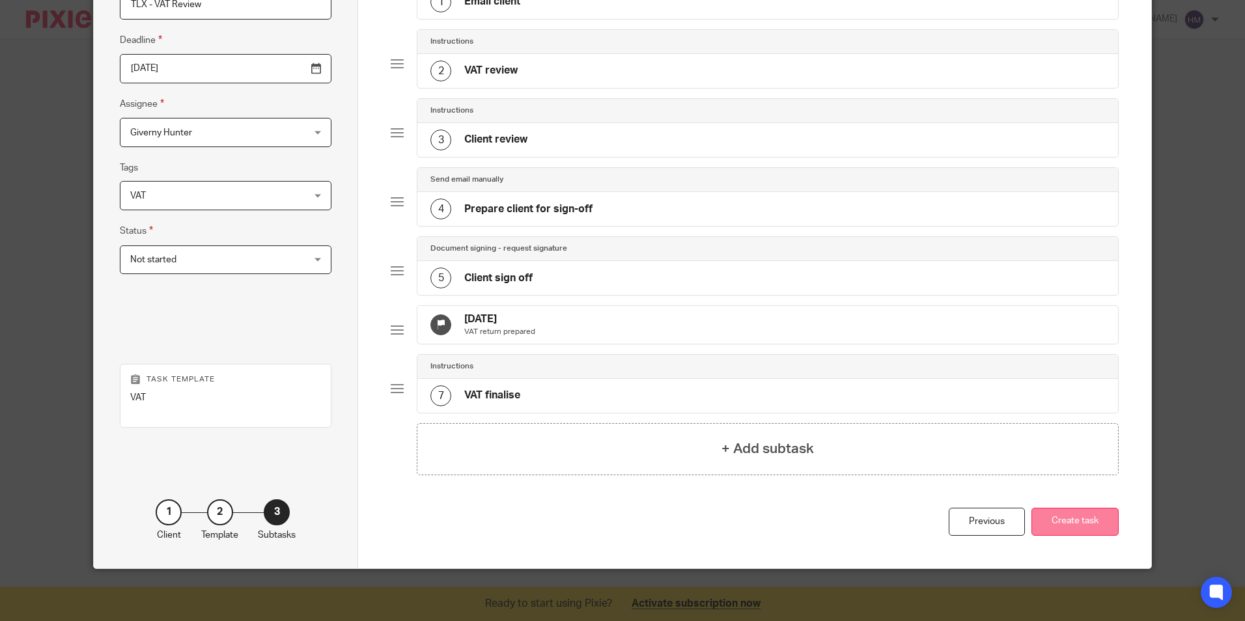
click at [1063, 519] on button "Create task" at bounding box center [1075, 522] width 87 height 28
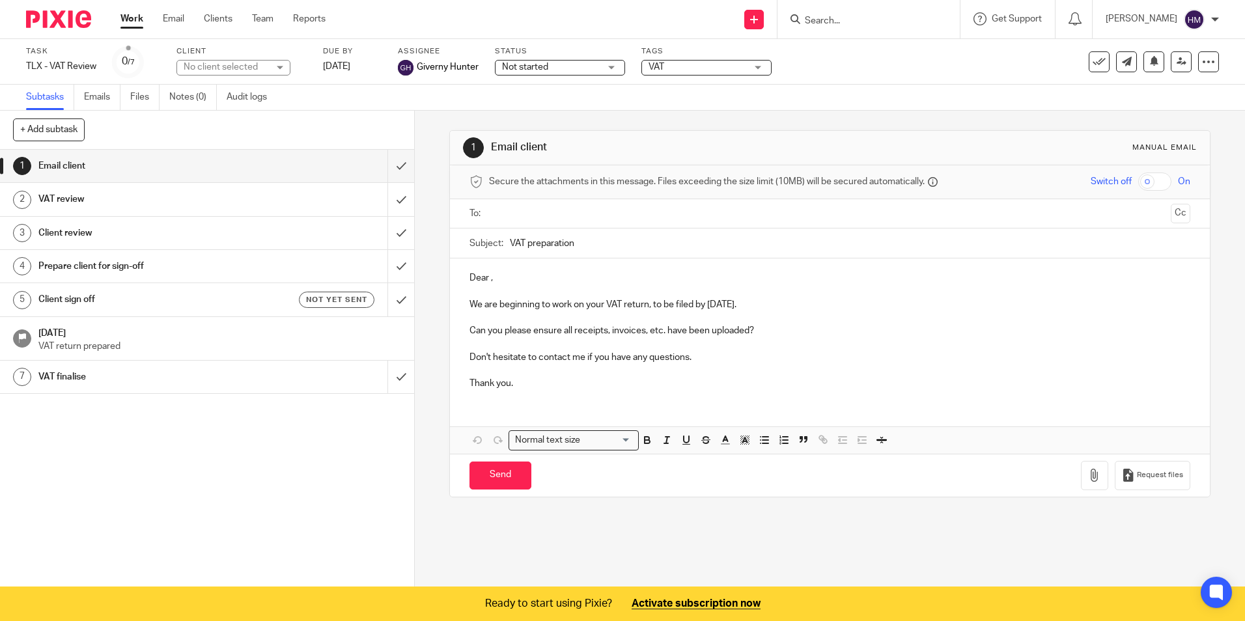
click at [507, 211] on input "text" at bounding box center [829, 213] width 671 height 15
click at [386, 162] on input "submit" at bounding box center [207, 166] width 414 height 33
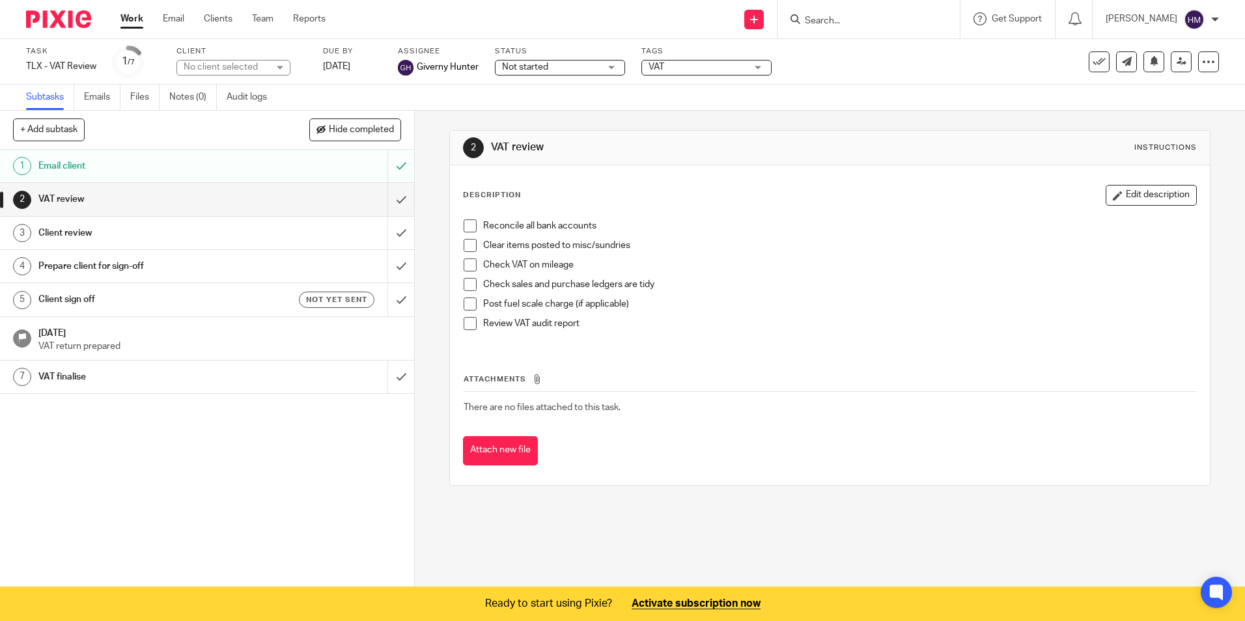
click at [469, 227] on span at bounding box center [470, 225] width 13 height 13
click at [464, 245] on span at bounding box center [470, 245] width 13 height 13
click at [464, 262] on span at bounding box center [470, 265] width 13 height 13
click at [468, 266] on span at bounding box center [470, 265] width 13 height 13
click at [466, 251] on span at bounding box center [470, 245] width 13 height 13
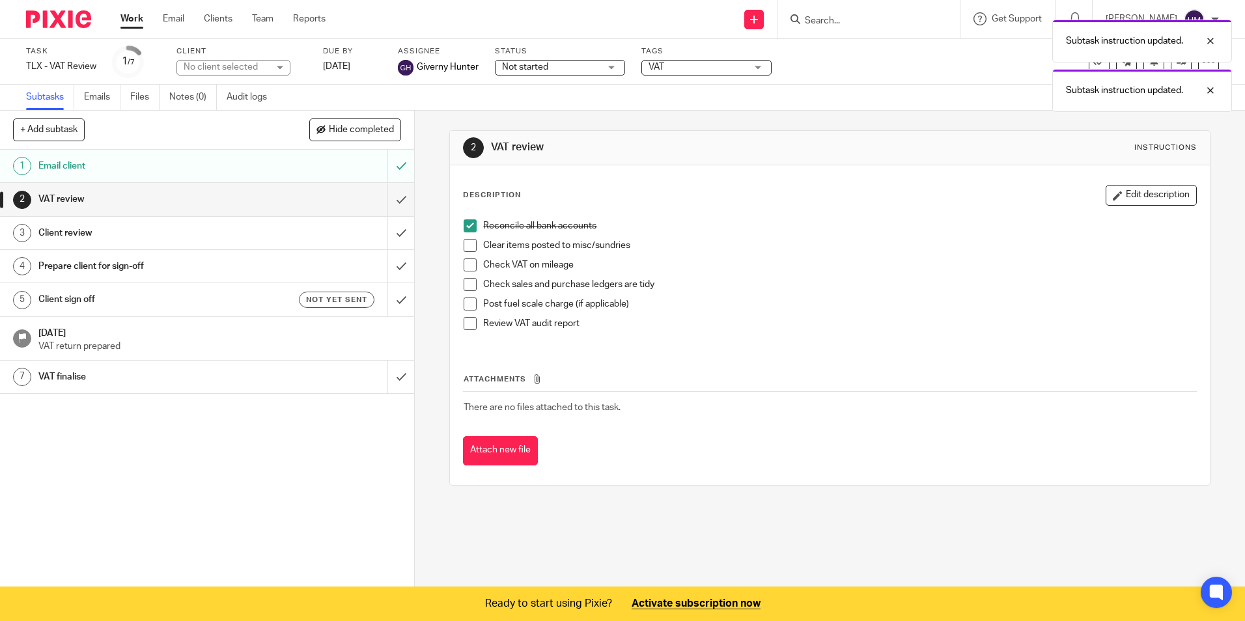
click at [466, 222] on span at bounding box center [470, 225] width 13 height 13
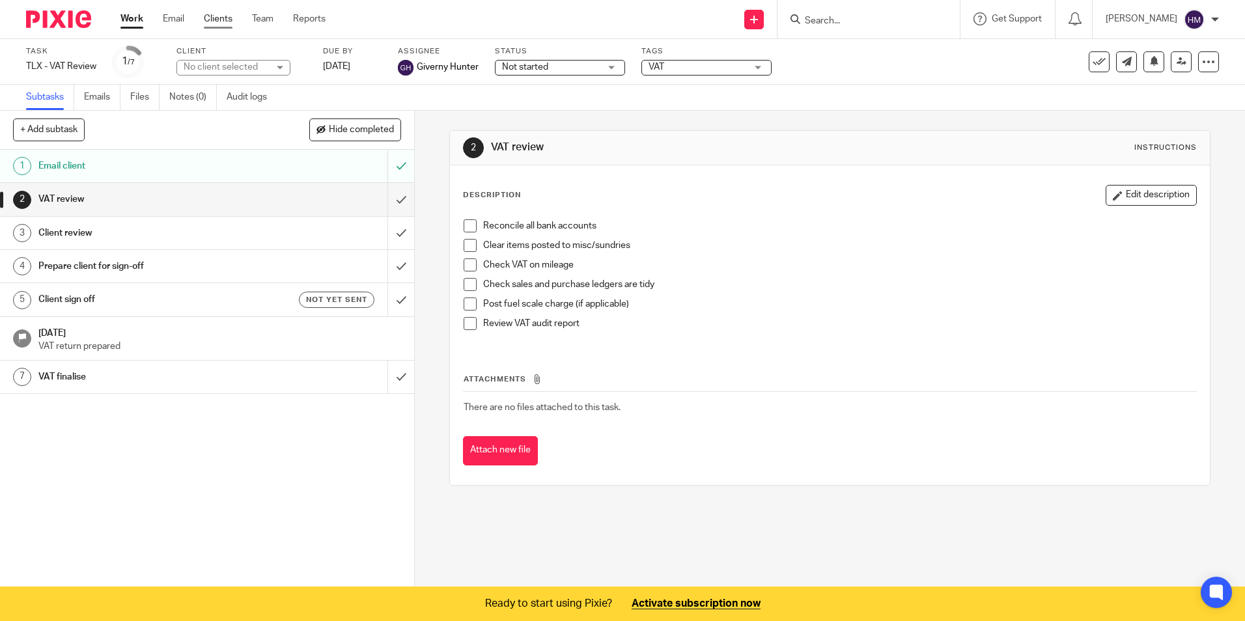
click at [217, 18] on link "Clients" at bounding box center [218, 18] width 29 height 13
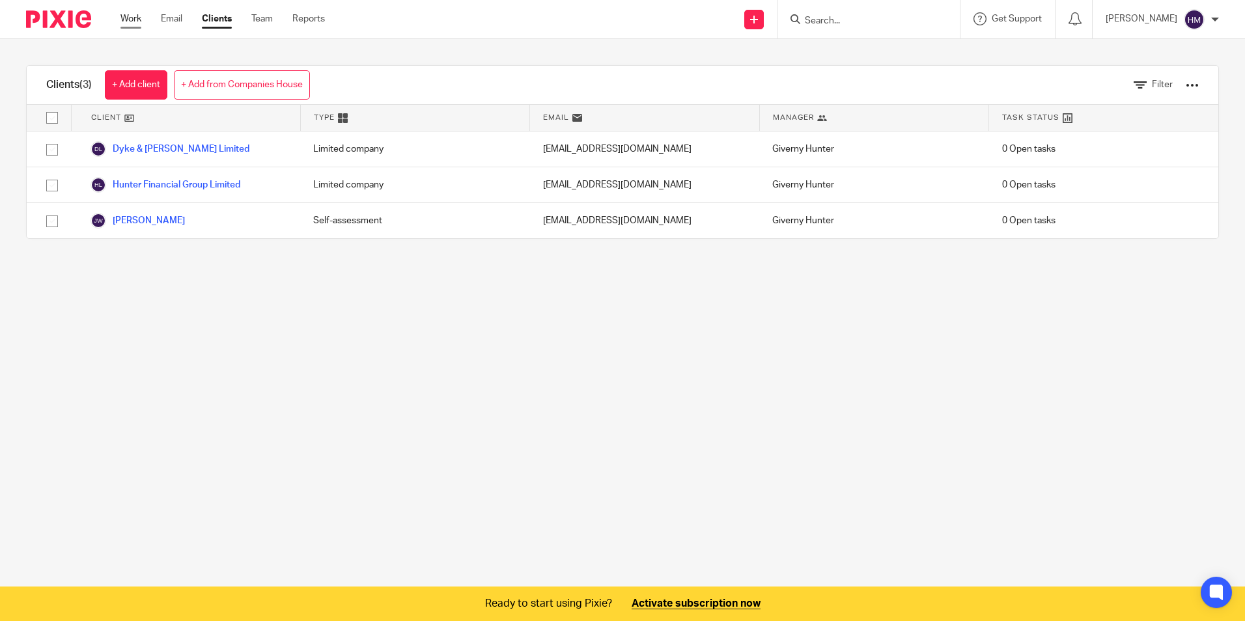
click at [130, 19] on link "Work" at bounding box center [130, 18] width 21 height 13
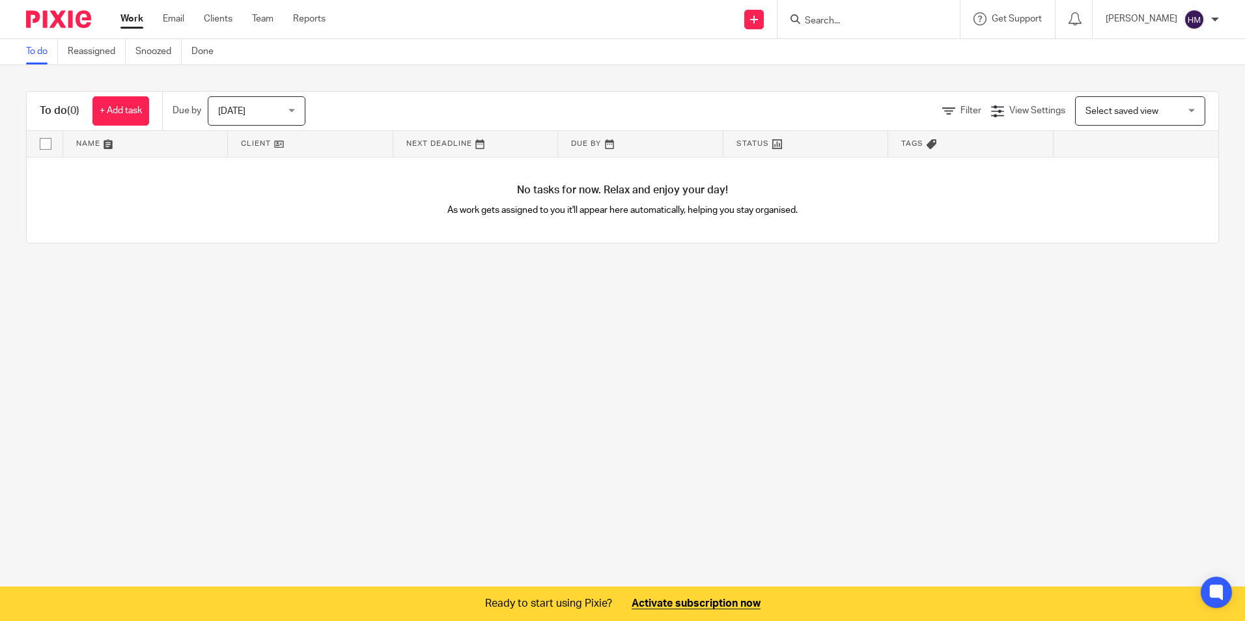
click at [1116, 102] on span "Select saved view" at bounding box center [1133, 110] width 95 height 27
click at [997, 282] on main "To do Reassigned Snoozed Done To do (0) + Add task Due by [DATE] [DATE] [DATE] …" at bounding box center [622, 310] width 1245 height 621
click at [217, 16] on link "Clients" at bounding box center [218, 18] width 29 height 13
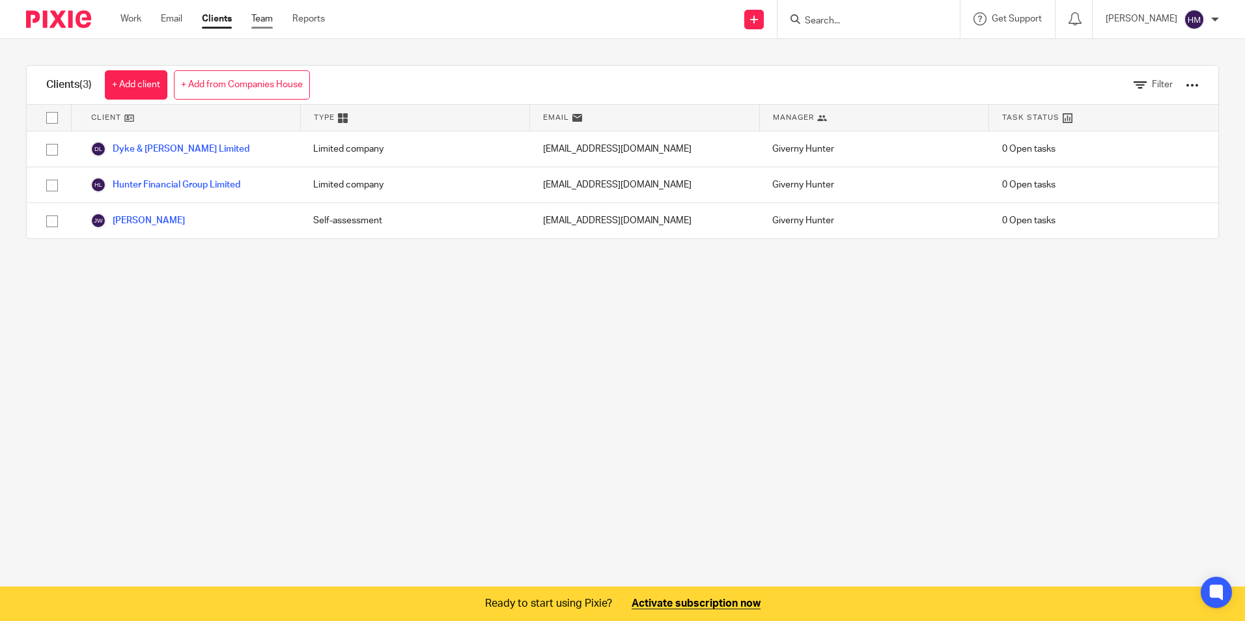
click at [258, 18] on link "Team" at bounding box center [261, 18] width 21 height 13
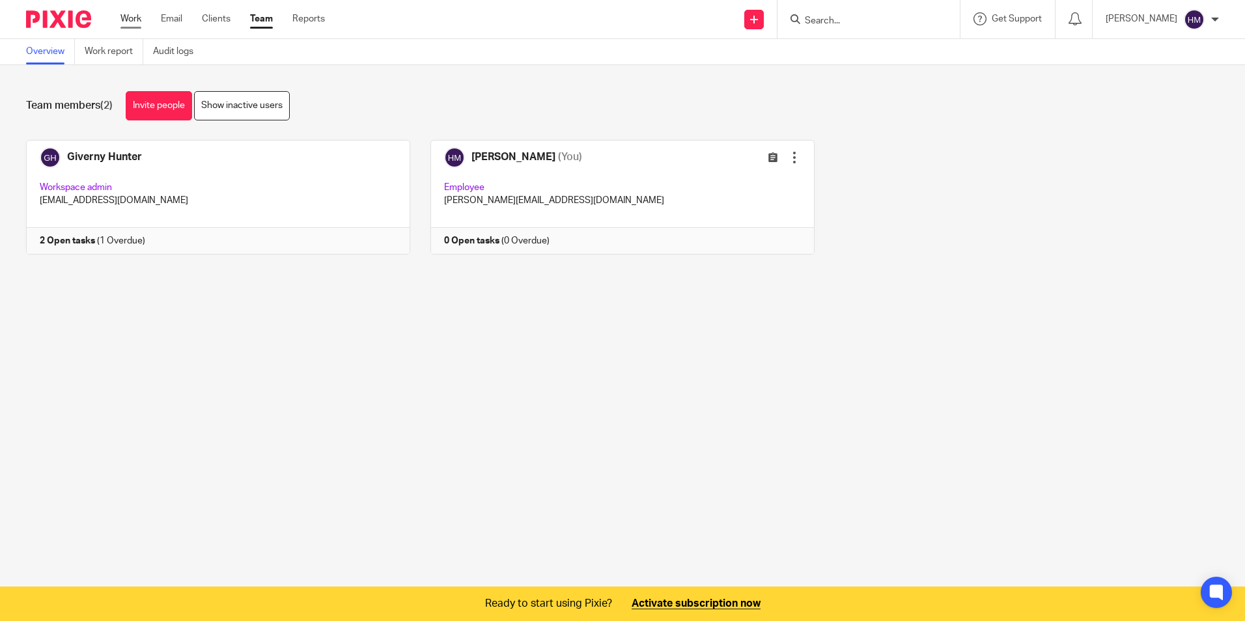
click at [122, 18] on link "Work" at bounding box center [130, 18] width 21 height 13
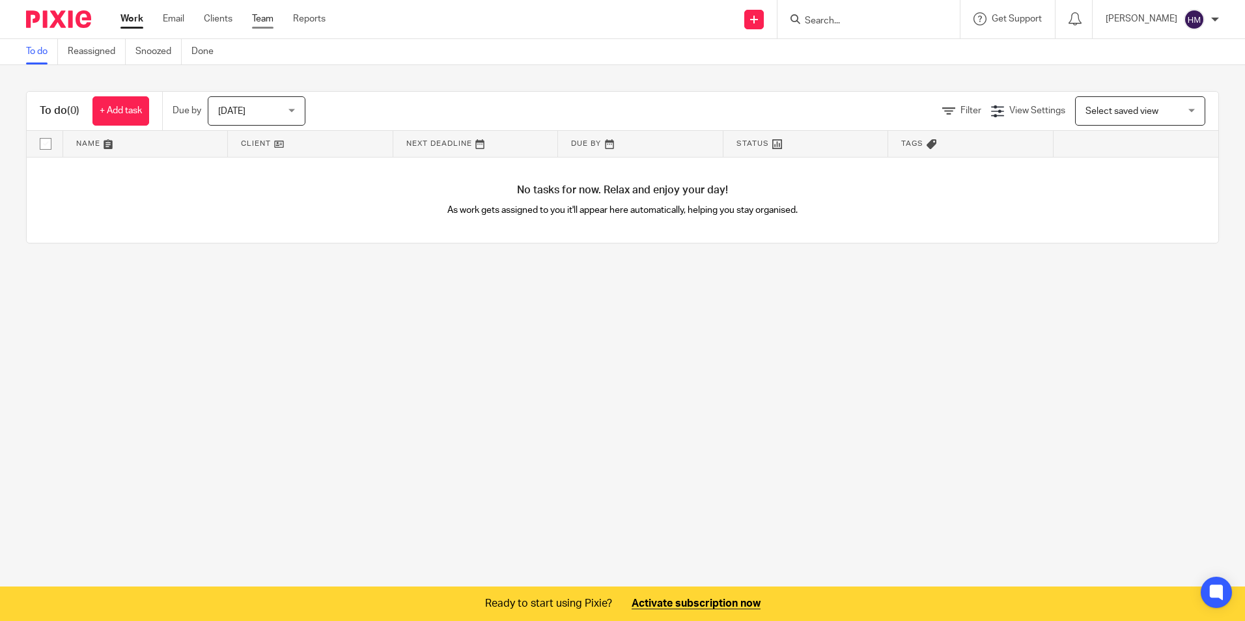
click at [264, 20] on link "Team" at bounding box center [262, 18] width 21 height 13
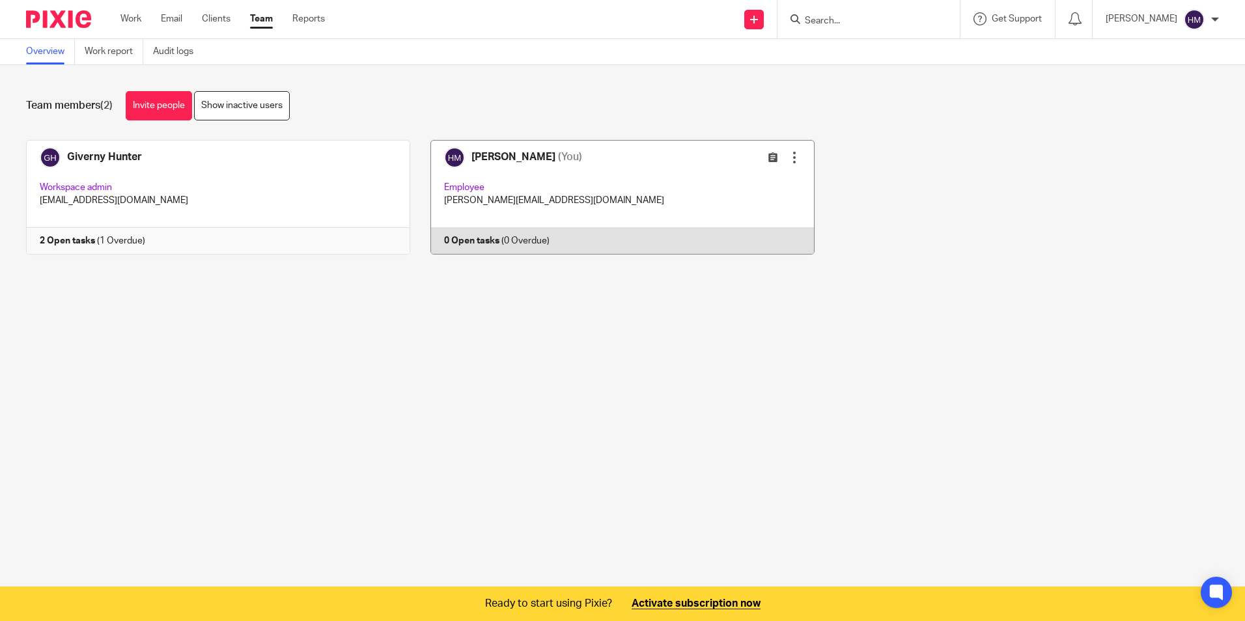
click at [786, 152] on div "Edit user Transfer" at bounding box center [741, 157] width 119 height 15
click at [788, 154] on div at bounding box center [794, 157] width 13 height 13
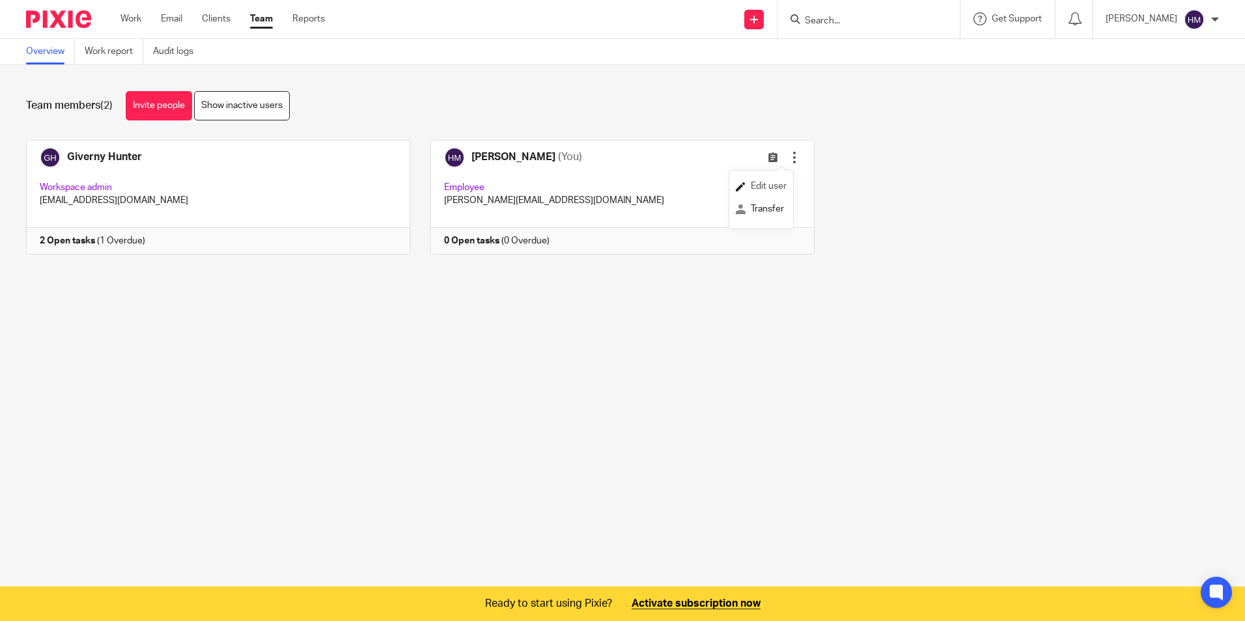
click at [774, 182] on span "Edit user" at bounding box center [769, 186] width 36 height 9
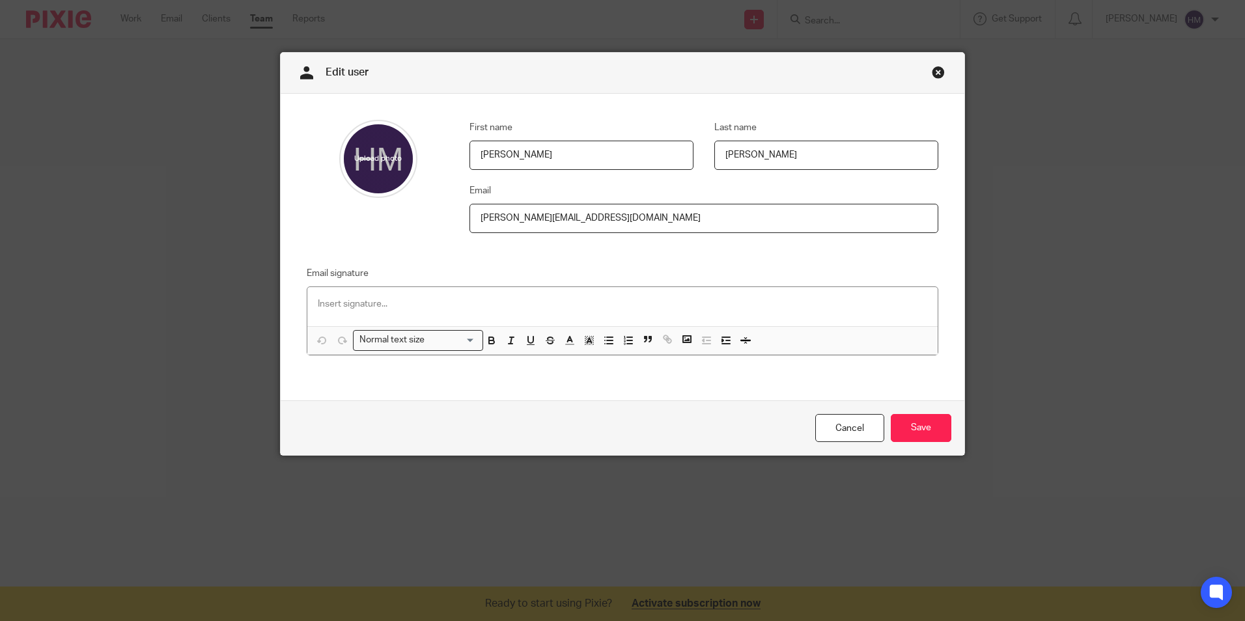
click at [932, 75] on link "Close this dialog window" at bounding box center [938, 75] width 13 height 18
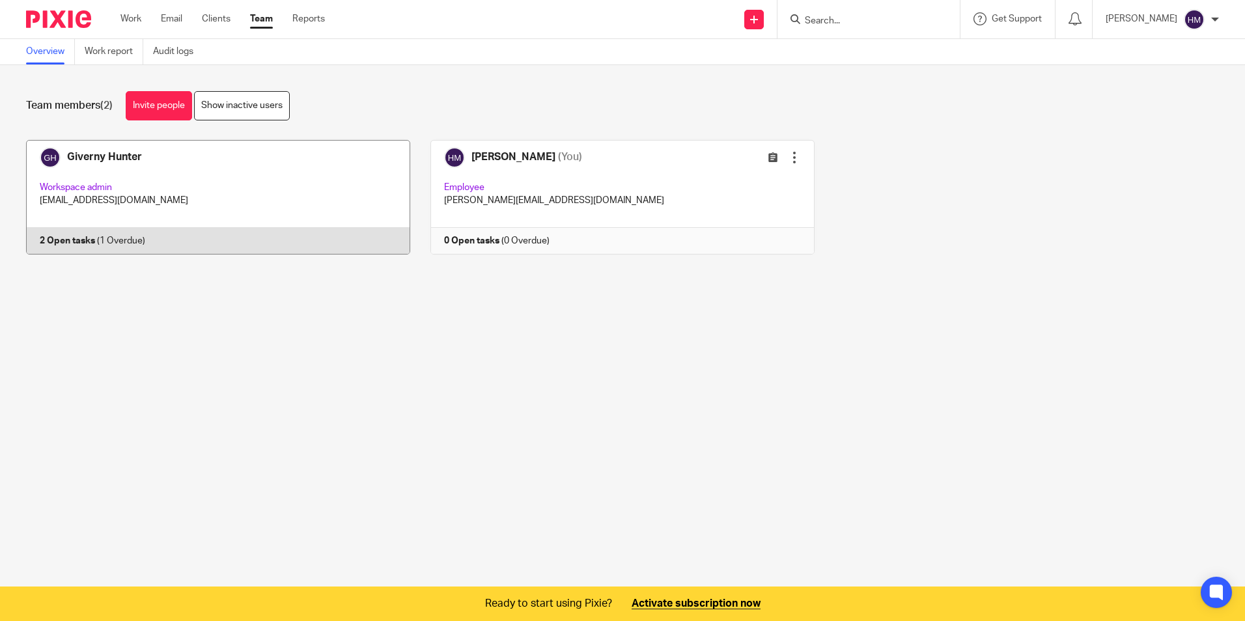
click at [173, 203] on link at bounding box center [208, 197] width 404 height 115
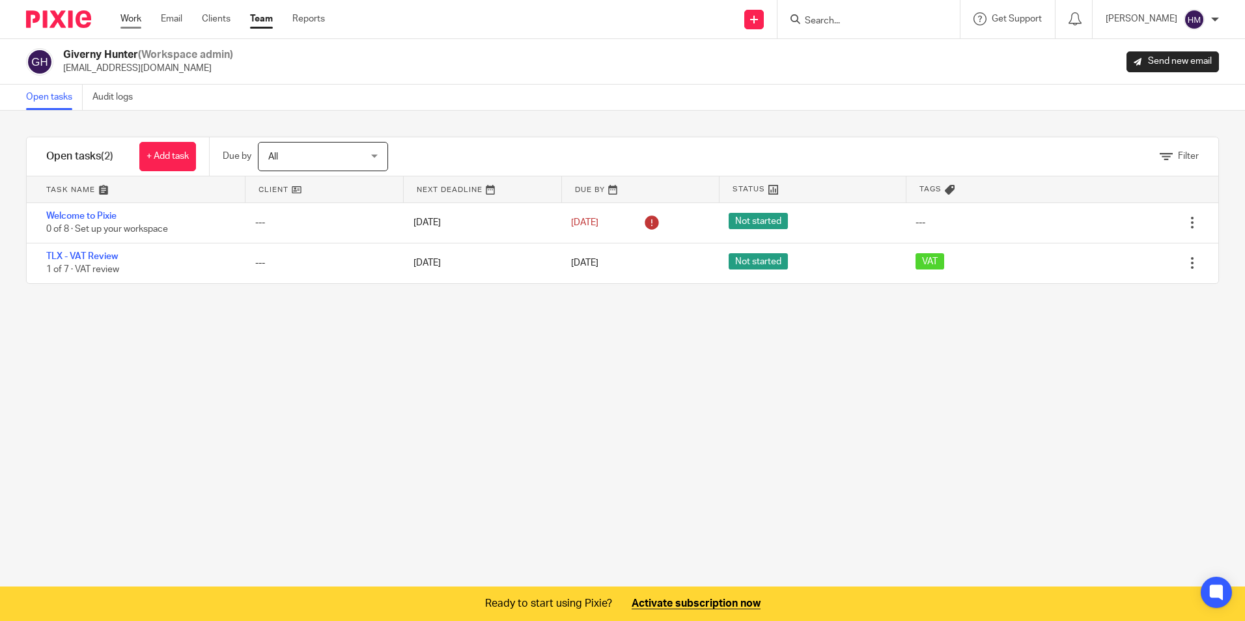
click at [130, 18] on link "Work" at bounding box center [130, 18] width 21 height 13
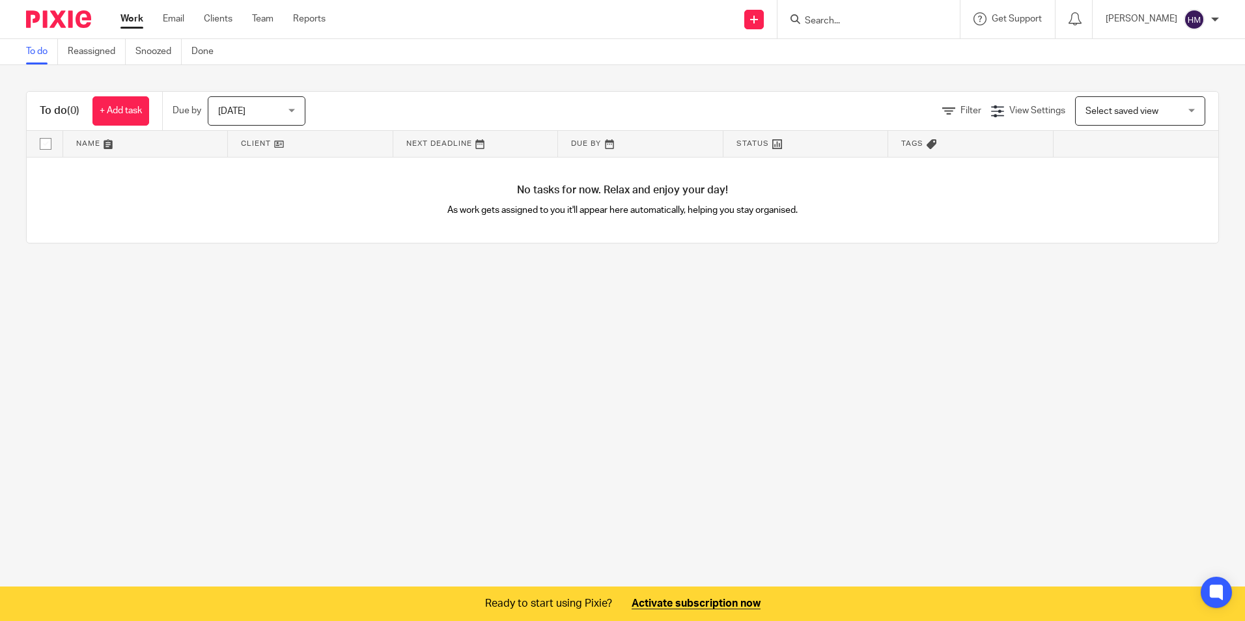
click at [346, 385] on main "To do Reassigned Snoozed Done To do (0) + Add task Due by Today Today Today Tom…" at bounding box center [622, 310] width 1245 height 621
click at [208, 20] on link "Clients" at bounding box center [218, 18] width 29 height 13
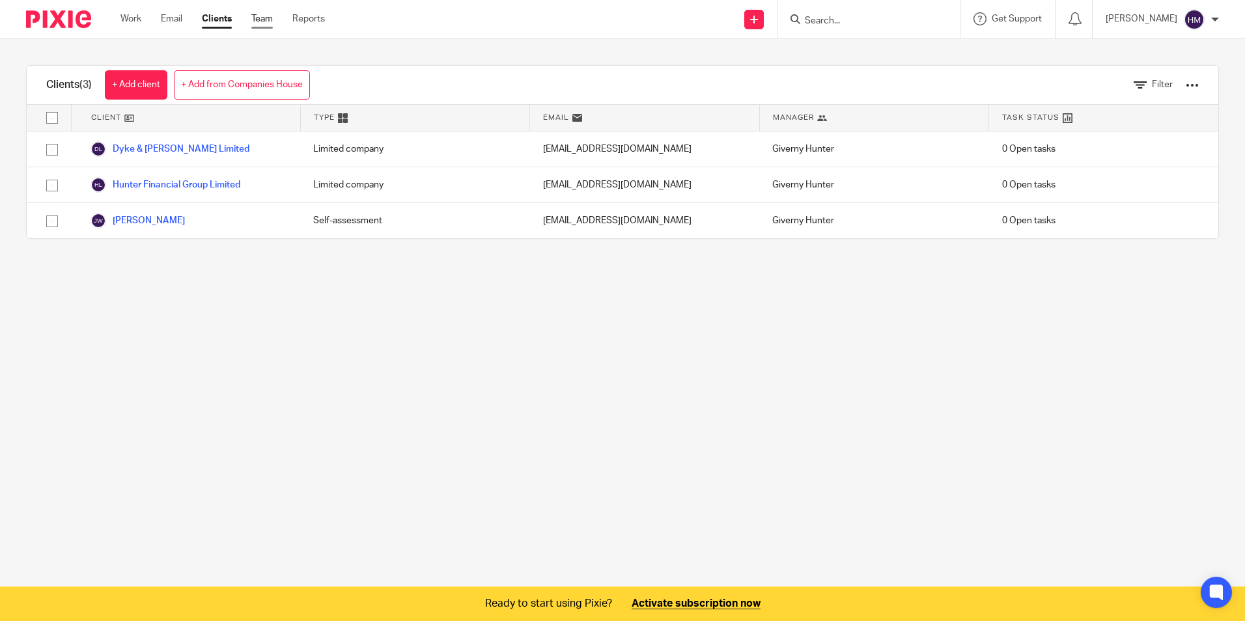
click at [268, 15] on link "Team" at bounding box center [261, 18] width 21 height 13
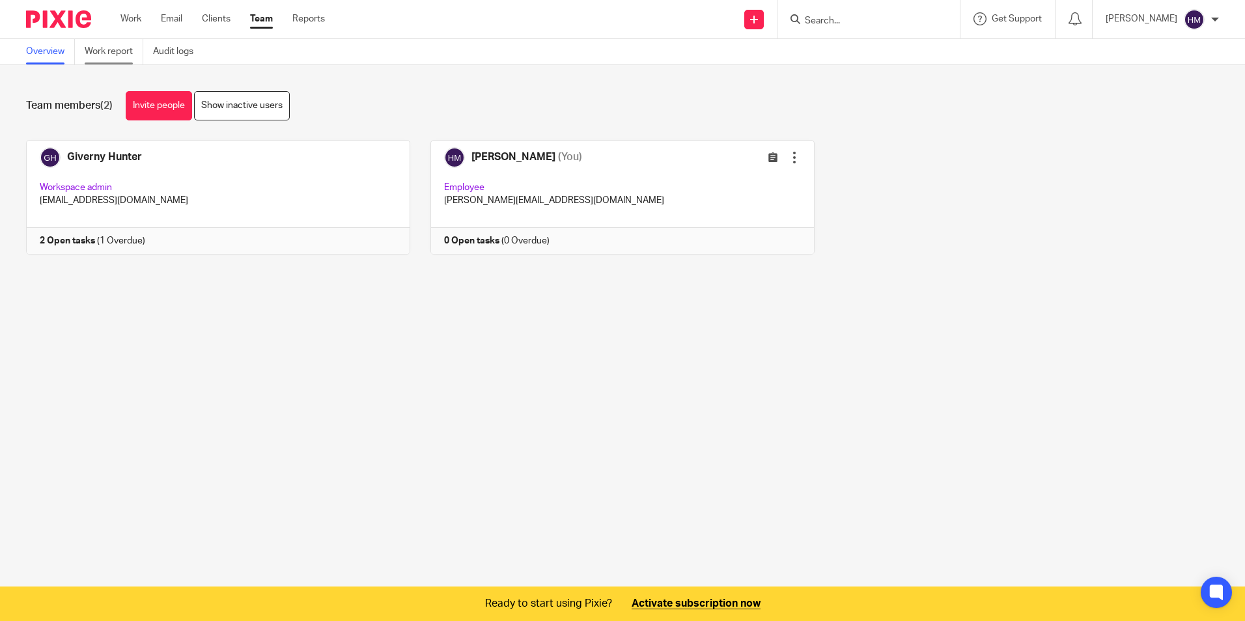
click at [94, 48] on link "Work report" at bounding box center [114, 51] width 59 height 25
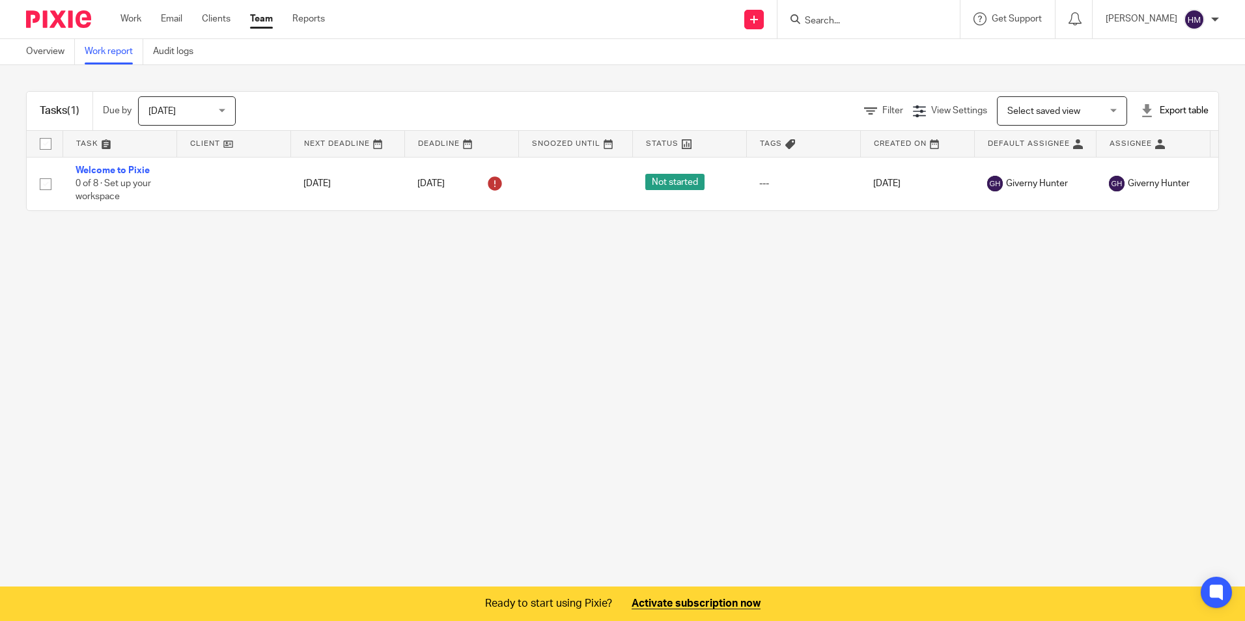
click at [48, 111] on h1 "Tasks (1)" at bounding box center [60, 111] width 40 height 14
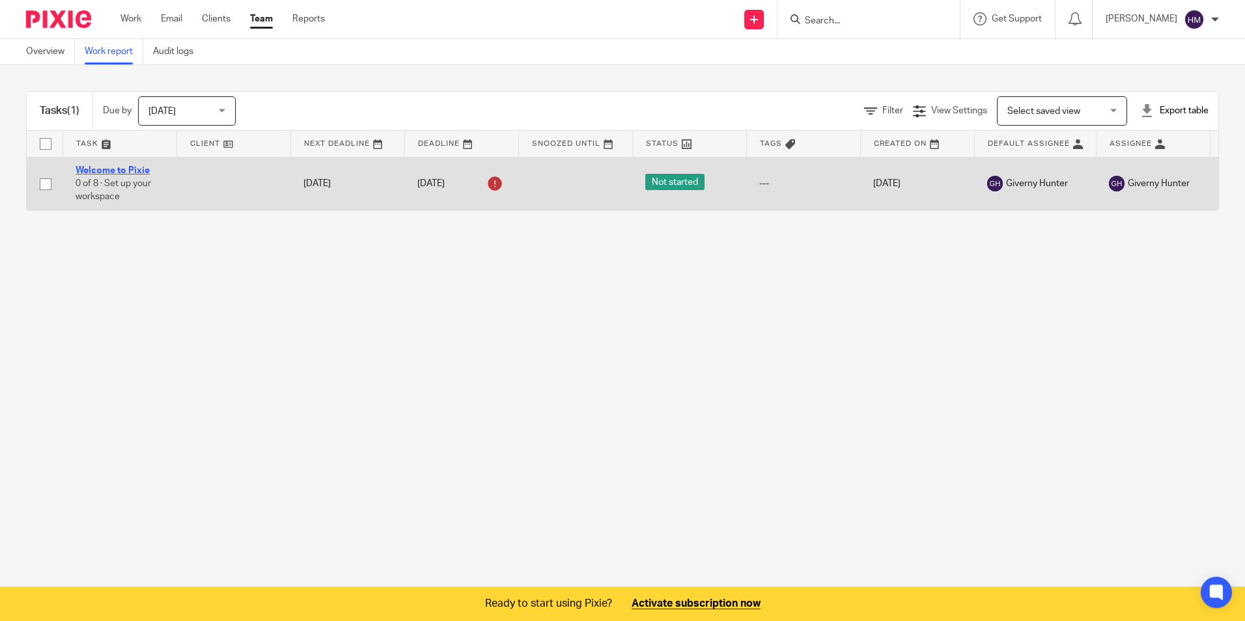
click at [106, 168] on link "Welcome to Pixie" at bounding box center [113, 170] width 74 height 9
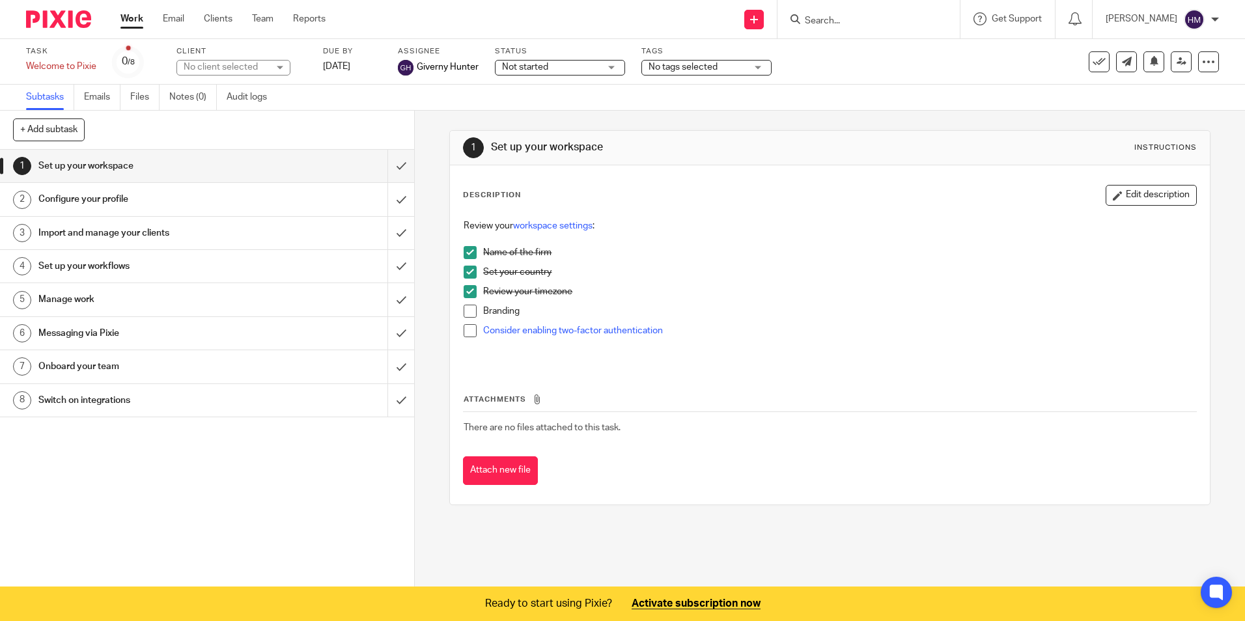
click at [80, 198] on h1 "Configure your profile" at bounding box center [150, 200] width 224 height 20
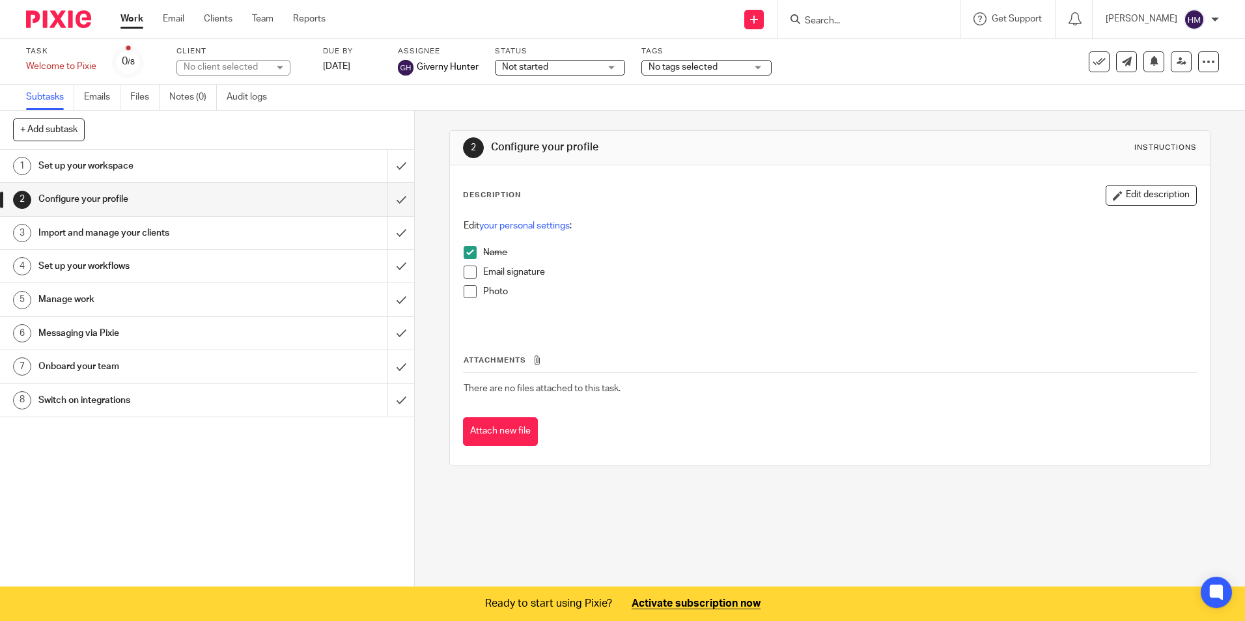
click at [76, 232] on h1 "Import and manage your clients" at bounding box center [150, 233] width 224 height 20
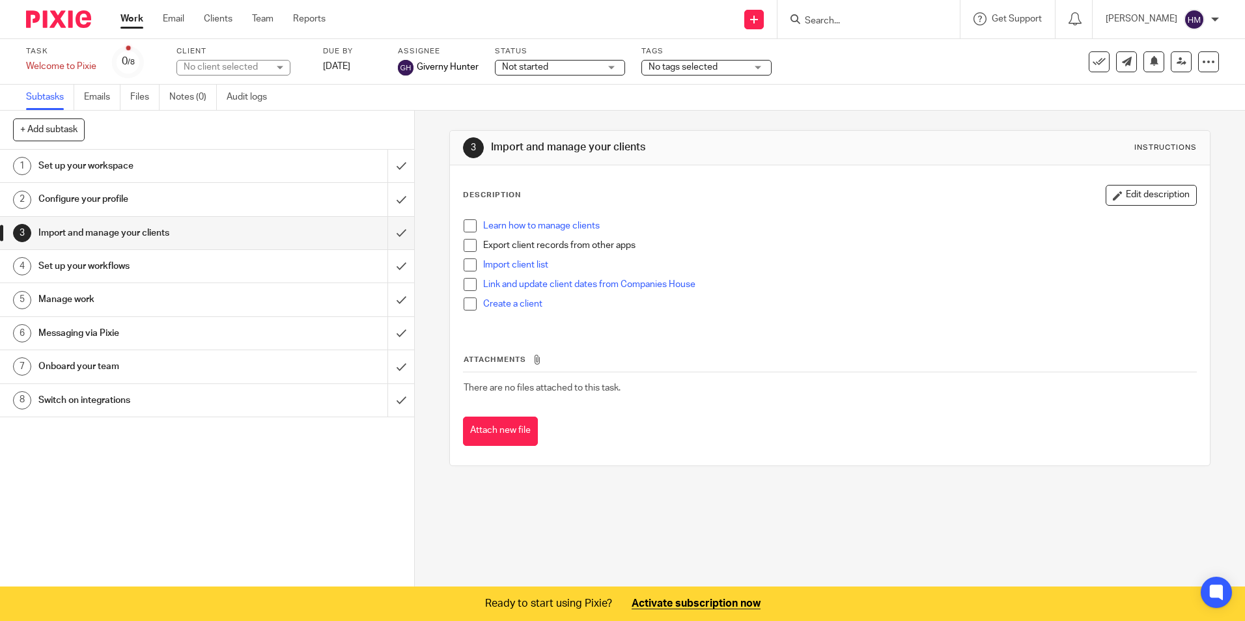
click at [75, 267] on h1 "Set up your workflows" at bounding box center [150, 267] width 224 height 20
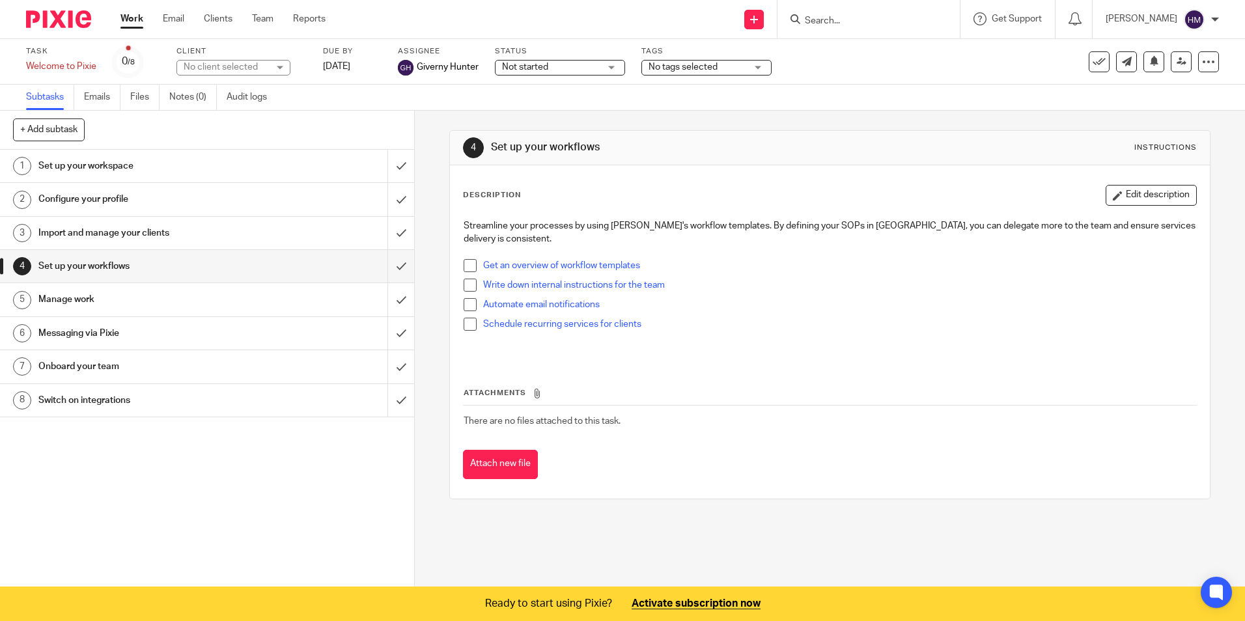
click at [78, 301] on h1 "Manage work" at bounding box center [150, 300] width 224 height 20
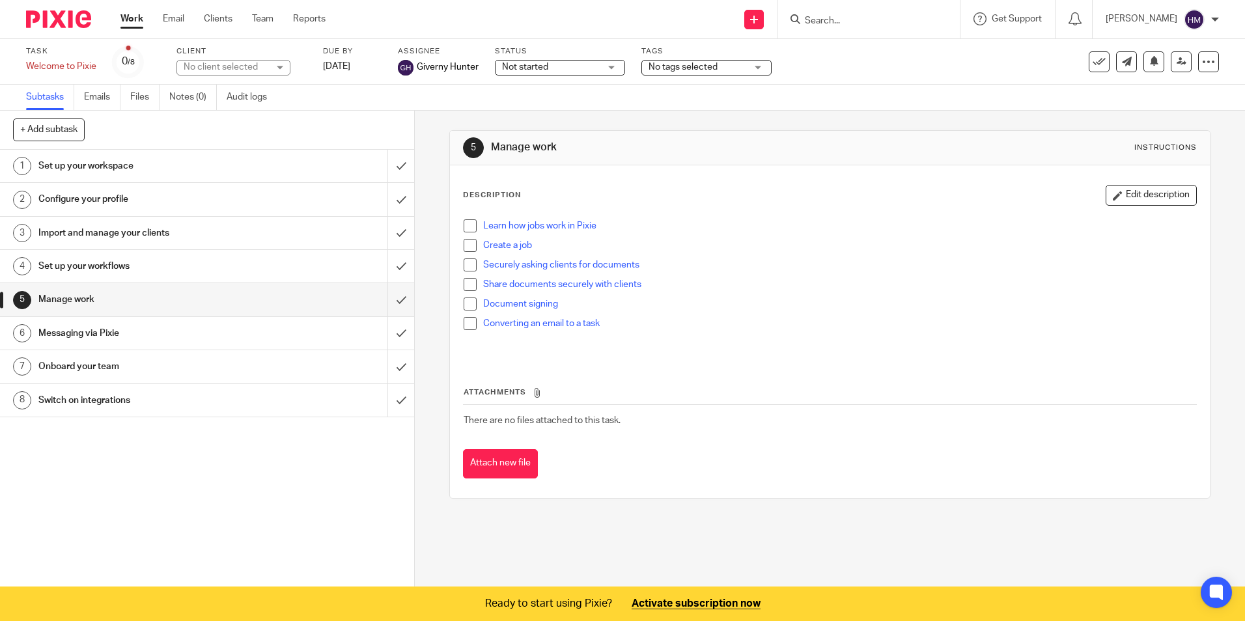
click at [85, 328] on h1 "Messaging via Pixie" at bounding box center [150, 334] width 224 height 20
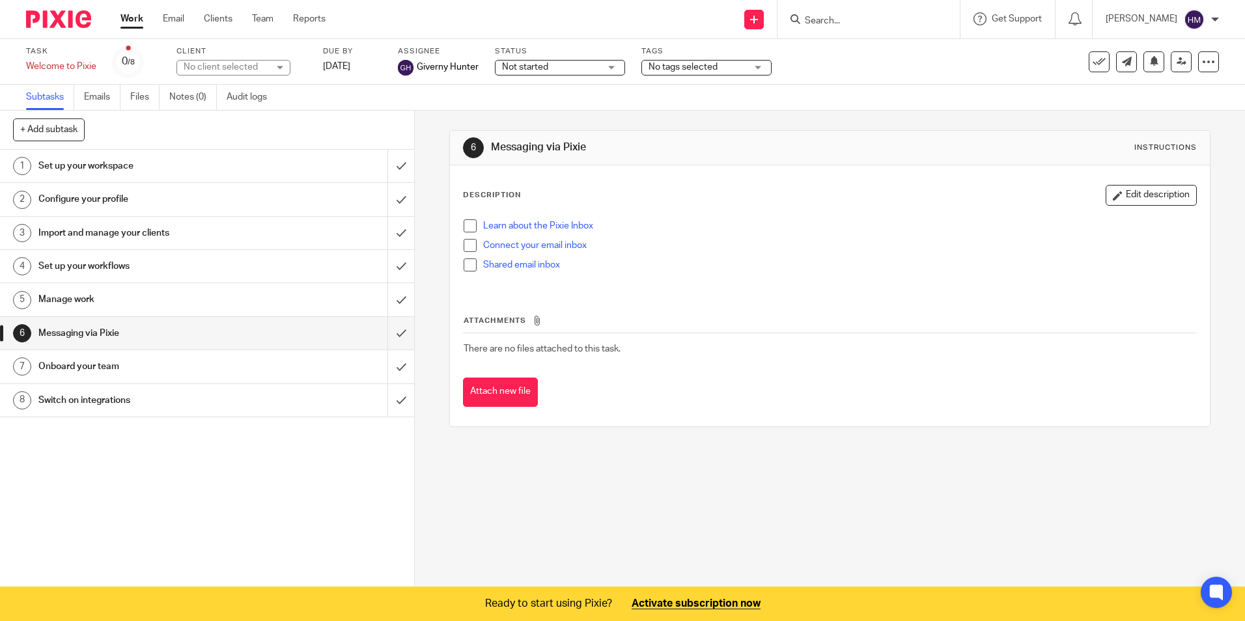
click at [81, 366] on h1 "Onboard your team" at bounding box center [150, 367] width 224 height 20
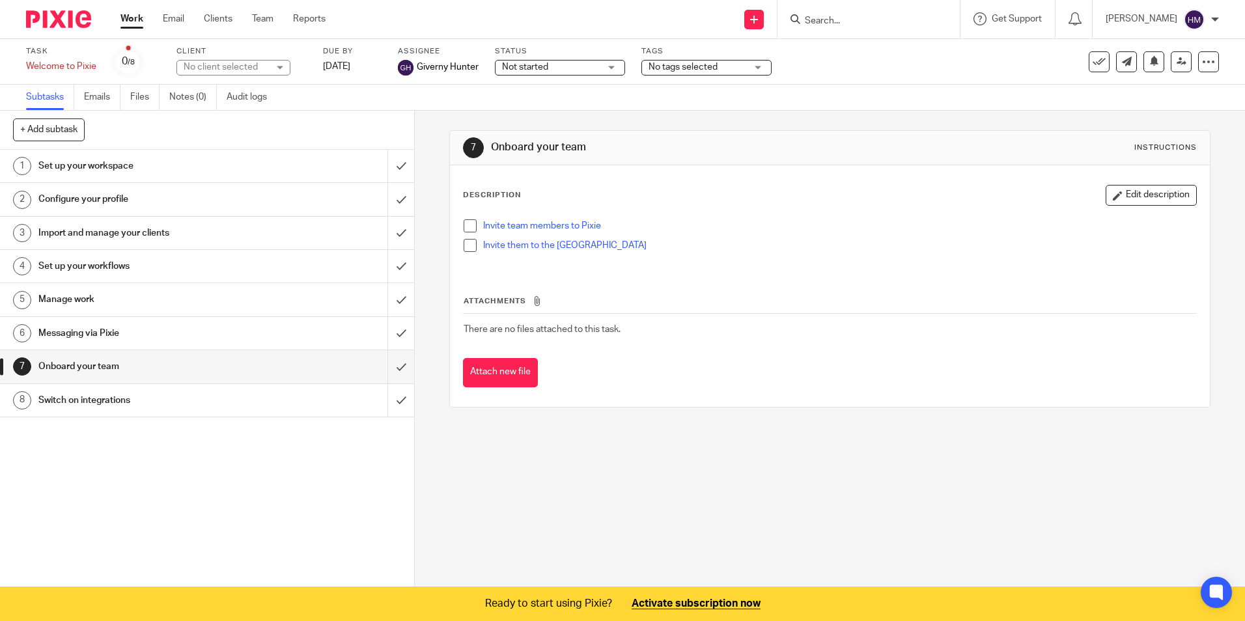
click at [79, 398] on h1 "Switch on integrations" at bounding box center [150, 401] width 224 height 20
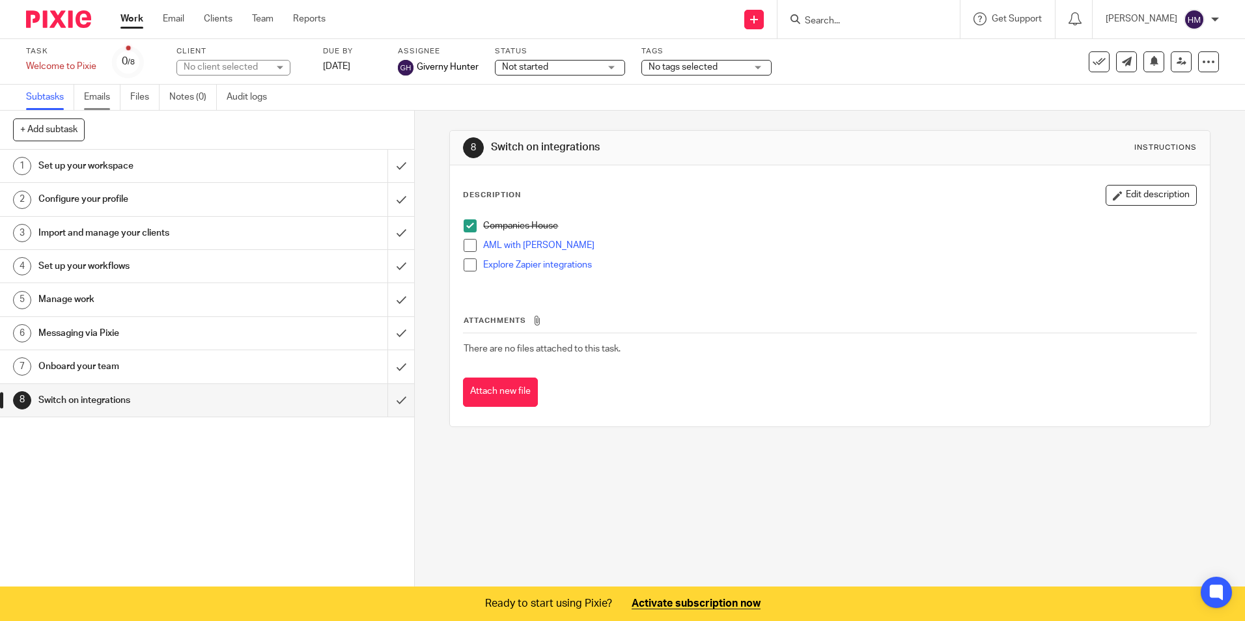
click at [105, 95] on link "Emails" at bounding box center [102, 97] width 36 height 25
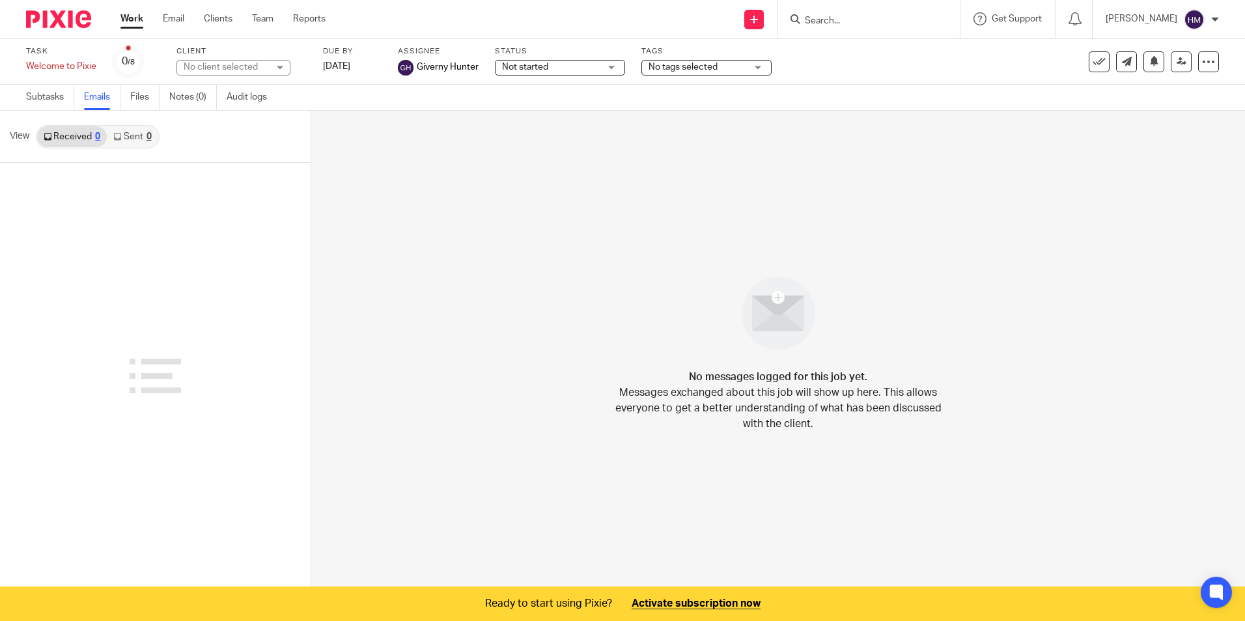
click at [160, 21] on ul "Work Email Clients Team Reports" at bounding box center [232, 18] width 225 height 13
click at [174, 19] on link "Email" at bounding box center [173, 18] width 21 height 13
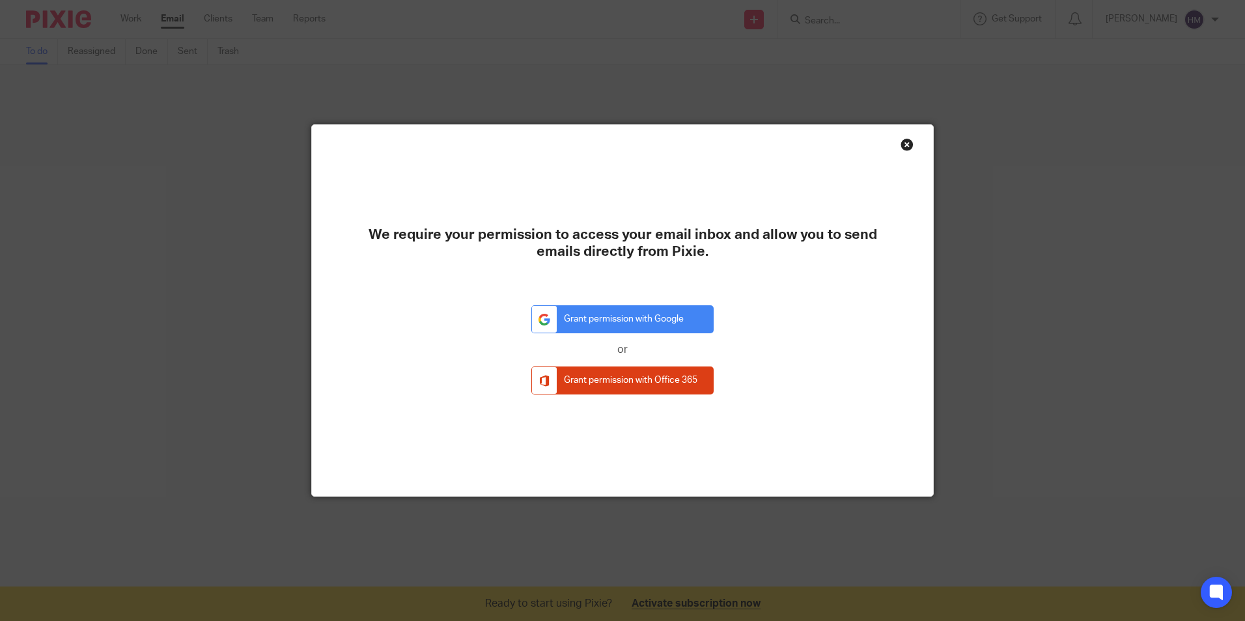
click at [903, 142] on div "Close this dialog window" at bounding box center [907, 144] width 13 height 13
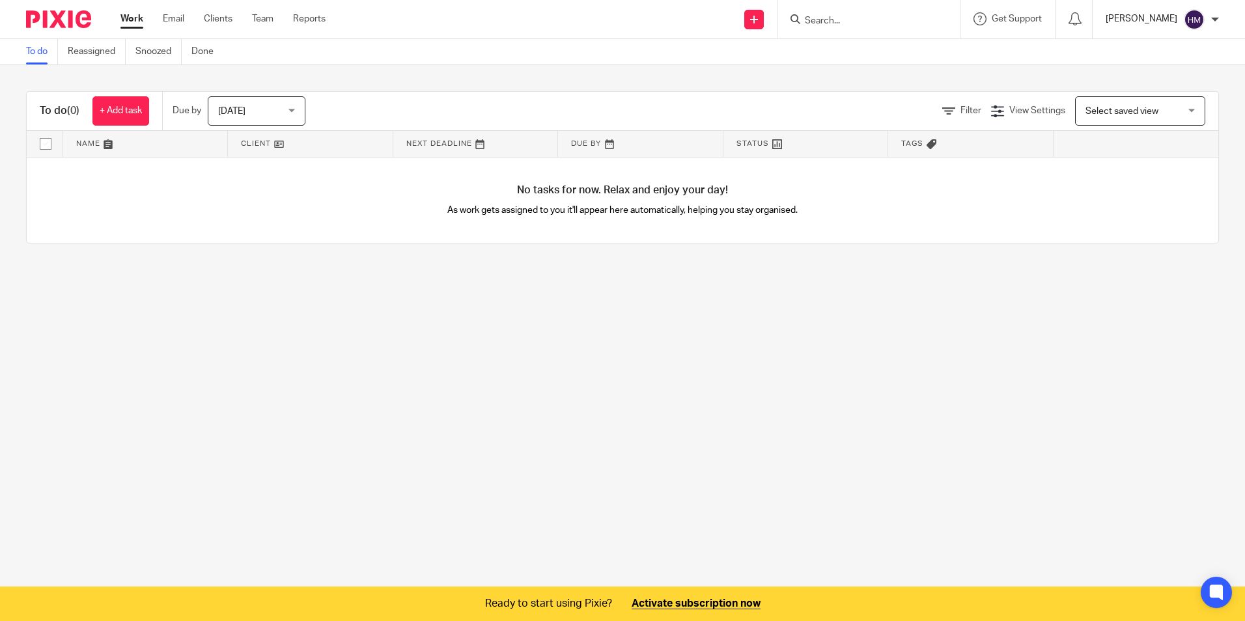
click at [1153, 20] on p "[PERSON_NAME]" at bounding box center [1142, 18] width 72 height 13
click at [369, 85] on div "To do (0) + Add task Due by [DATE] [DATE] [DATE] [DATE] This week Next week Thi…" at bounding box center [622, 167] width 1245 height 204
click at [174, 19] on link "Email" at bounding box center [173, 18] width 21 height 13
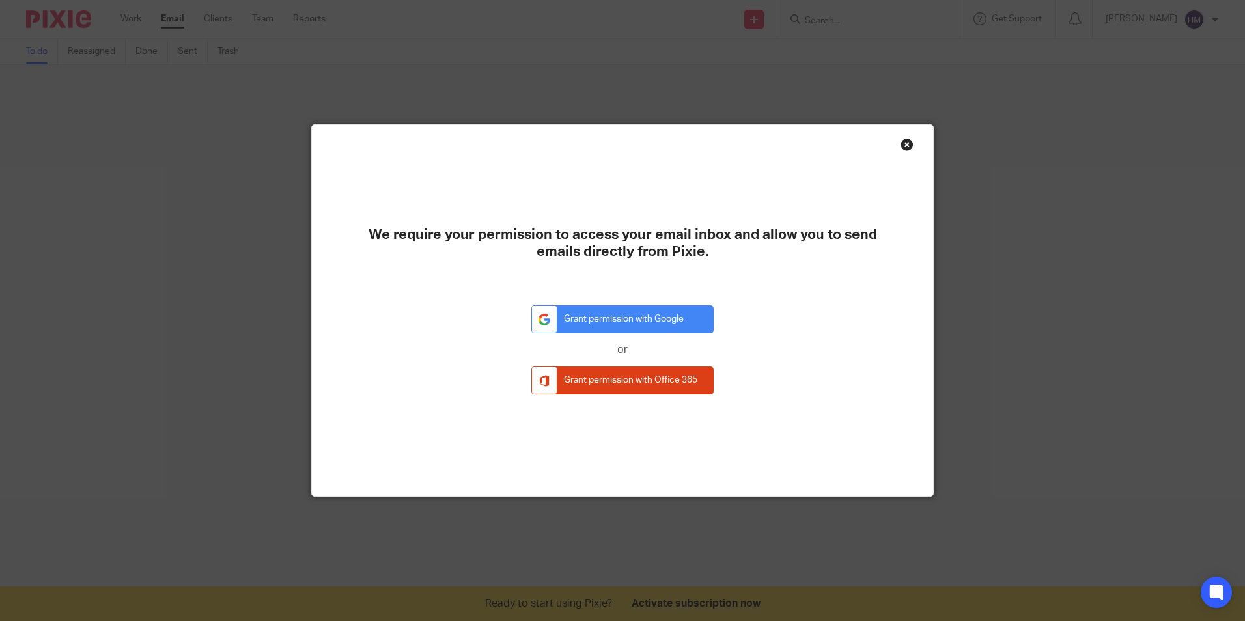
click at [901, 145] on div "Close this dialog window" at bounding box center [907, 144] width 13 height 13
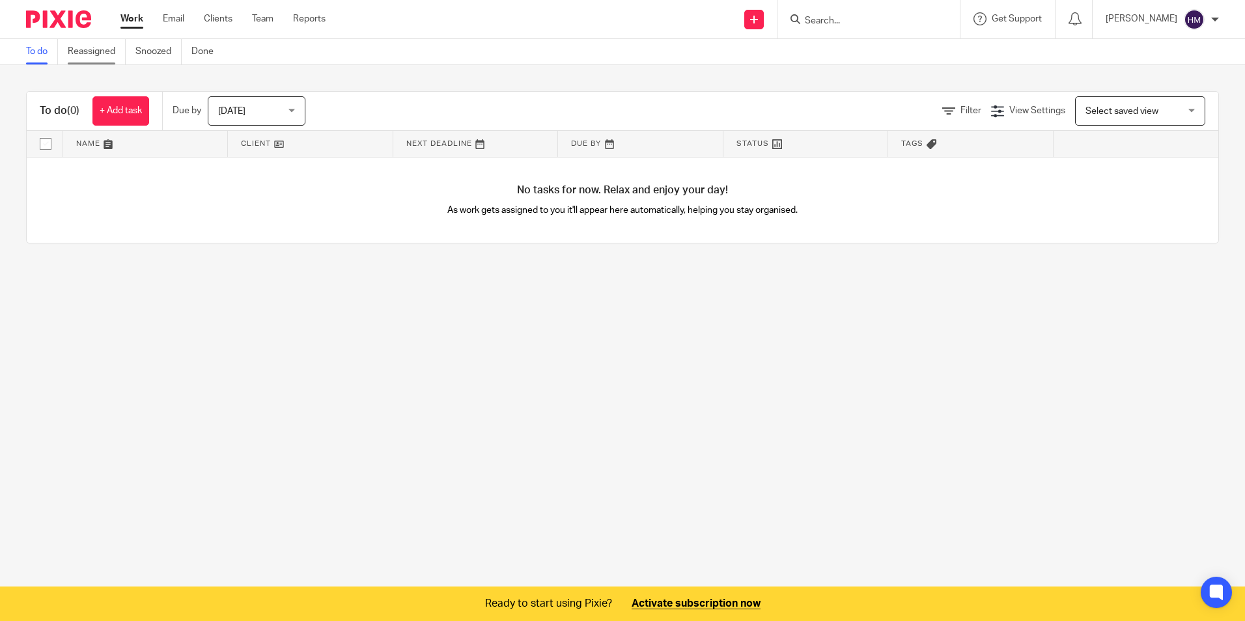
click at [107, 57] on link "Reassigned" at bounding box center [97, 51] width 58 height 25
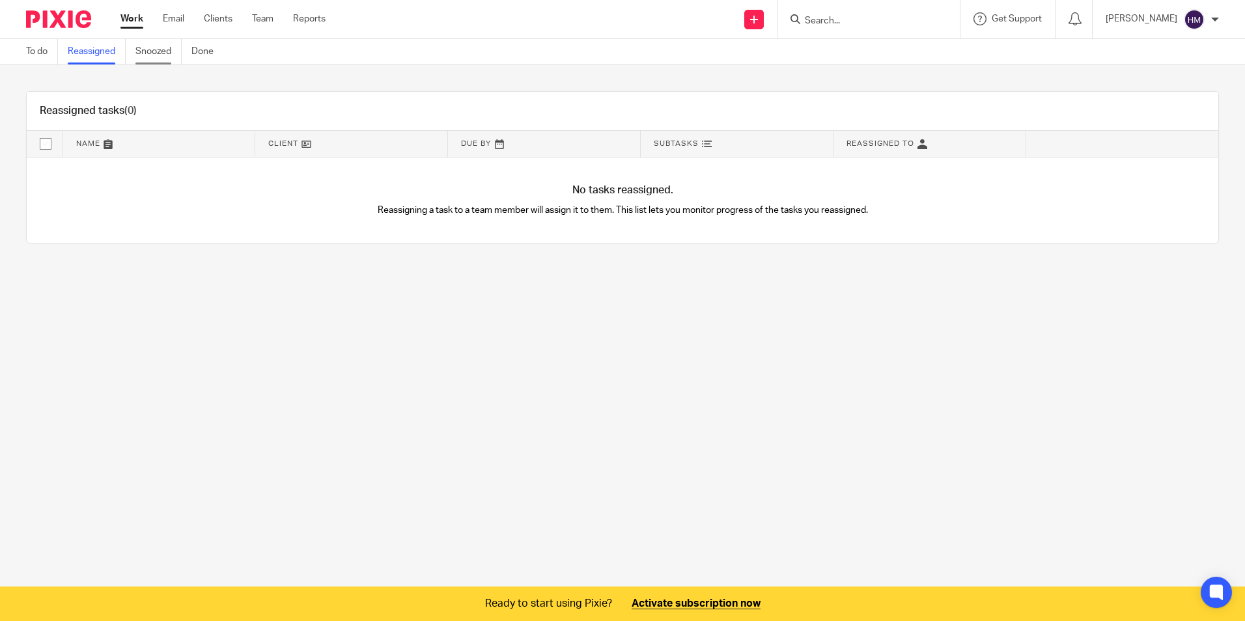
click at [156, 47] on link "Snoozed" at bounding box center [158, 51] width 46 height 25
click at [207, 53] on link "Done" at bounding box center [207, 51] width 32 height 25
click at [38, 53] on link "To do" at bounding box center [42, 51] width 32 height 25
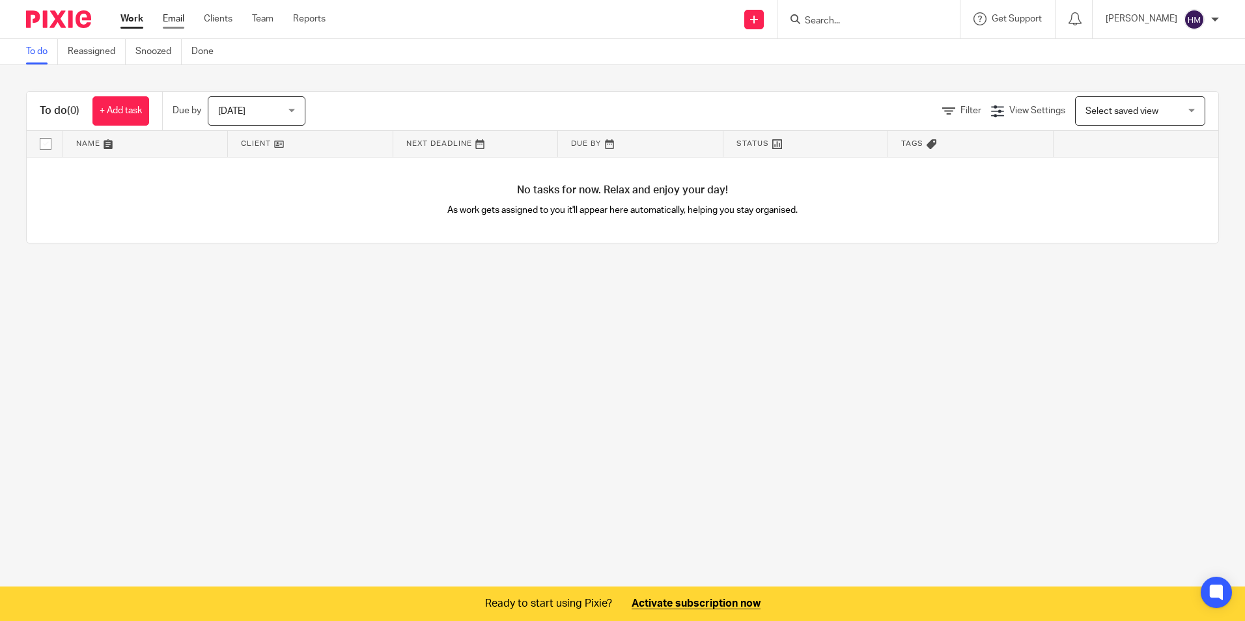
click at [175, 16] on link "Email" at bounding box center [173, 18] width 21 height 13
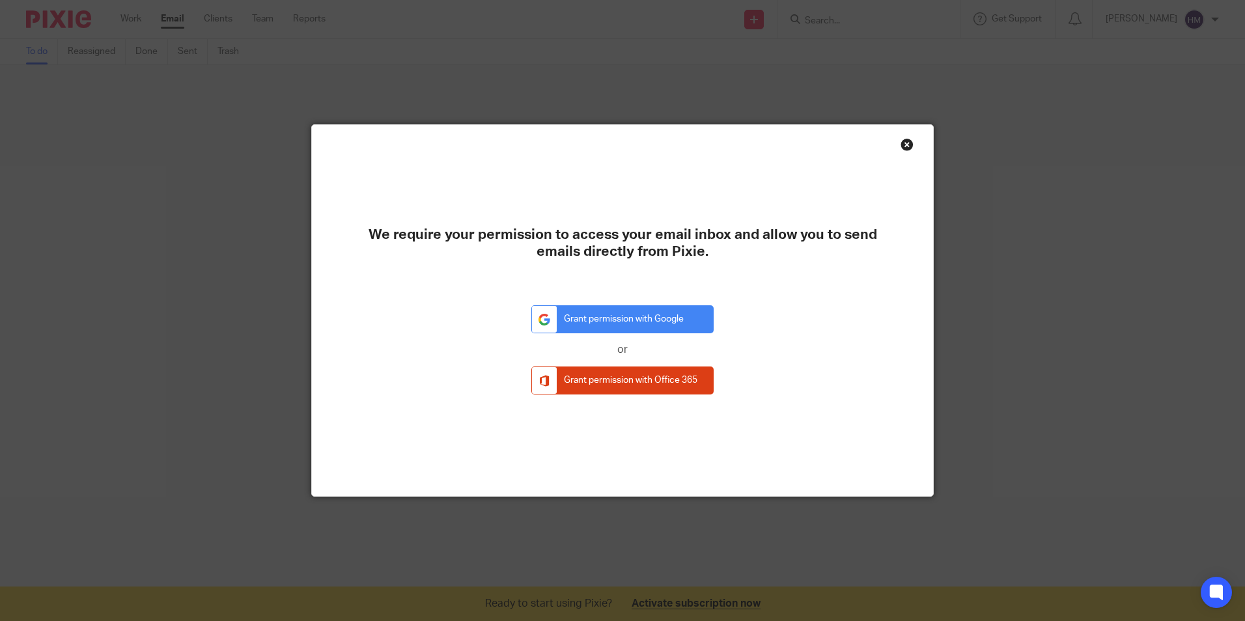
click at [894, 147] on div "We require your permission to access your email inbox and allow you to send ema…" at bounding box center [622, 310] width 621 height 371
click at [902, 142] on div "Close this dialog window" at bounding box center [907, 144] width 13 height 13
